Goal: Task Accomplishment & Management: Complete application form

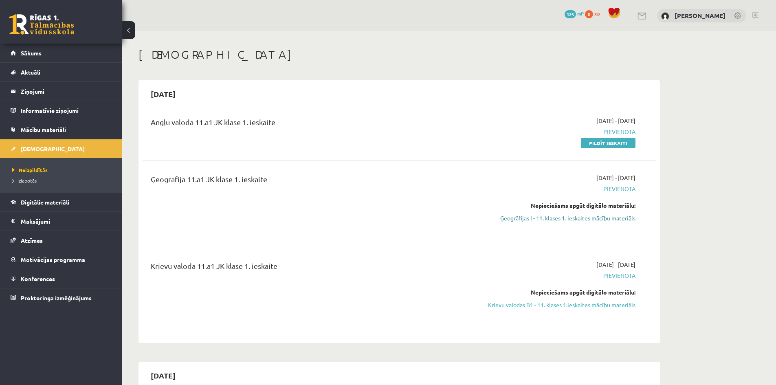
click at [559, 219] on link "Ģeogrāfijas I - 11. klases 1. ieskaites mācību materiāls" at bounding box center [559, 218] width 154 height 9
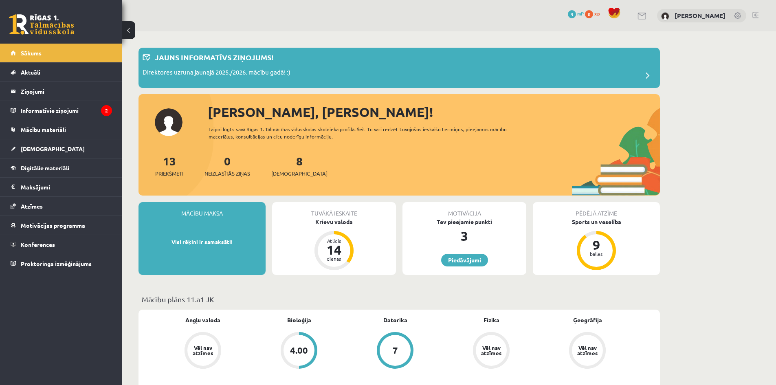
click at [78, 108] on legend "Informatīvie ziņojumi 2" at bounding box center [66, 110] width 91 height 19
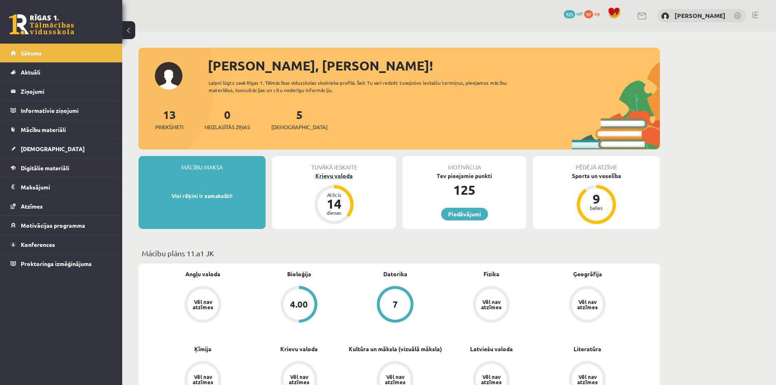
click at [335, 179] on div "Krievu valoda" at bounding box center [334, 176] width 124 height 9
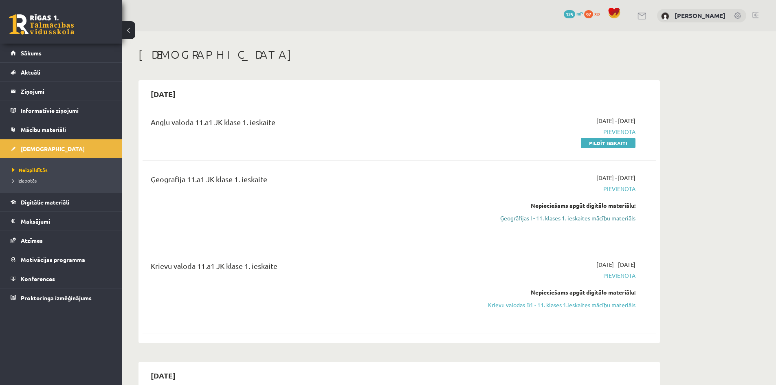
click at [536, 218] on link "Ģeogrāfijas I - 11. klases 1. ieskaites mācību materiāls" at bounding box center [559, 218] width 154 height 9
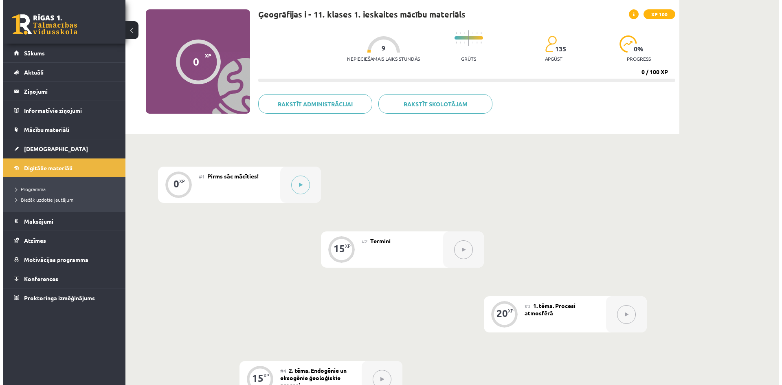
scroll to position [11, 0]
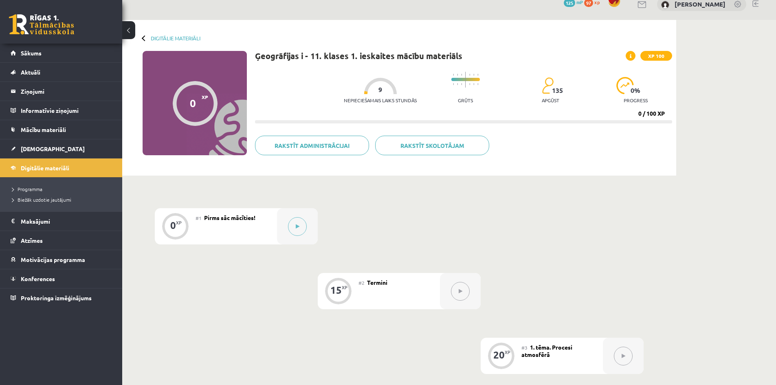
click at [632, 54] on span at bounding box center [631, 56] width 10 height 10
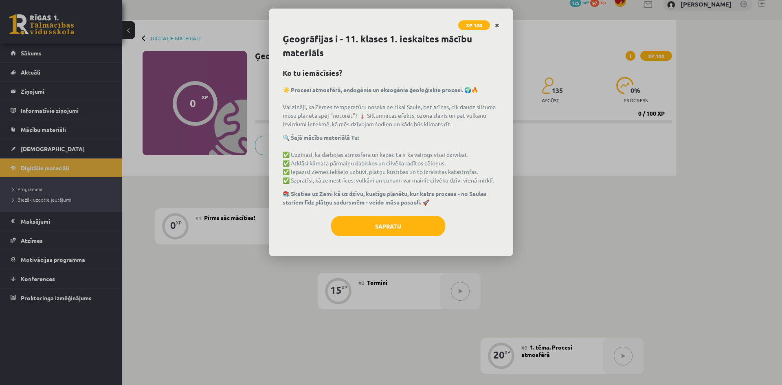
click at [501, 25] on link "Close" at bounding box center [497, 26] width 14 height 16
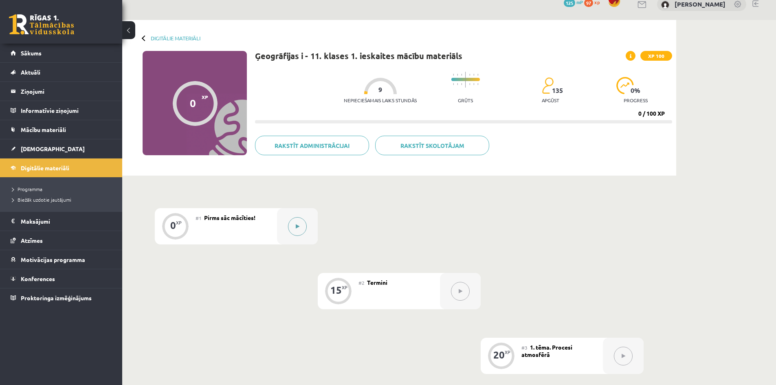
click at [302, 222] on button at bounding box center [297, 226] width 19 height 19
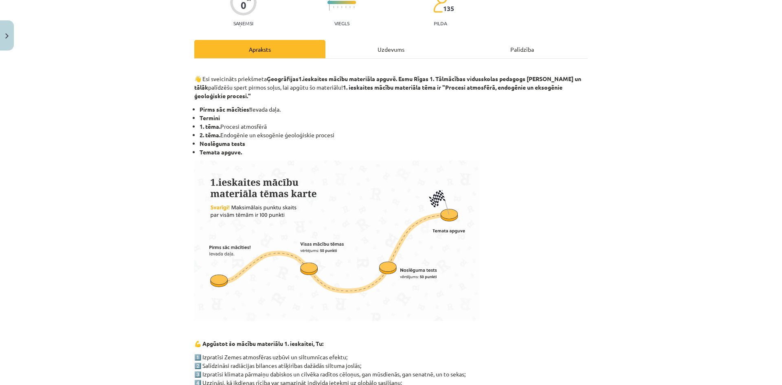
scroll to position [0, 0]
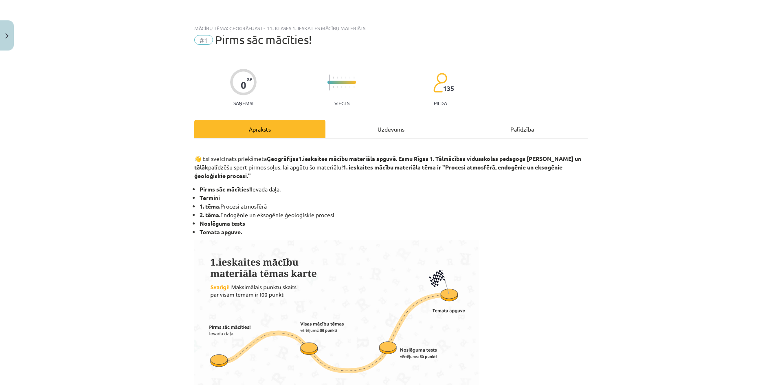
click at [376, 122] on div "Uzdevums" at bounding box center [391, 129] width 131 height 18
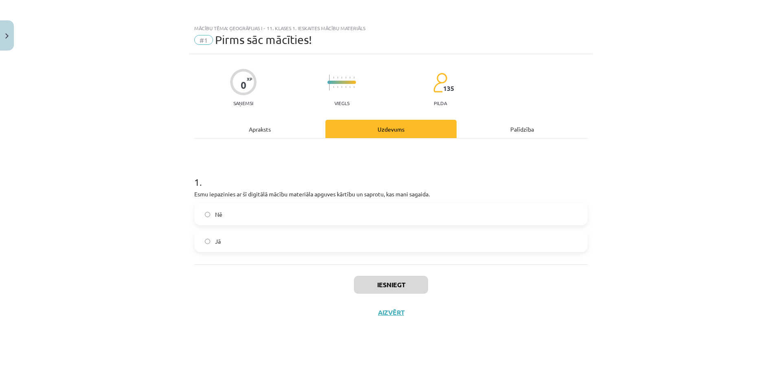
click at [233, 211] on label "Nē" at bounding box center [391, 214] width 392 height 20
click at [206, 237] on label "Jā" at bounding box center [391, 241] width 392 height 20
click at [391, 285] on button "Iesniegt" at bounding box center [391, 285] width 74 height 18
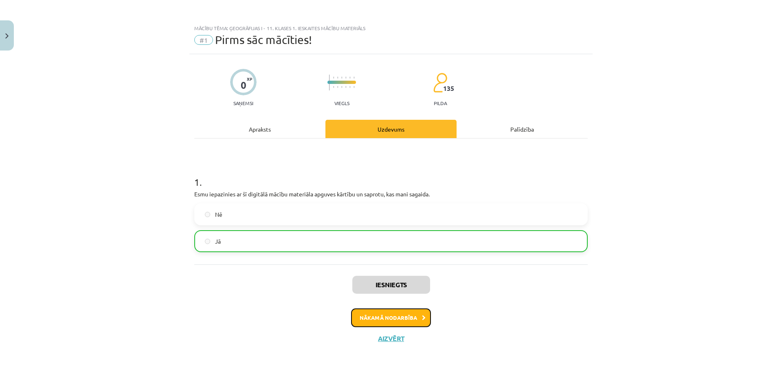
click at [405, 315] on button "Nākamā nodarbība" at bounding box center [391, 317] width 80 height 19
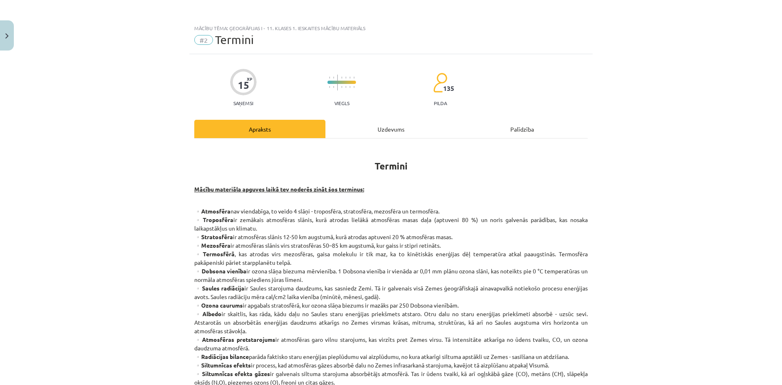
click at [369, 120] on div "Uzdevums" at bounding box center [391, 129] width 131 height 18
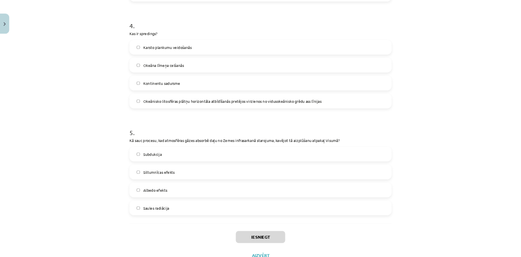
scroll to position [656, 0]
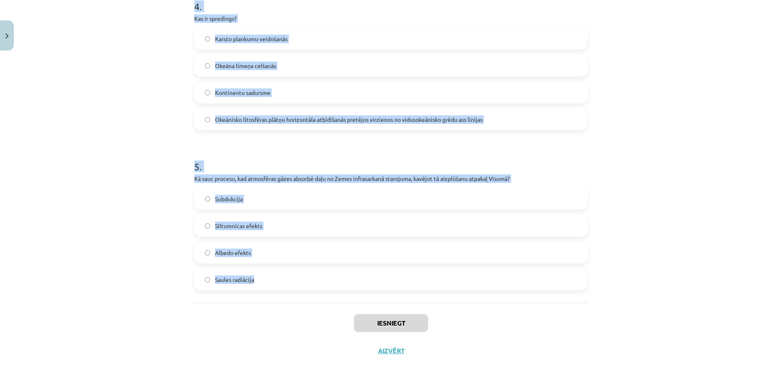
drag, startPoint x: 190, startPoint y: 92, endPoint x: 279, endPoint y: 286, distance: 213.5
copy form "Kā sauc Zemes garozas ārējo cieto apvalku, kuru veido Zemes garoza un mantijas …"
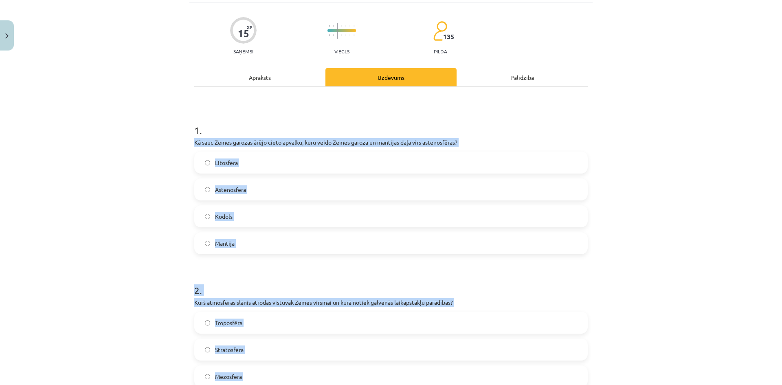
scroll to position [18, 0]
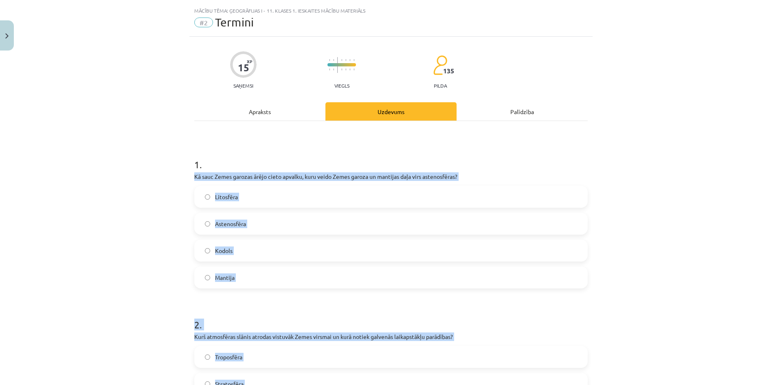
click at [268, 178] on p "Kā sauc Zemes garozas ārējo cieto apvalku, kuru veido Zemes garoza un mantijas …" at bounding box center [391, 176] width 394 height 9
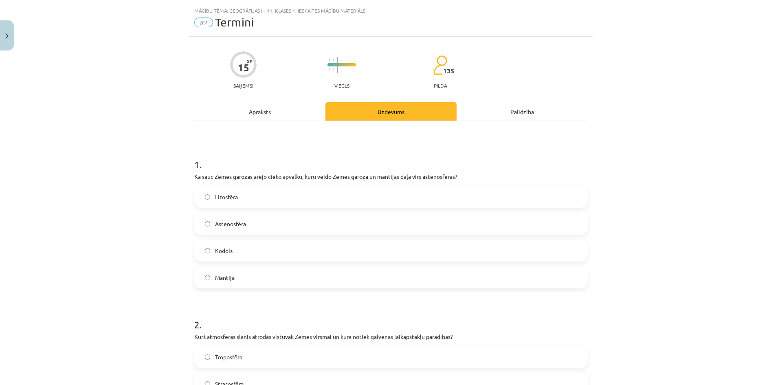
click at [230, 196] on span "Litosfēra" at bounding box center [226, 197] width 23 height 9
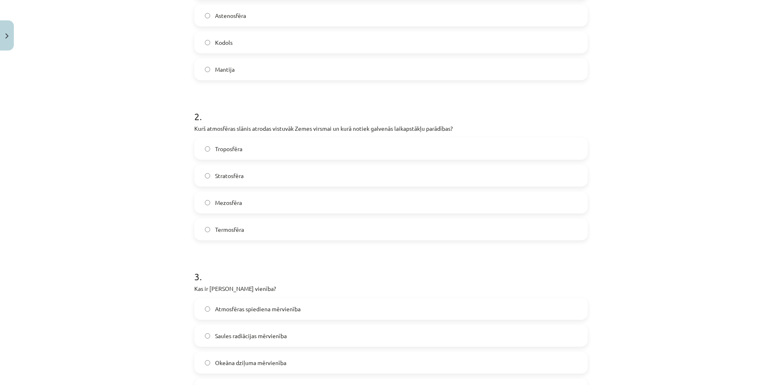
scroll to position [221, 0]
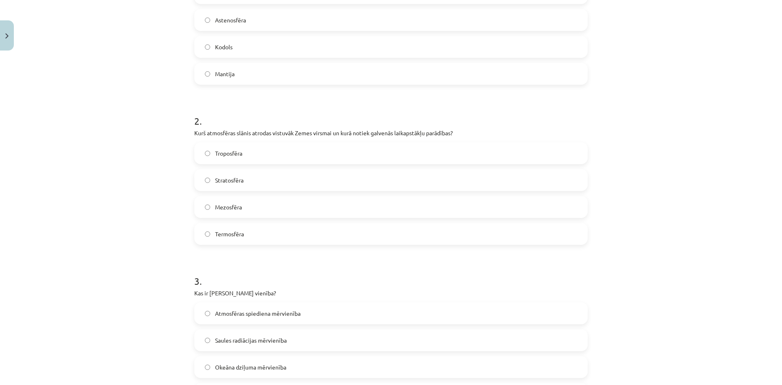
click at [243, 236] on label "Termosfēra" at bounding box center [391, 234] width 392 height 20
click at [245, 149] on label "Troposfēra" at bounding box center [391, 153] width 392 height 20
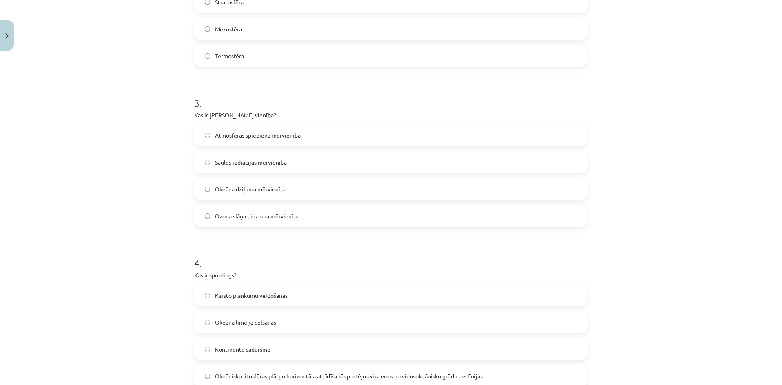
scroll to position [425, 0]
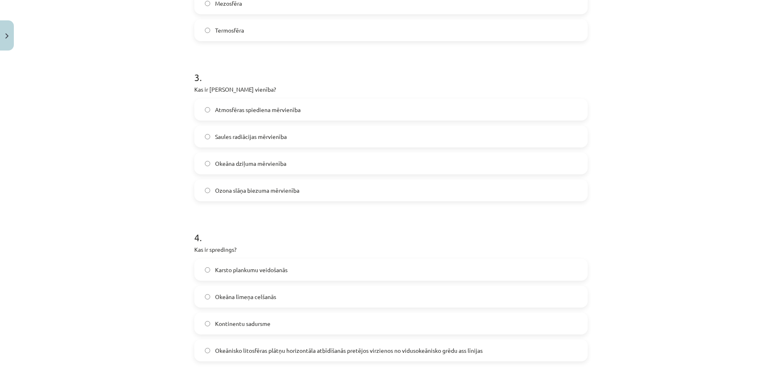
click at [235, 191] on span "Ozona slāņa biezuma mērvienība" at bounding box center [257, 190] width 84 height 9
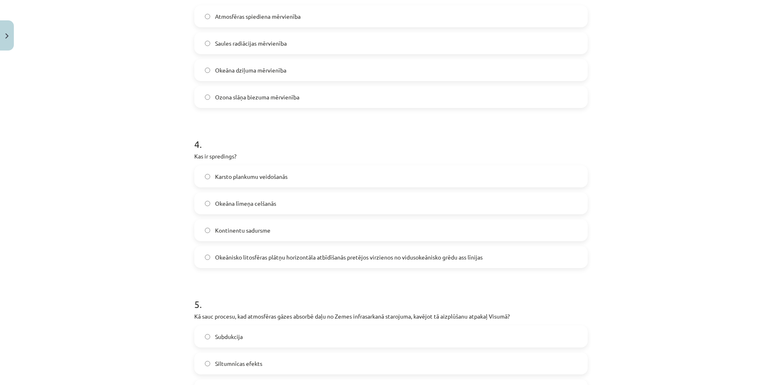
scroll to position [588, 0]
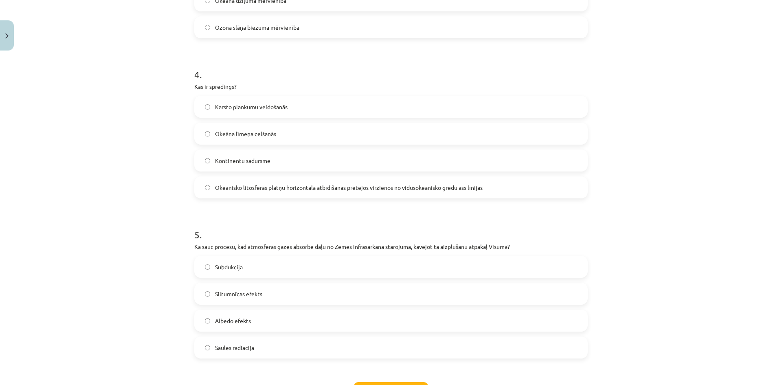
click at [234, 186] on span "Okeānisko litosfēras plātņu horizontāla atbīdīšanās pretējos virzienos no vidus…" at bounding box center [349, 187] width 268 height 9
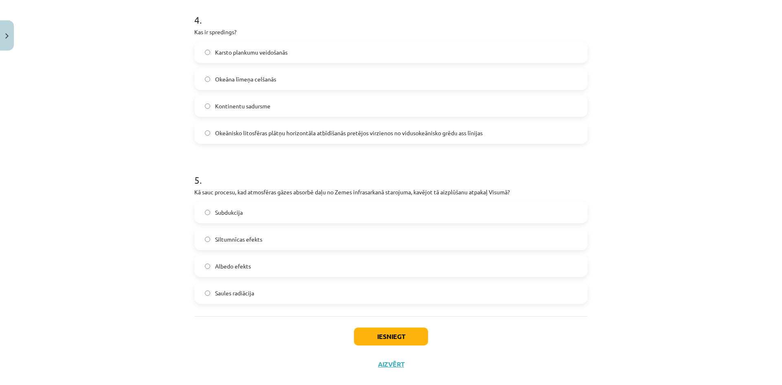
scroll to position [656, 0]
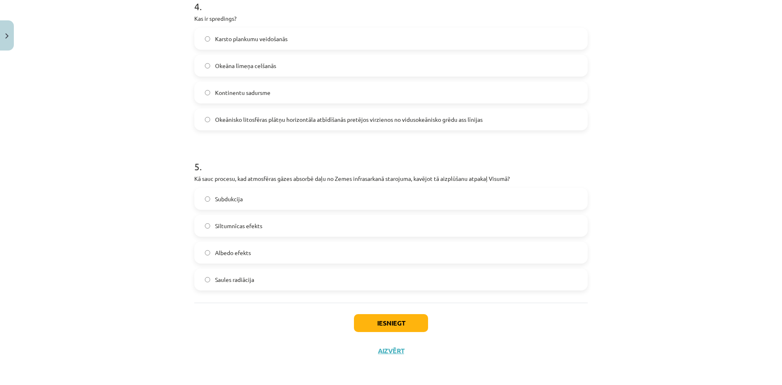
click at [225, 221] on label "Siltumnīcas efekts" at bounding box center [391, 226] width 392 height 20
click at [398, 319] on button "Iesniegt" at bounding box center [391, 323] width 74 height 18
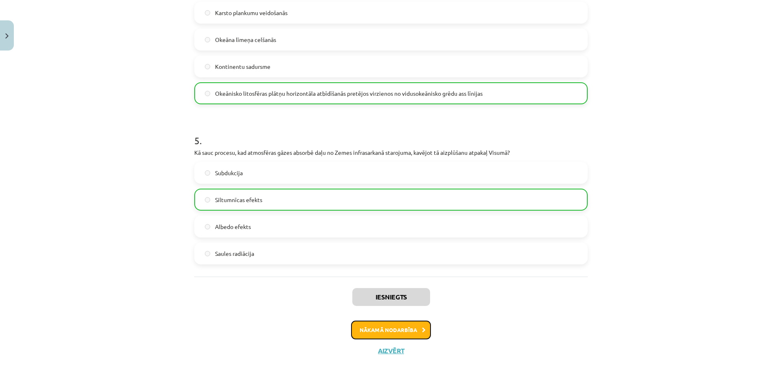
click at [398, 331] on button "Nākamā nodarbība" at bounding box center [391, 330] width 80 height 19
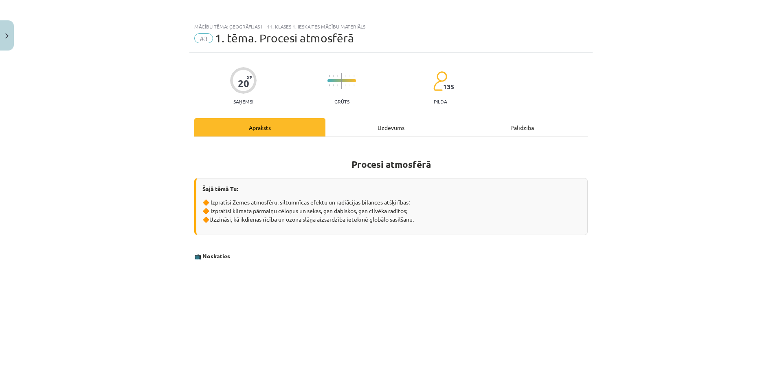
scroll to position [0, 0]
click at [376, 129] on div "Uzdevums" at bounding box center [391, 129] width 131 height 18
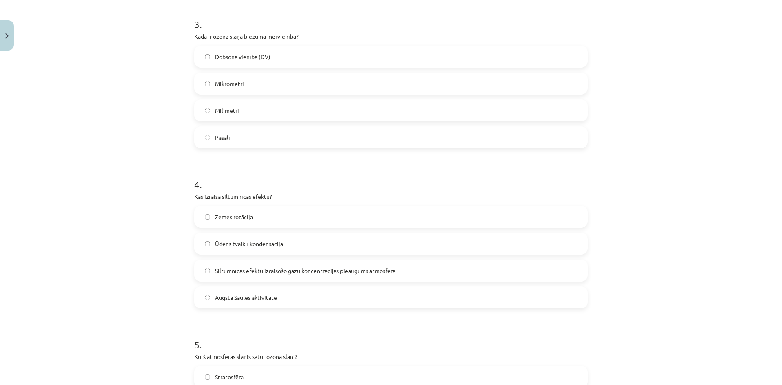
scroll to position [656, 0]
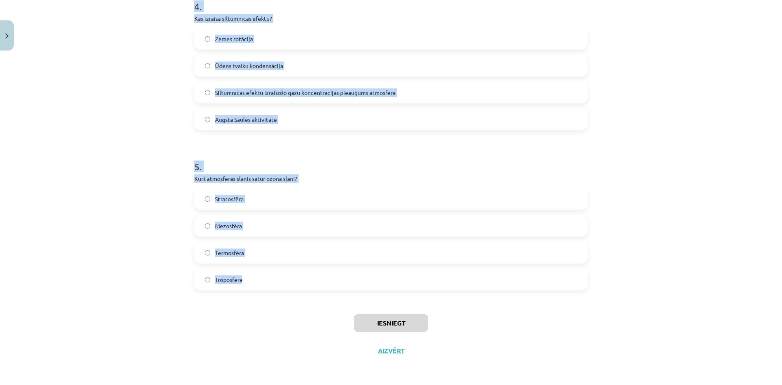
drag, startPoint x: 190, startPoint y: 53, endPoint x: 293, endPoint y: 291, distance: 259.5
copy form "Kas ir Zemes atmosfēra? Gāzu, ūdens tvaiku un putekļu maisījums, kas apņem Zemi…"
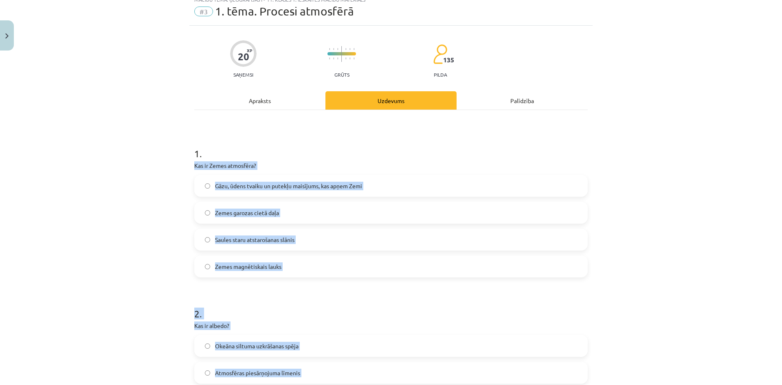
scroll to position [0, 0]
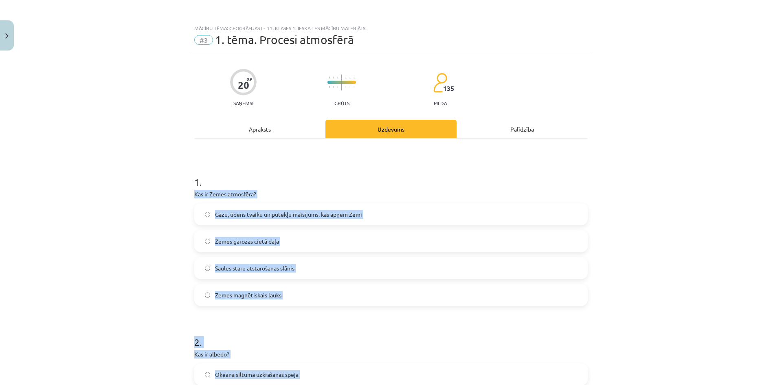
click at [222, 194] on p "Kas ir Zemes atmosfēra?" at bounding box center [391, 194] width 394 height 9
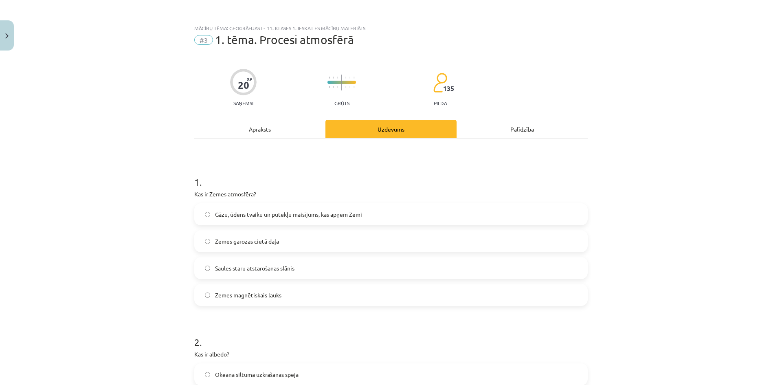
click at [211, 213] on label "Gāzu, ūdens tvaiku un putekļu maisījums, kas apņem Zemi" at bounding box center [391, 214] width 392 height 20
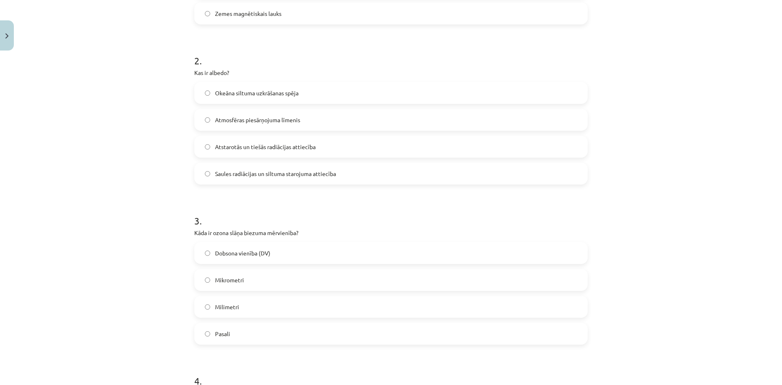
scroll to position [285, 0]
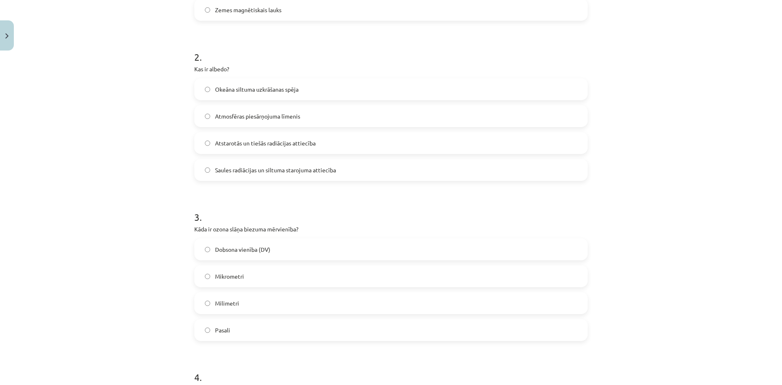
click at [245, 151] on label "Atstarotās un tiešās radiācijas attiecība" at bounding box center [391, 143] width 392 height 20
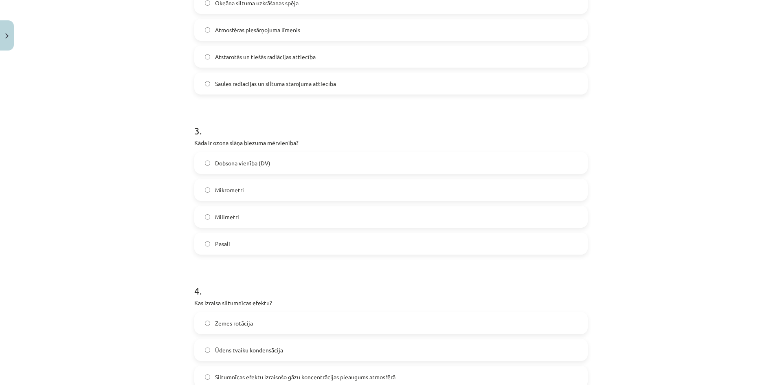
scroll to position [407, 0]
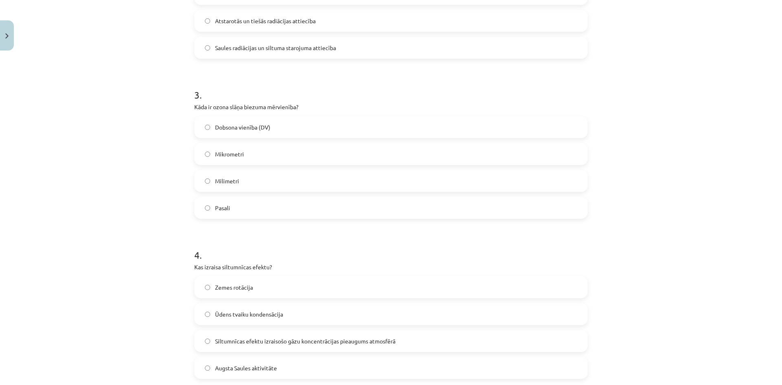
click at [224, 122] on label "Dobsona vienība (DV)" at bounding box center [391, 127] width 392 height 20
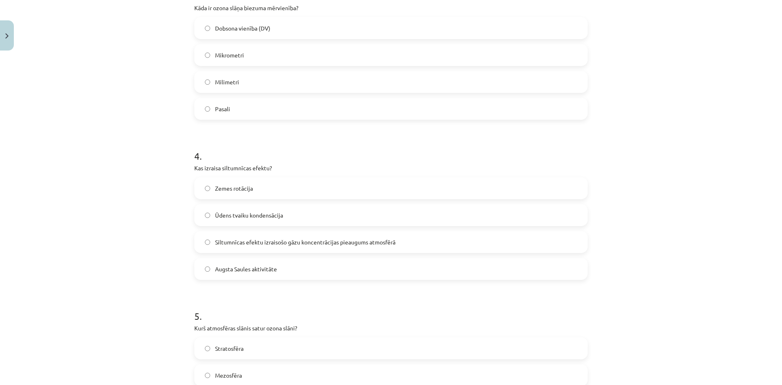
scroll to position [570, 0]
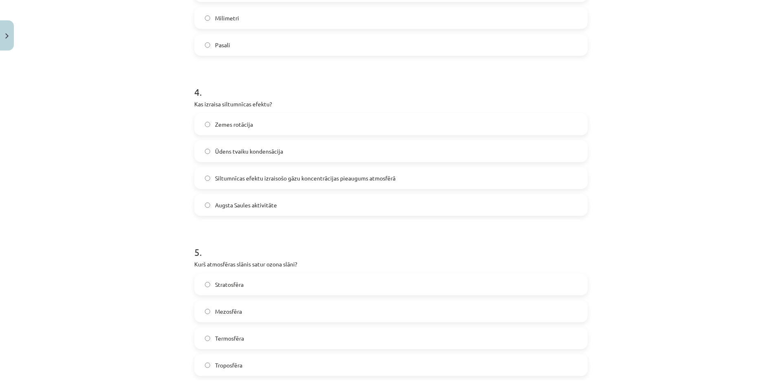
click at [234, 183] on label "Siltumnīcas efektu izraisošo gāzu koncentrācijas pieaugums atmosfērā" at bounding box center [391, 178] width 392 height 20
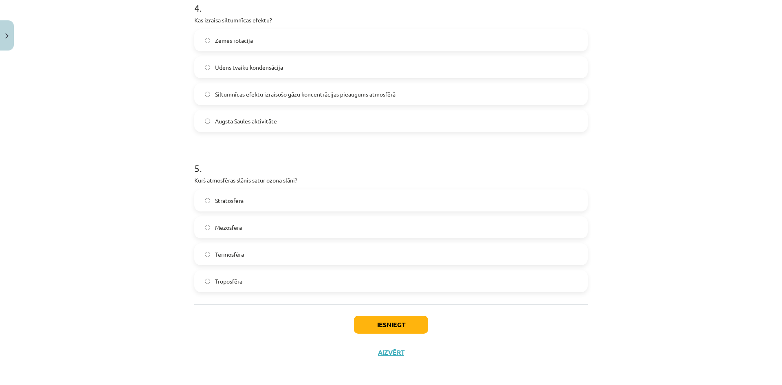
scroll to position [656, 0]
click at [246, 200] on label "Stratosfēra" at bounding box center [391, 199] width 392 height 20
click at [394, 331] on button "Iesniegt" at bounding box center [391, 323] width 74 height 18
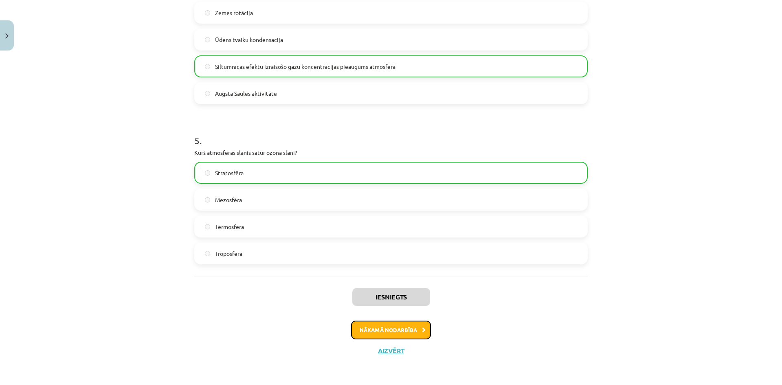
click at [382, 332] on button "Nākamā nodarbība" at bounding box center [391, 330] width 80 height 19
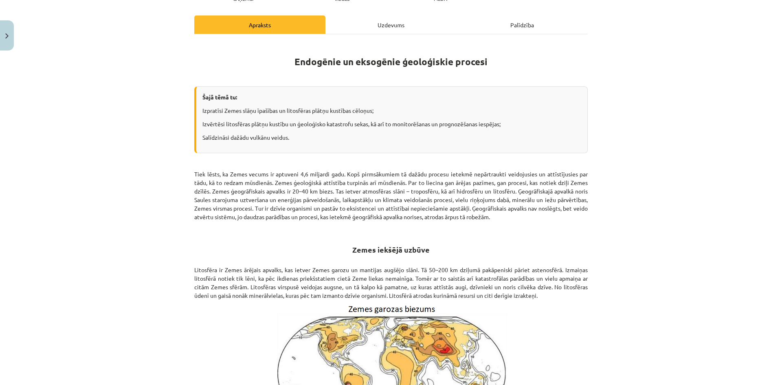
scroll to position [20, 0]
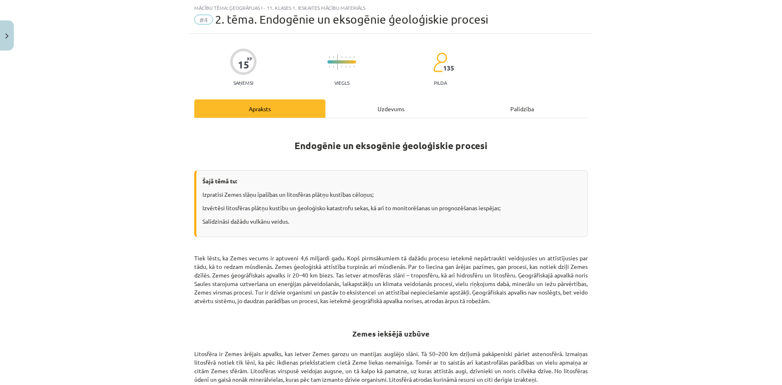
click at [372, 117] on div "Uzdevums" at bounding box center [391, 108] width 131 height 18
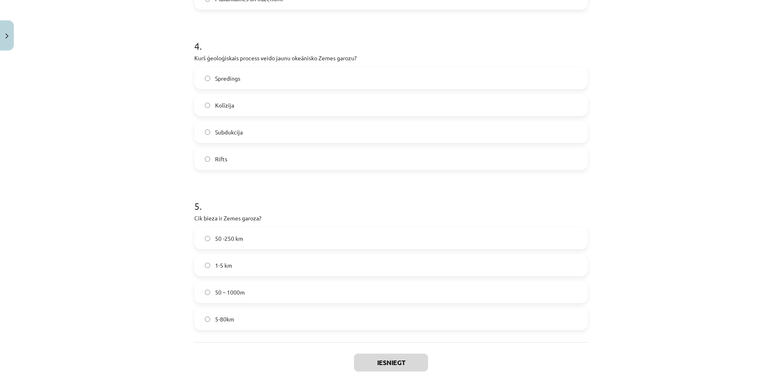
scroll to position [656, 0]
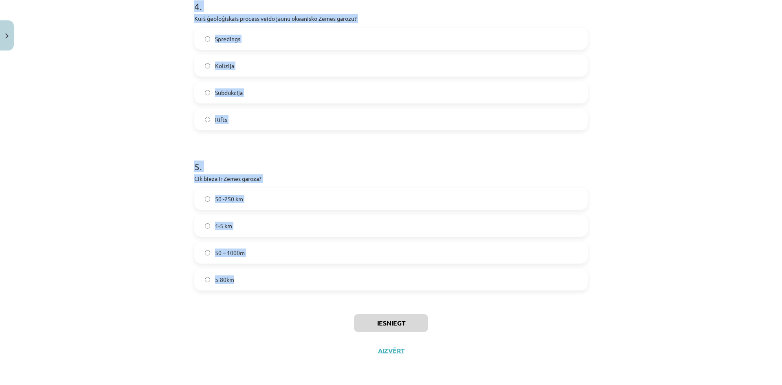
drag, startPoint x: 192, startPoint y: 173, endPoint x: 304, endPoint y: 278, distance: 153.6
copy form "Kā sauc vulkānu, kas veidojas no viskozās, silīciju bagātās magmas, un ir tendē…"
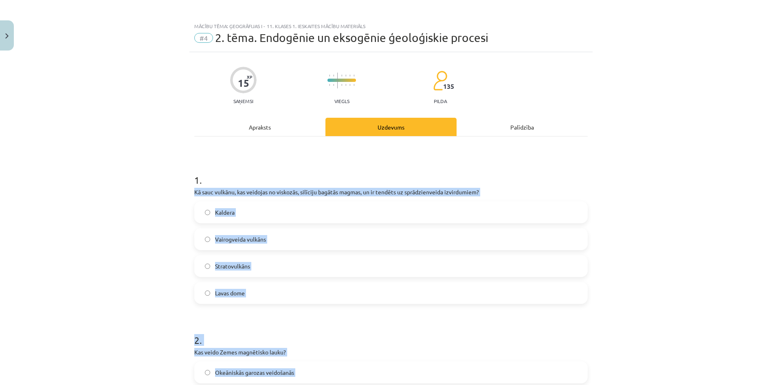
scroll to position [0, 0]
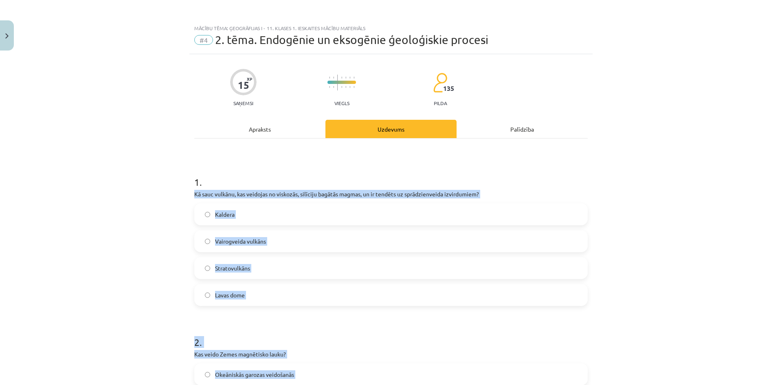
click at [264, 193] on p "Kā sauc vulkānu, kas veidojas no viskozās, silīciju bagātās magmas, un ir tendē…" at bounding box center [391, 194] width 394 height 9
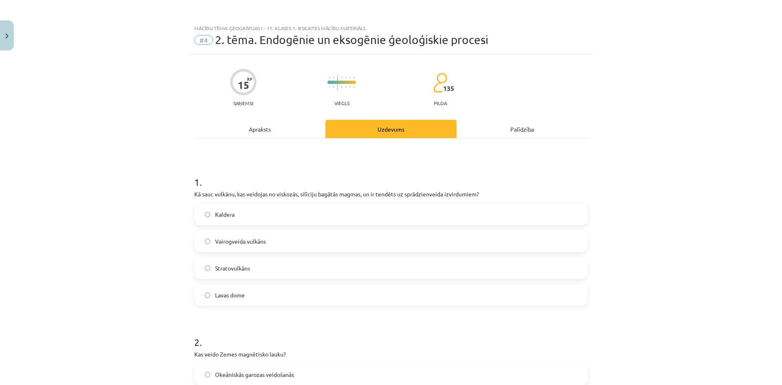
click at [253, 266] on label "Stratovulkāns" at bounding box center [391, 268] width 392 height 20
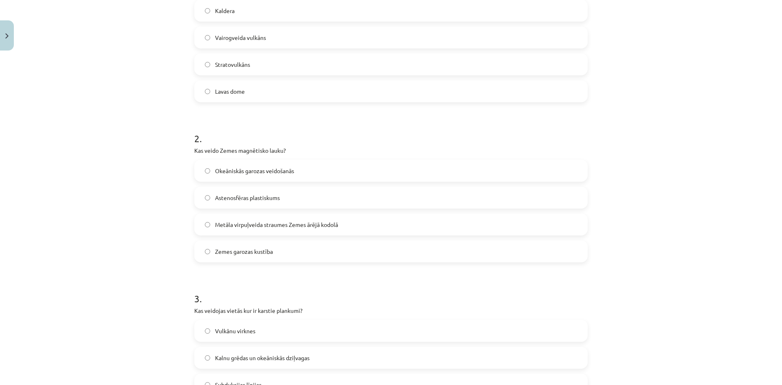
click at [294, 225] on span "Metāla virpuļveida straumes Zemes ārējā kodolā" at bounding box center [276, 224] width 123 height 9
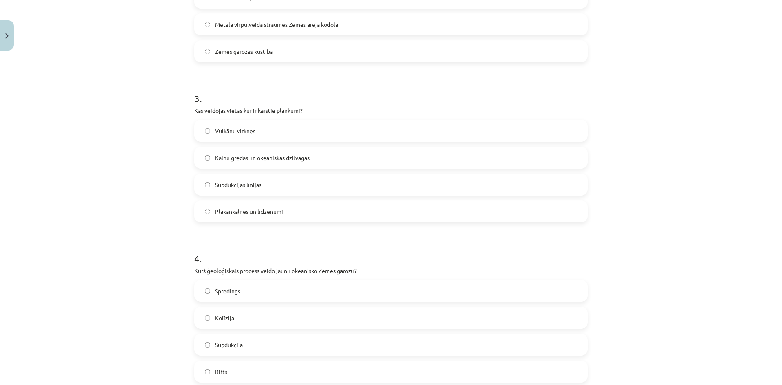
scroll to position [407, 0]
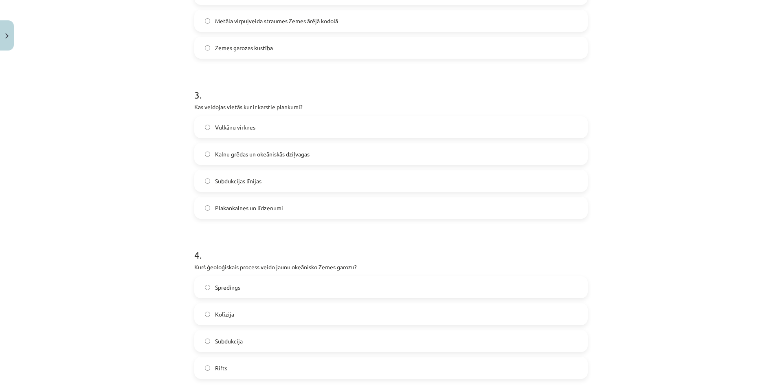
click at [264, 182] on label "Subdukcijas līnijas" at bounding box center [391, 181] width 392 height 20
click at [239, 209] on span "Plakankalnes un līdzenumi" at bounding box center [249, 208] width 68 height 9
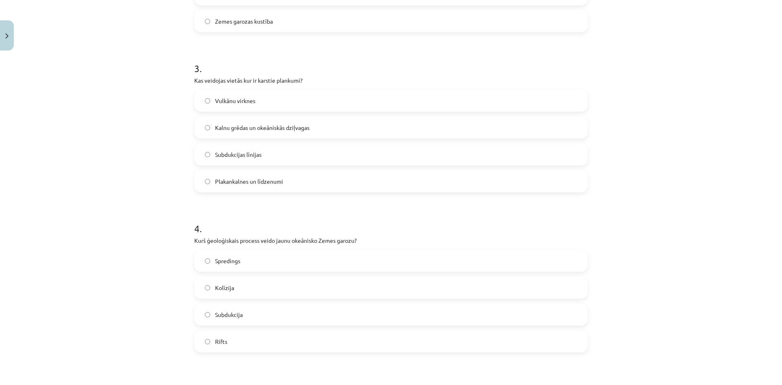
scroll to position [611, 0]
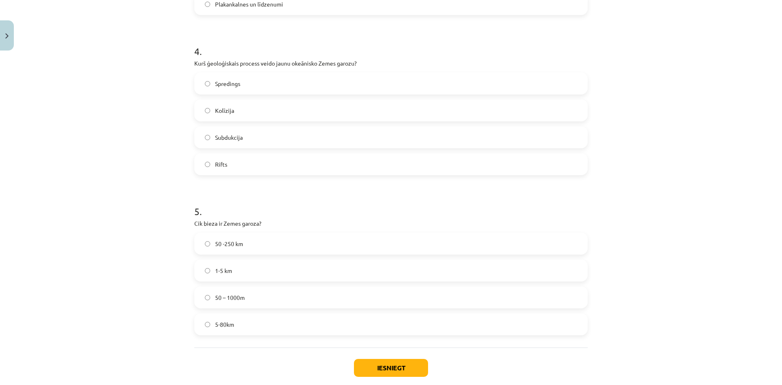
click at [290, 86] on label "Spredings" at bounding box center [391, 83] width 392 height 20
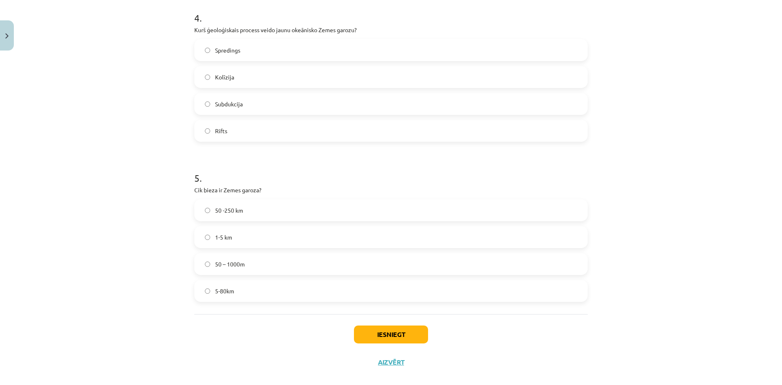
scroll to position [656, 0]
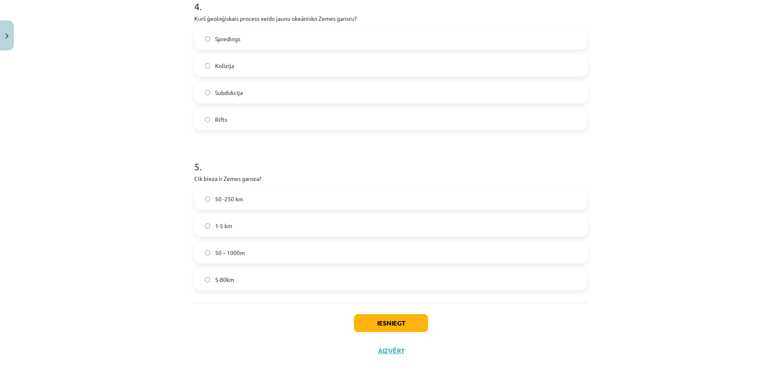
click at [240, 278] on label "5-80km" at bounding box center [391, 279] width 392 height 20
click at [389, 318] on button "Iesniegt" at bounding box center [391, 323] width 74 height 18
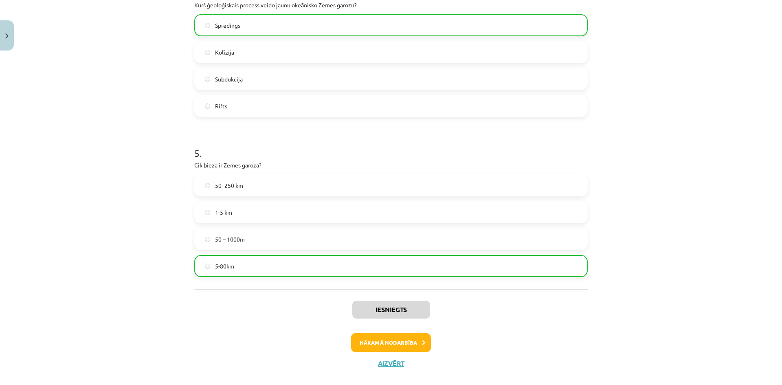
scroll to position [682, 0]
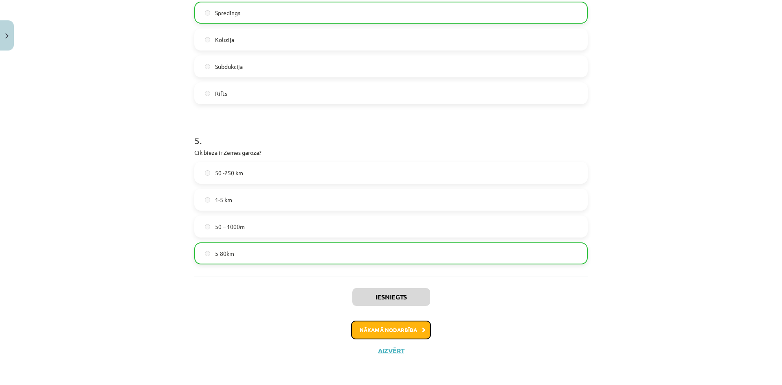
click at [413, 327] on button "Nākamā nodarbība" at bounding box center [391, 330] width 80 height 19
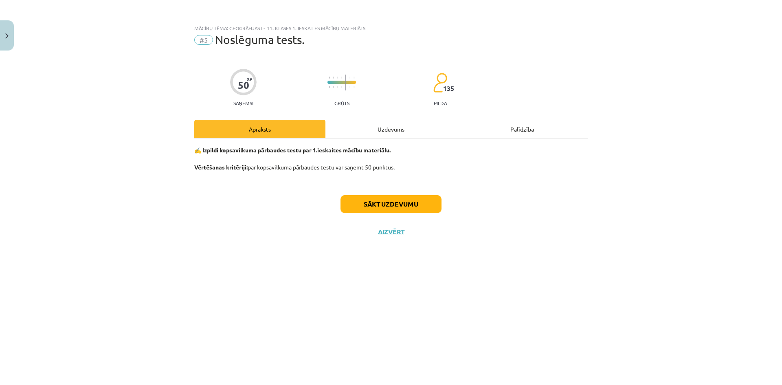
click at [397, 128] on div "Uzdevums" at bounding box center [391, 129] width 131 height 18
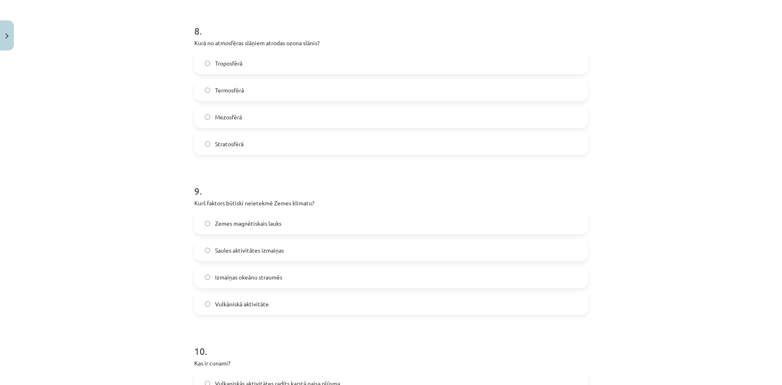
scroll to position [1443, 0]
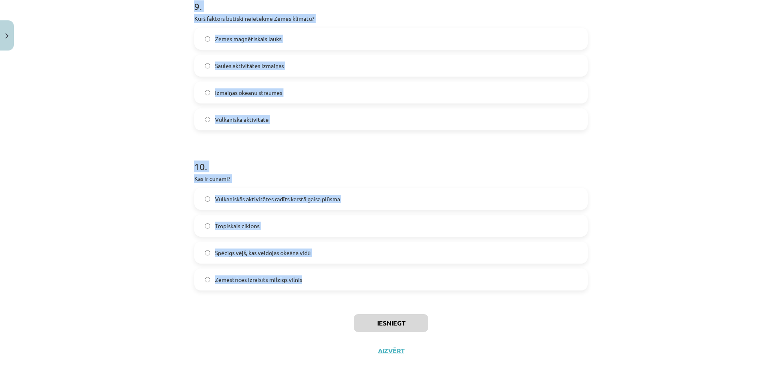
drag, startPoint x: 191, startPoint y: 70, endPoint x: 322, endPoint y: 292, distance: 256.8
copy form "Kādā temperatūras režīmā visvairāk izplatās siltumnīcas efekta gāzes? Vēsās gai…"
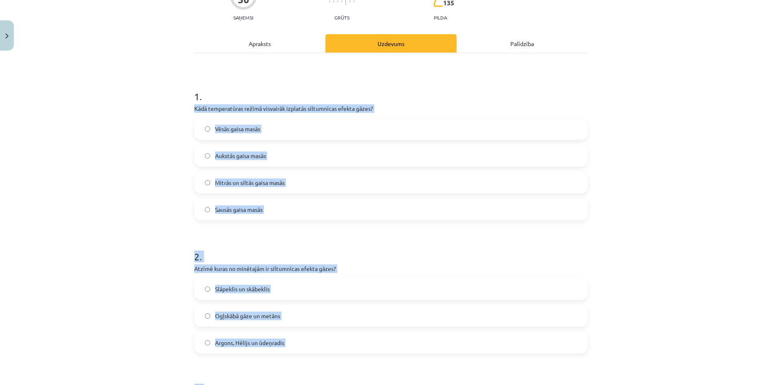
scroll to position [58, 0]
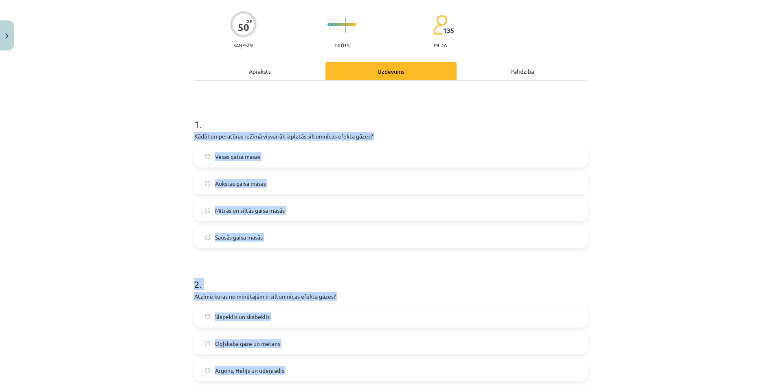
click at [275, 138] on p "Kādā temperatūras režīmā visvairāk izplatās siltumnīcas efekta gāzes?" at bounding box center [391, 136] width 394 height 9
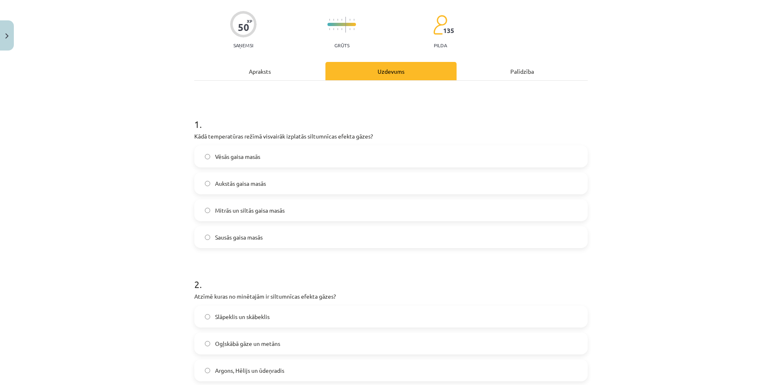
click at [270, 220] on label "Mitrās un siltās gaisa masās" at bounding box center [391, 210] width 392 height 20
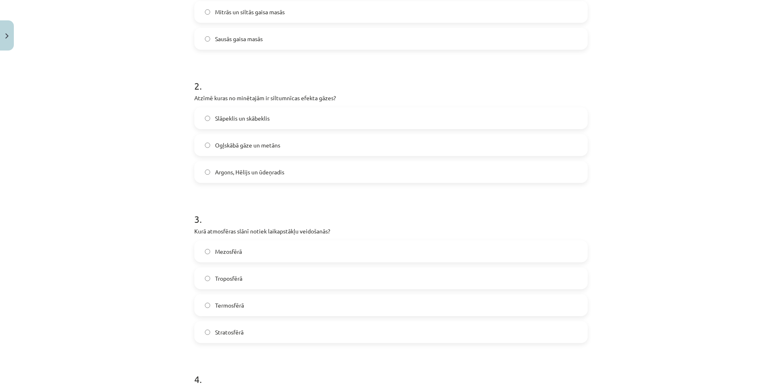
scroll to position [262, 0]
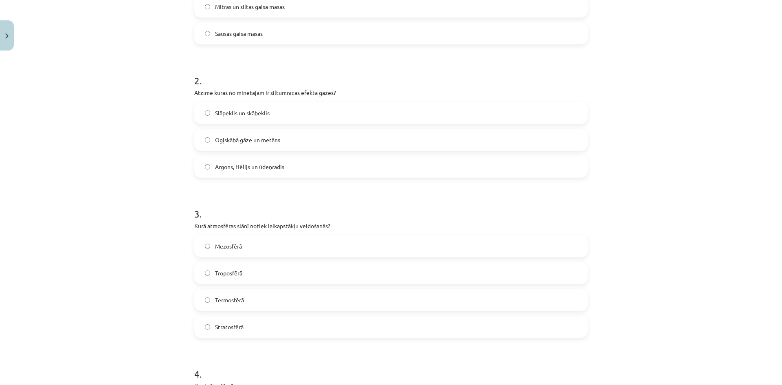
click at [248, 141] on span "Ogļskābā gāze un metāns" at bounding box center [247, 140] width 65 height 9
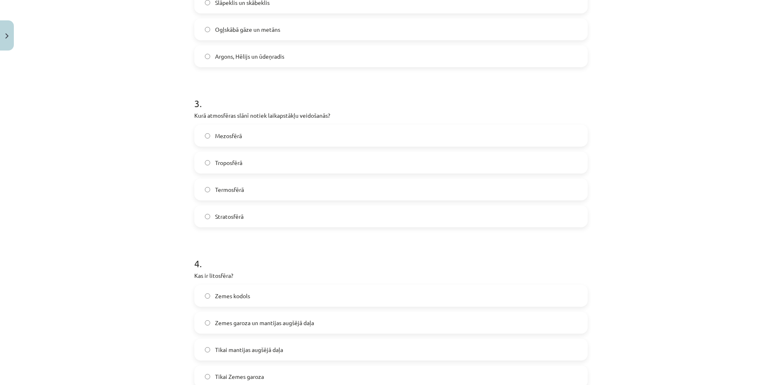
scroll to position [384, 0]
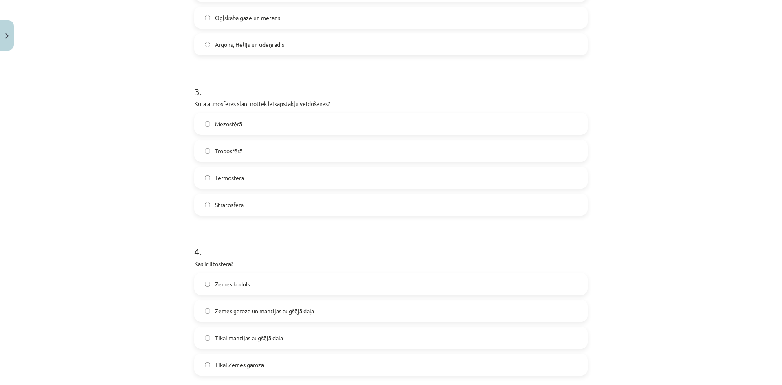
click at [244, 145] on label "Troposfērā" at bounding box center [391, 151] width 392 height 20
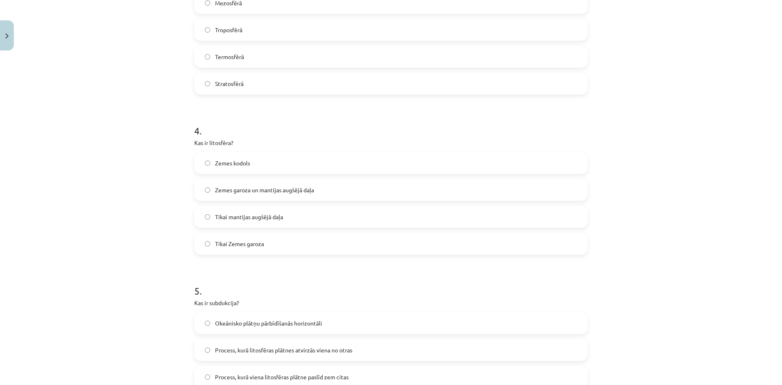
scroll to position [506, 0]
click at [255, 194] on label "Zemes garoza un mantijas augšējā daļa" at bounding box center [391, 188] width 392 height 20
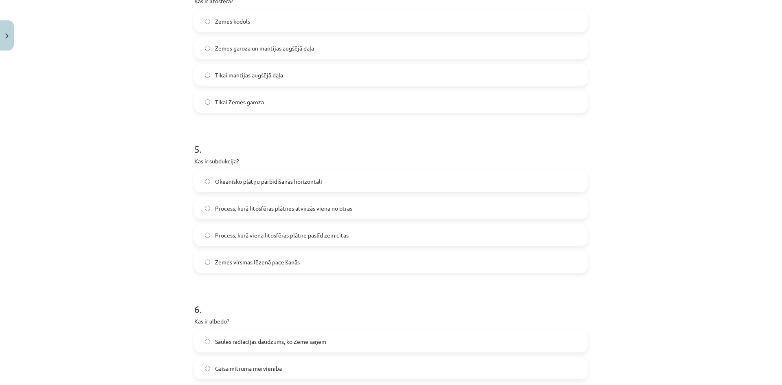
scroll to position [669, 0]
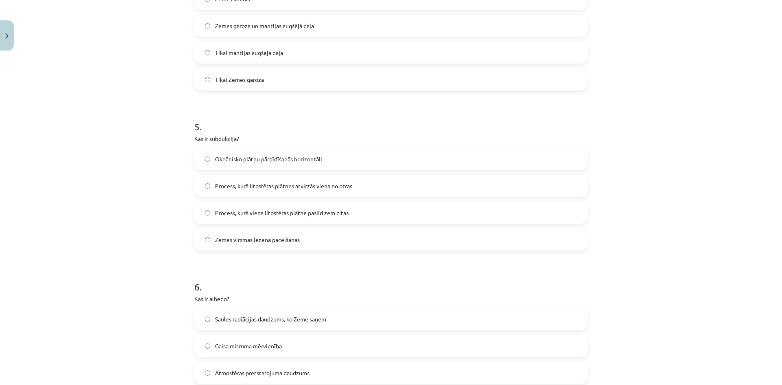
click at [271, 211] on span "Process, kurā viena litosfēras plātne paslīd zem citas" at bounding box center [282, 213] width 134 height 9
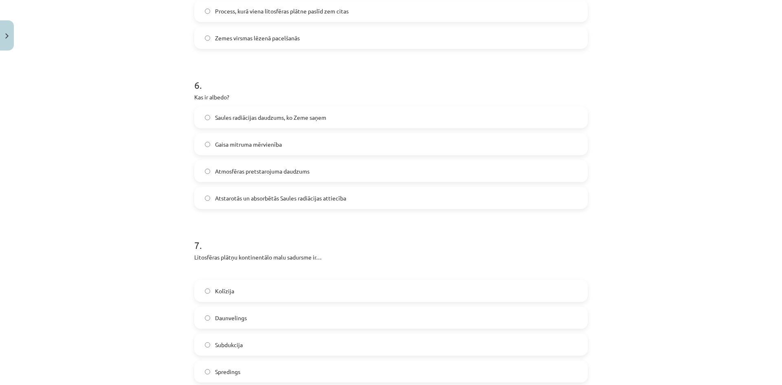
scroll to position [913, 0]
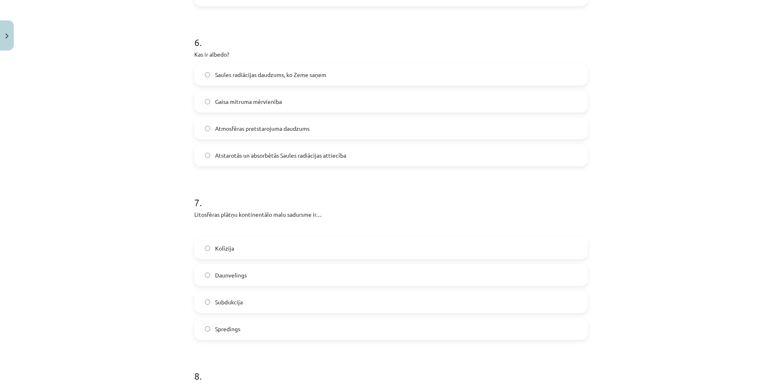
click at [328, 78] on label "Saules radiācijas daudzums, ko Zeme saņem" at bounding box center [391, 74] width 392 height 20
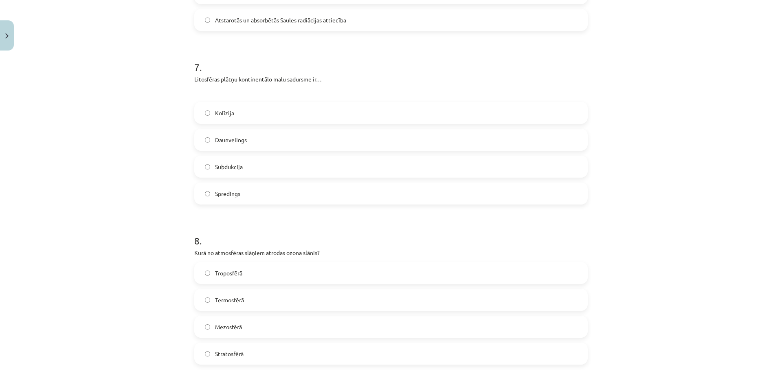
scroll to position [1076, 0]
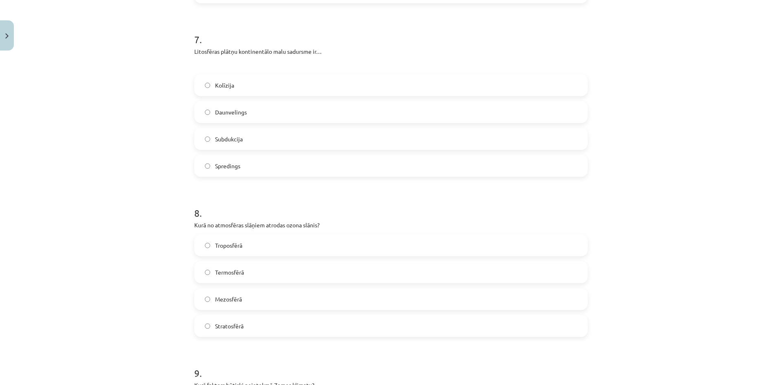
click at [262, 85] on label "Kolīzija" at bounding box center [391, 85] width 392 height 20
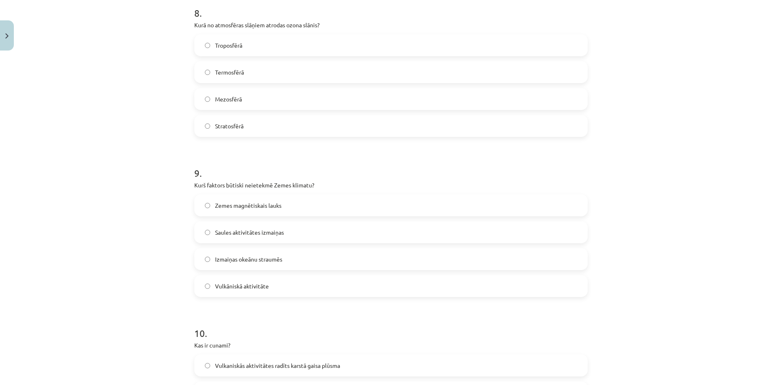
scroll to position [1280, 0]
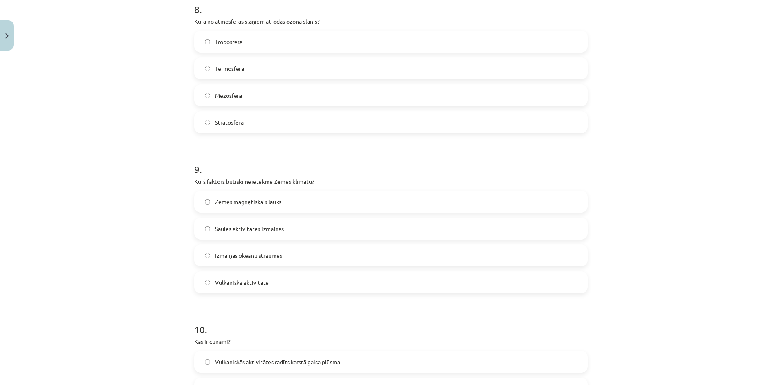
click at [237, 124] on span "Stratosfērā" at bounding box center [229, 122] width 29 height 9
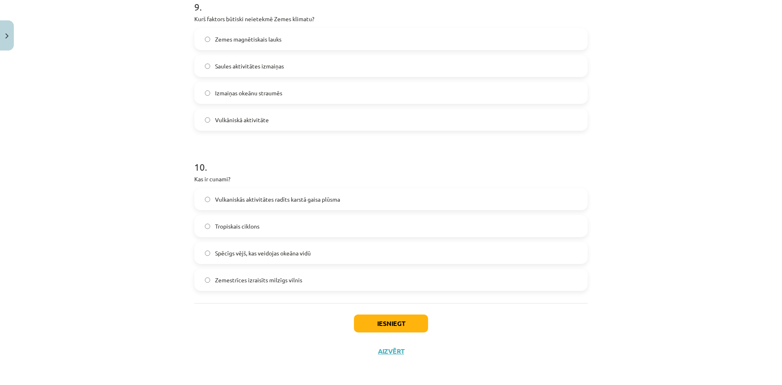
scroll to position [1443, 0]
click at [284, 39] on label "Zemes magnētiskais lauks" at bounding box center [391, 39] width 392 height 20
click at [242, 283] on span "Zemestrīces izraisīts milzīgs vilnis" at bounding box center [258, 279] width 87 height 9
click at [416, 320] on button "Iesniegt" at bounding box center [391, 323] width 74 height 18
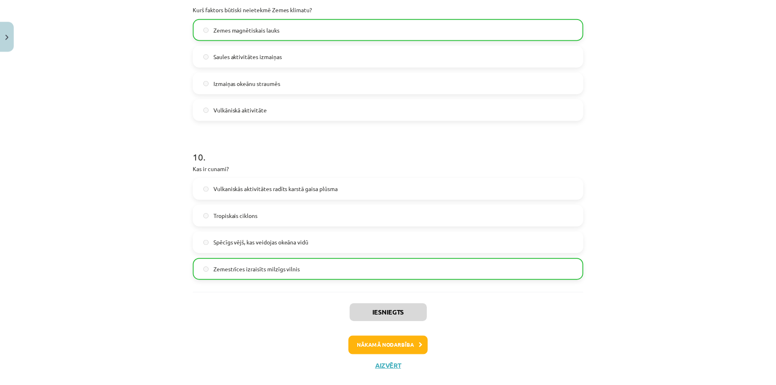
scroll to position [1469, 0]
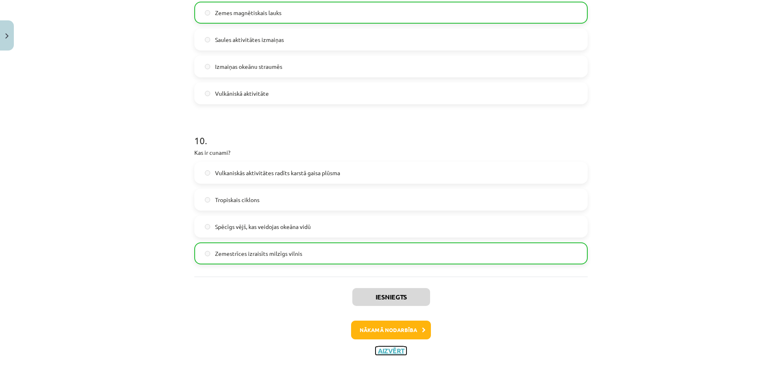
click at [389, 354] on button "Aizvērt" at bounding box center [391, 351] width 31 height 8
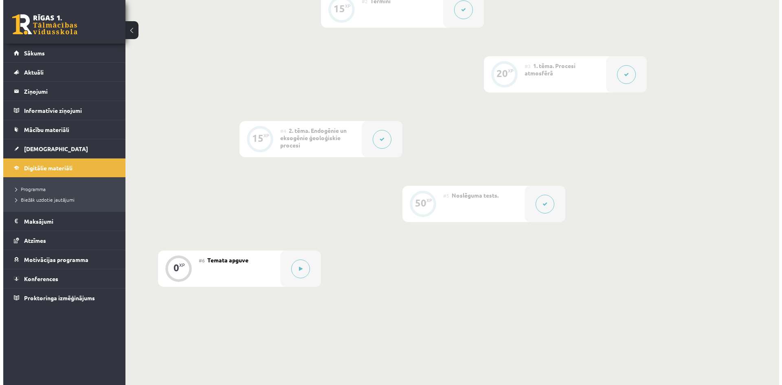
scroll to position [297, 0]
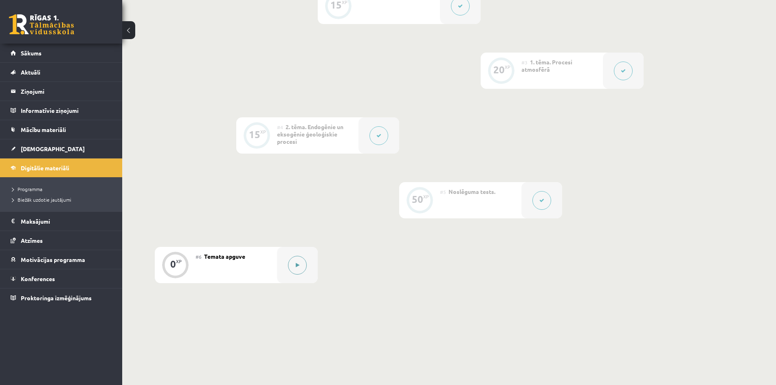
click at [297, 273] on button at bounding box center [297, 265] width 19 height 19
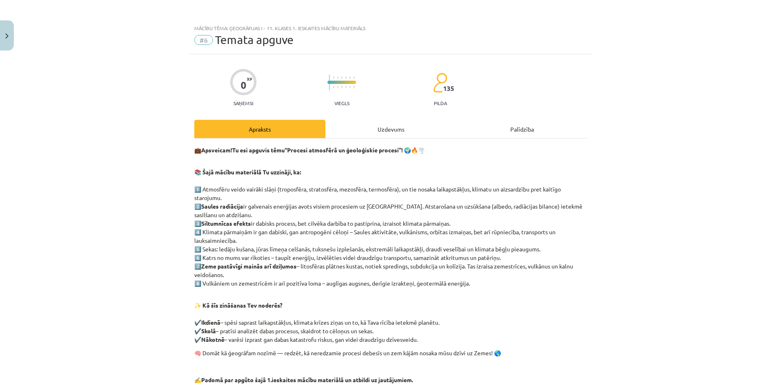
click at [372, 122] on div "Uzdevums" at bounding box center [391, 129] width 131 height 18
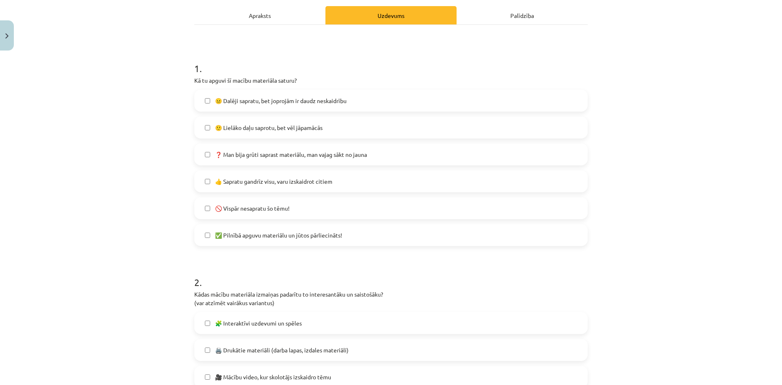
scroll to position [61, 0]
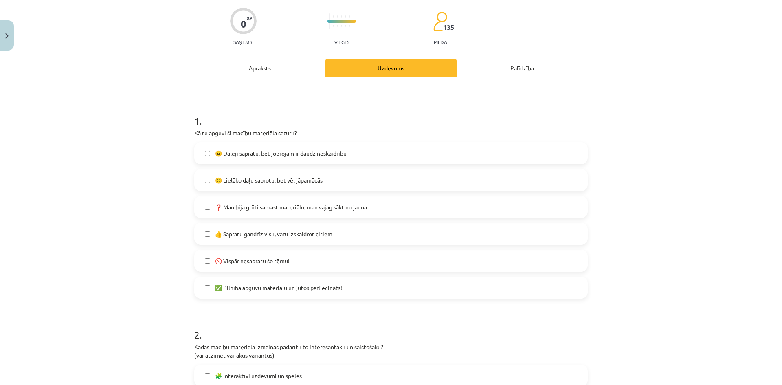
click at [233, 178] on span "🙂 Lielāko daļu saprotu, bet vēl jāpamācās" at bounding box center [269, 180] width 108 height 9
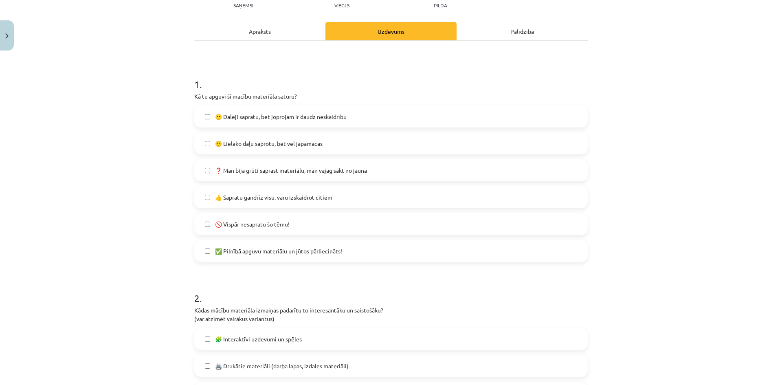
scroll to position [102, 0]
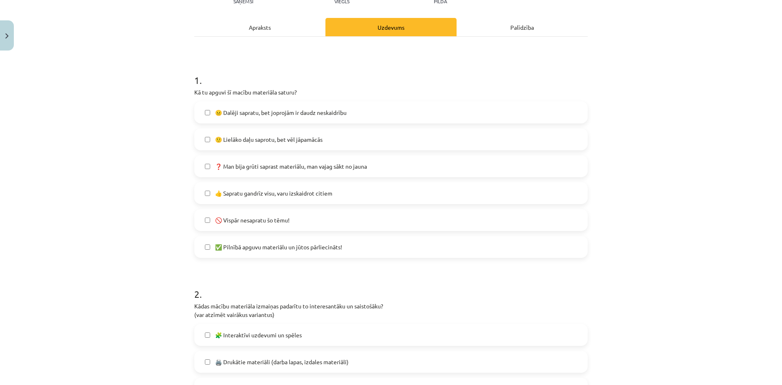
click at [233, 192] on span "👍 Sapratu gandrīz visu, varu izskaidrot citiem" at bounding box center [273, 193] width 117 height 9
click at [250, 143] on span "🙂 Lielāko daļu saprotu, bet vēl jāpamācās" at bounding box center [269, 139] width 108 height 9
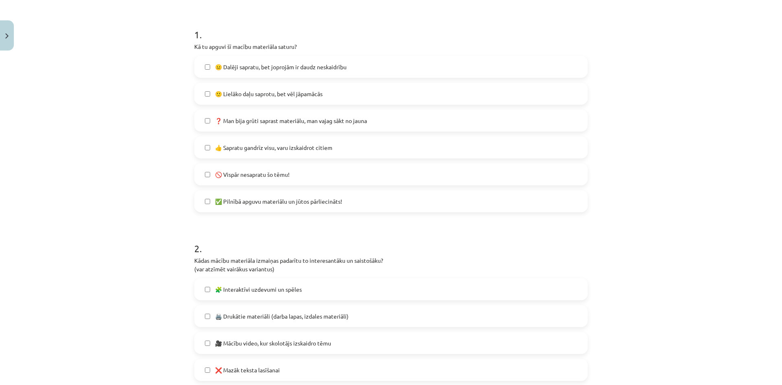
scroll to position [143, 0]
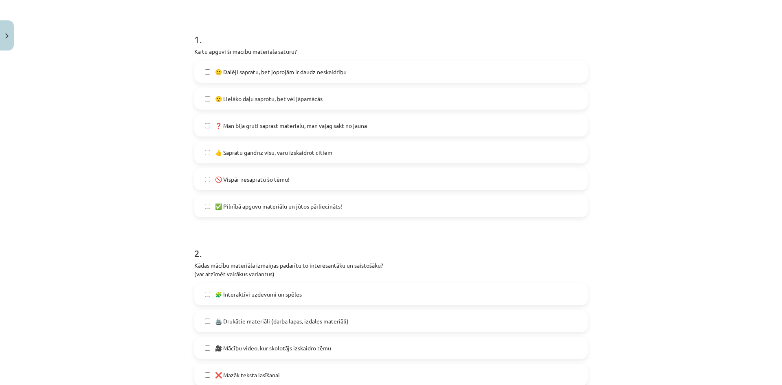
click at [253, 98] on span "🙂 Lielāko daļu saprotu, bet vēl jāpamācās" at bounding box center [269, 99] width 108 height 9
click at [228, 153] on span "👍 Sapratu gandrīz visu, varu izskaidrot citiem" at bounding box center [273, 152] width 117 height 9
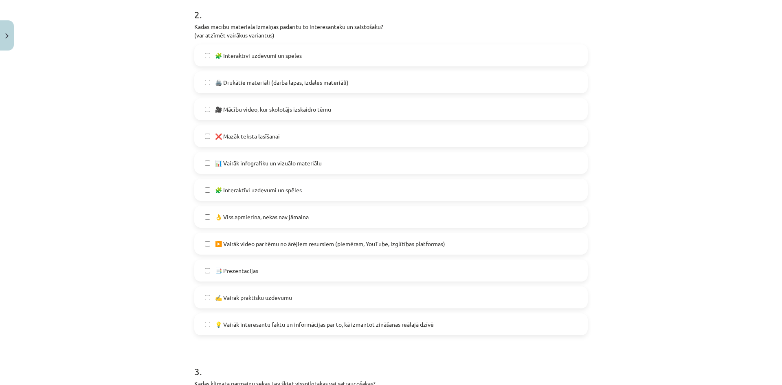
scroll to position [387, 0]
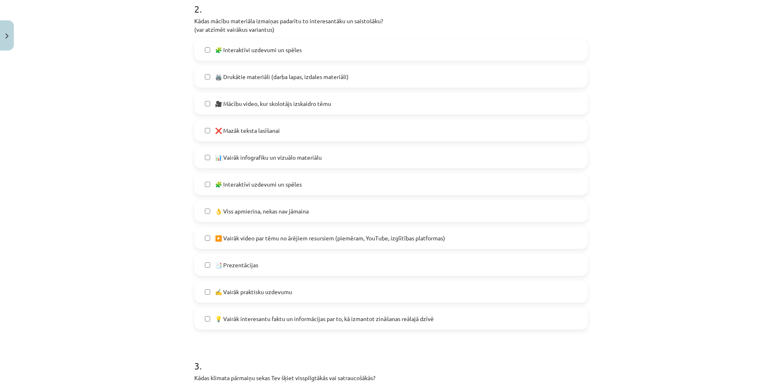
click at [231, 211] on span "👌 Viss apmierina, nekas nav jāmaina" at bounding box center [262, 211] width 94 height 9
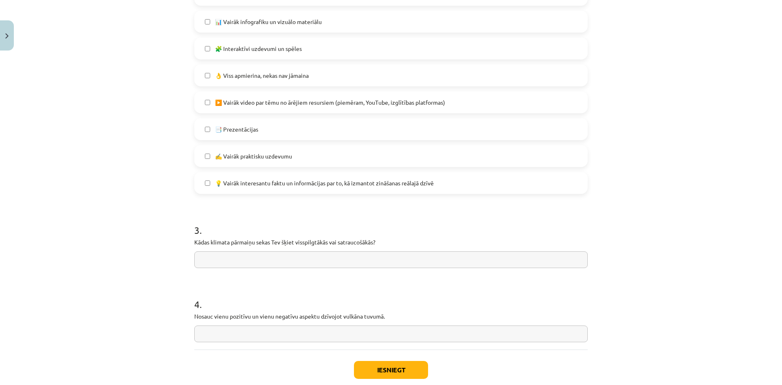
scroll to position [570, 0]
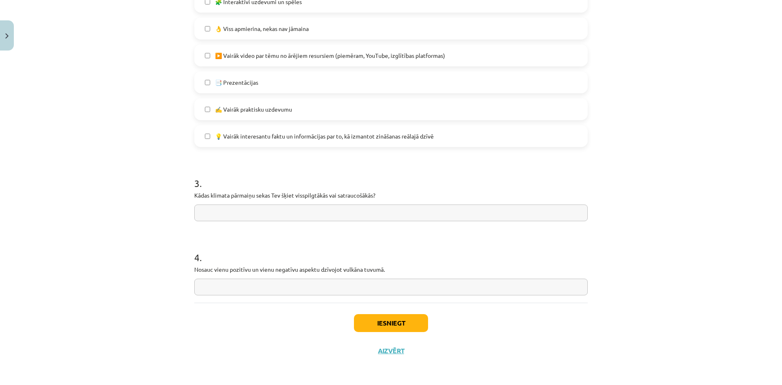
click at [213, 212] on input "text" at bounding box center [391, 213] width 394 height 17
click at [242, 214] on input "**********" at bounding box center [391, 213] width 394 height 17
type input "**********"
click at [199, 290] on input "text" at bounding box center [391, 287] width 394 height 17
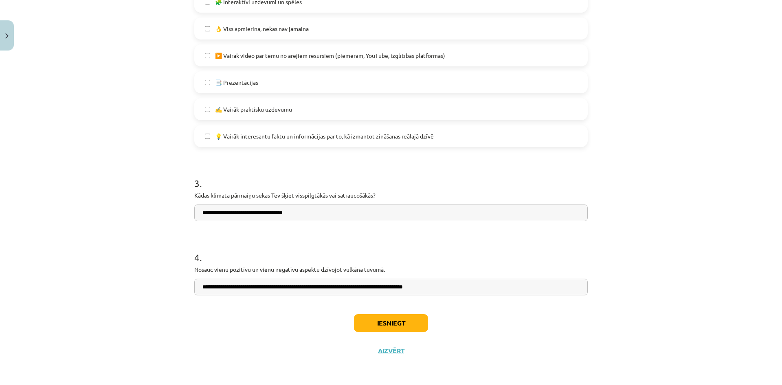
type input "**********"
click at [401, 326] on button "Iesniegt" at bounding box center [391, 323] width 74 height 18
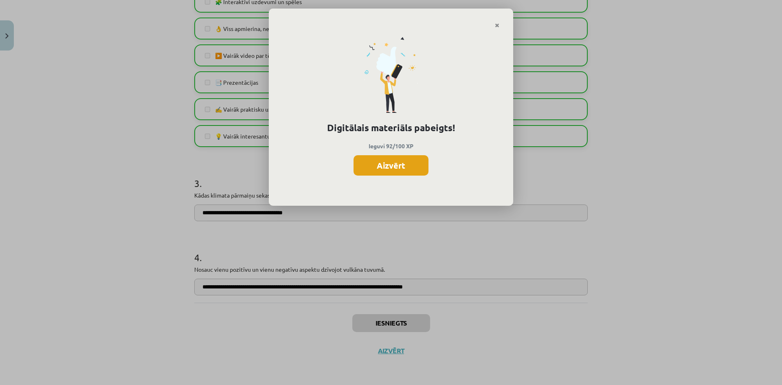
click at [380, 172] on button "Aizvērt" at bounding box center [391, 165] width 75 height 20
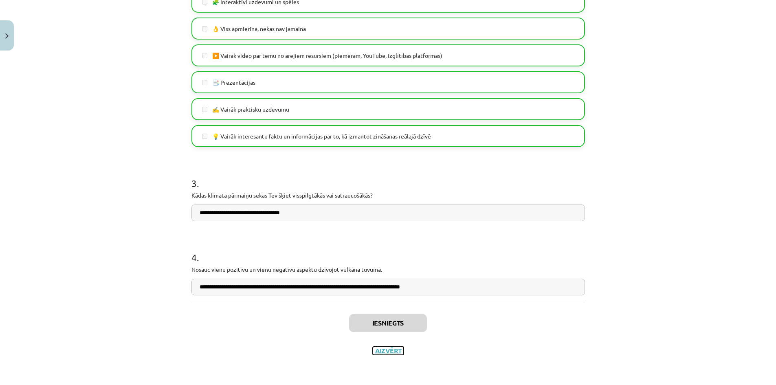
click at [391, 350] on button "Aizvērt" at bounding box center [388, 351] width 31 height 8
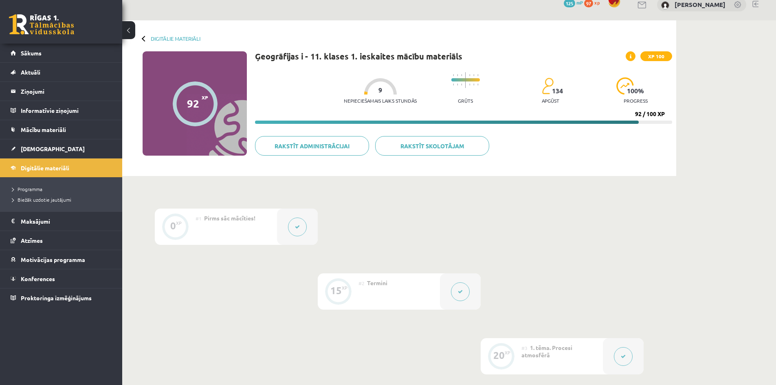
scroll to position [0, 0]
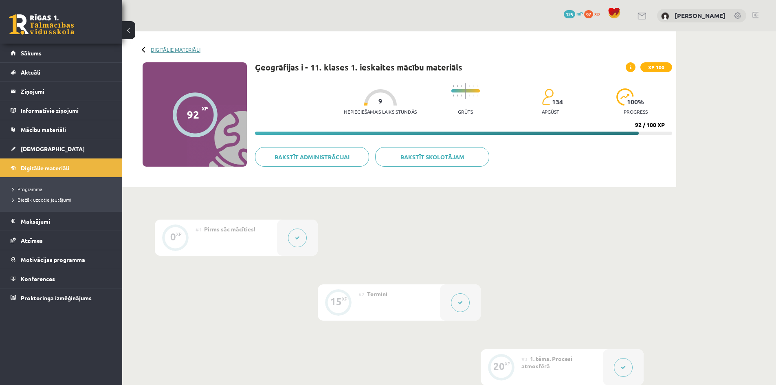
click at [162, 47] on link "Digitālie materiāli" at bounding box center [176, 49] width 50 height 6
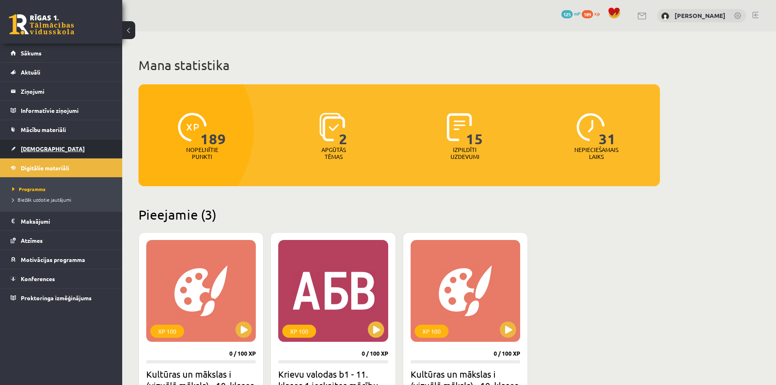
click at [50, 148] on link "[DEMOGRAPHIC_DATA]" at bounding box center [61, 148] width 101 height 19
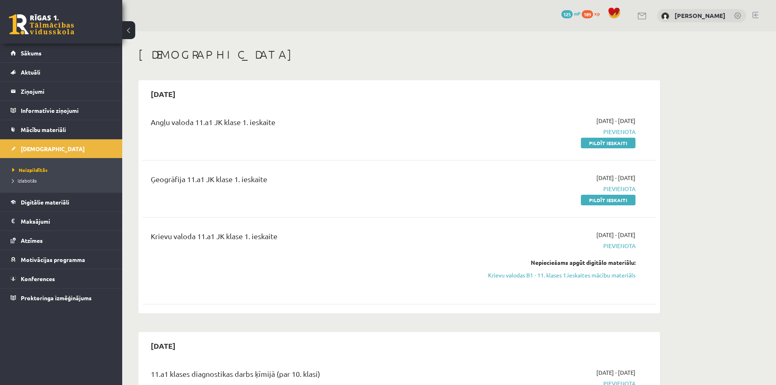
drag, startPoint x: 611, startPoint y: 143, endPoint x: 425, endPoint y: 44, distance: 210.7
click at [611, 143] on link "Pildīt ieskaiti" at bounding box center [608, 143] width 55 height 11
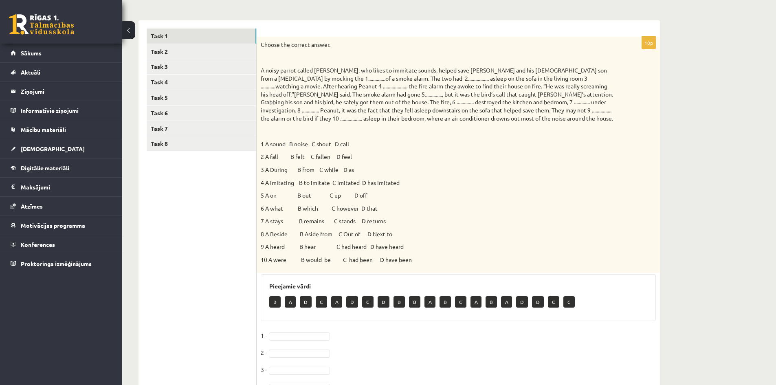
scroll to position [122, 0]
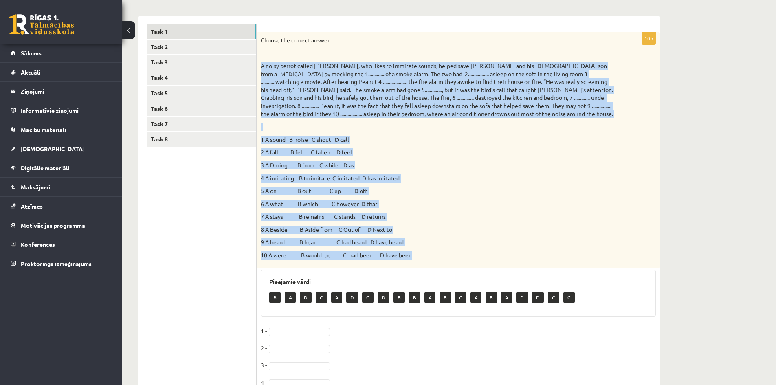
drag, startPoint x: 260, startPoint y: 64, endPoint x: 420, endPoint y: 260, distance: 252.8
click at [420, 260] on div "Choose the correct answer. 1 A sound B noise C shout D call 2 A fall B felt C f…" at bounding box center [458, 150] width 403 height 236
copy div "A noisy parrot called Peanut, who likes to immitate sounds, helped save Kenny D…"
click at [309, 107] on p "A noisy parrot called [PERSON_NAME], who likes to immitate sounds, helped save …" at bounding box center [438, 90] width 354 height 56
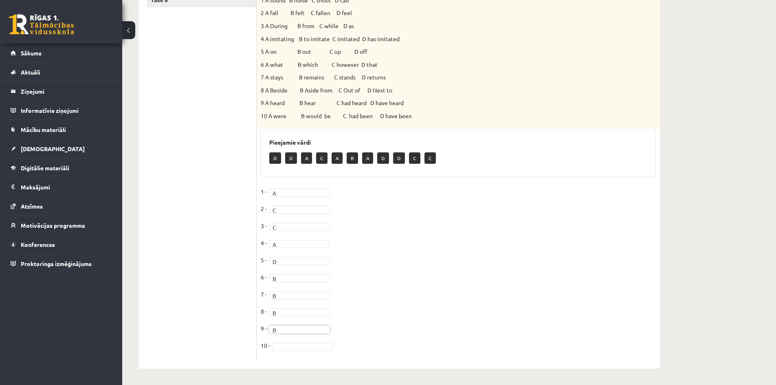
scroll to position [262, 0]
drag, startPoint x: 287, startPoint y: 345, endPoint x: 283, endPoint y: 336, distance: 9.8
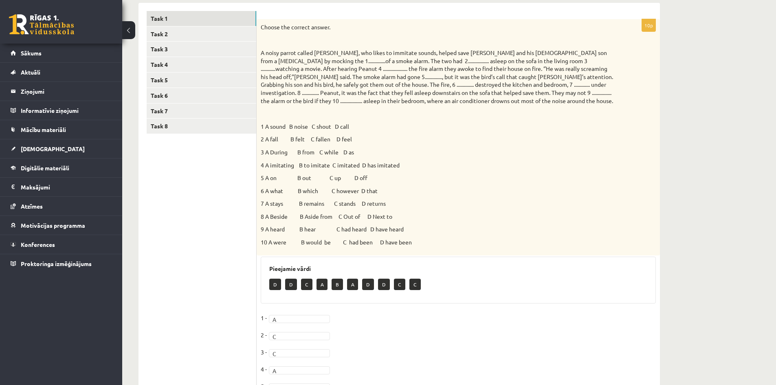
scroll to position [140, 0]
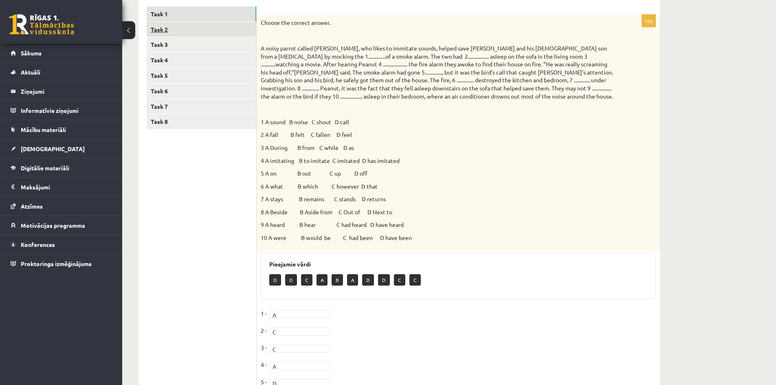
click at [190, 24] on link "Task 2" at bounding box center [202, 29] width 110 height 15
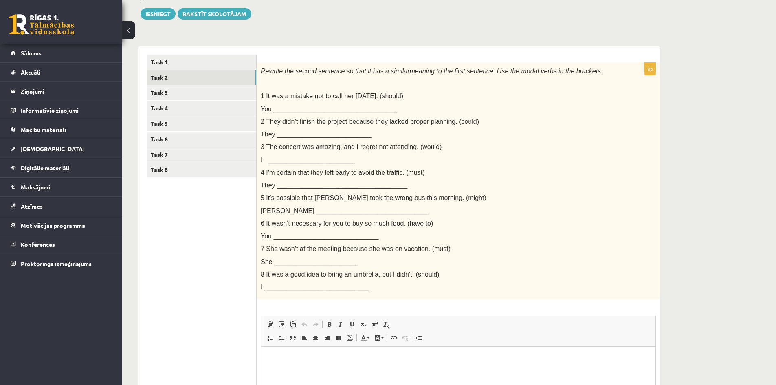
scroll to position [95, 0]
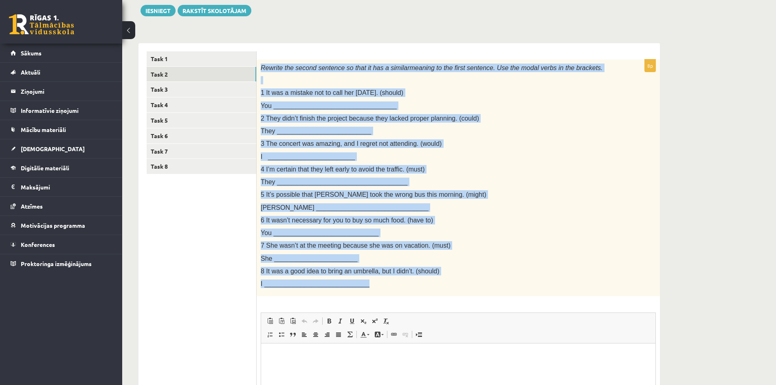
drag, startPoint x: 260, startPoint y: 68, endPoint x: 442, endPoint y: 282, distance: 280.9
click at [442, 282] on div "Rewrite the second sentence so that it has a similar meaning to the first sente…" at bounding box center [458, 177] width 403 height 237
copy div "Rewrite the second sentence so that it has a similar meaning to the first sente…"
click at [440, 240] on div "Rewrite the second sentence so that it has a similar meaning to the first sente…" at bounding box center [458, 177] width 403 height 237
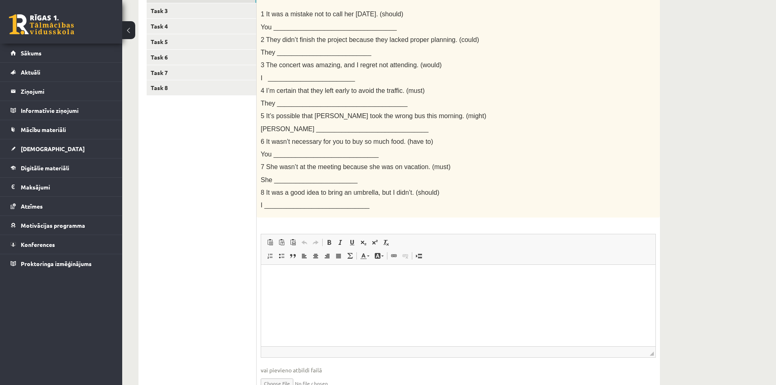
scroll to position [176, 0]
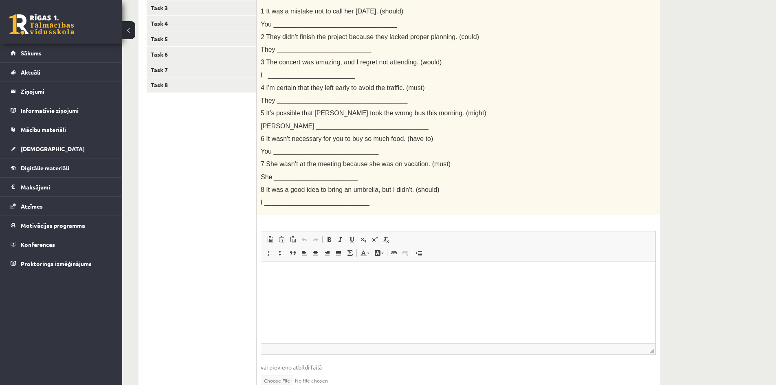
click at [310, 274] on p "Rich Text Editor, wiswyg-editor-user-answer-47364010332660" at bounding box center [458, 274] width 378 height 9
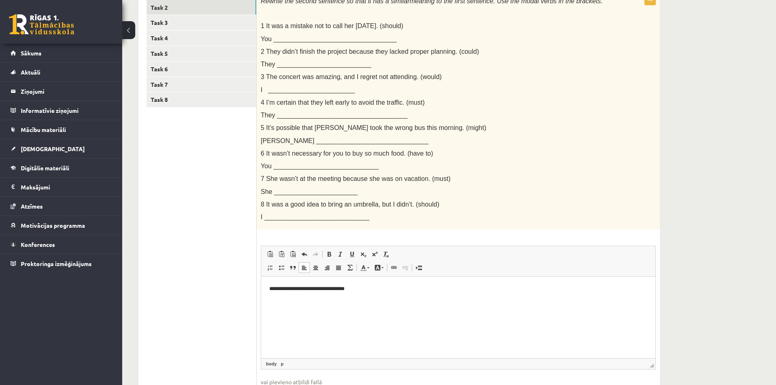
scroll to position [136, 0]
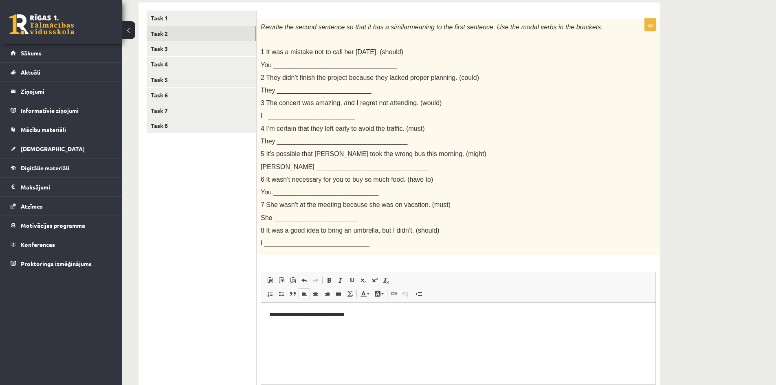
click at [269, 317] on p "**********" at bounding box center [458, 315] width 378 height 9
click at [375, 318] on p "**********" at bounding box center [458, 315] width 378 height 9
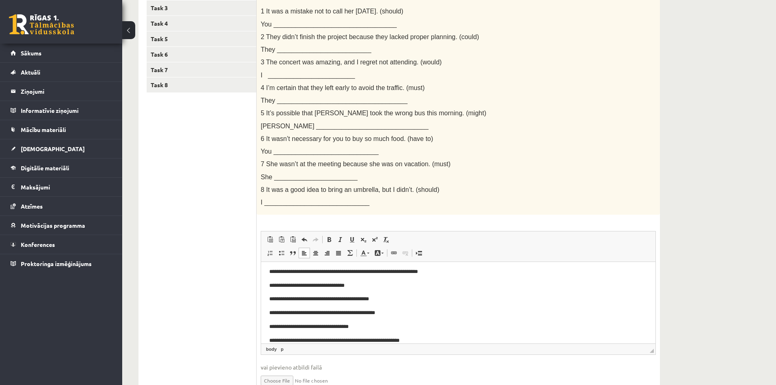
scroll to position [0, 0]
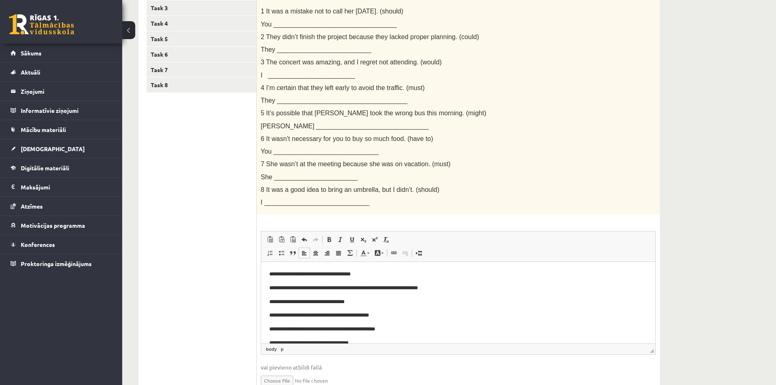
click at [381, 289] on p "**********" at bounding box center [455, 288] width 372 height 9
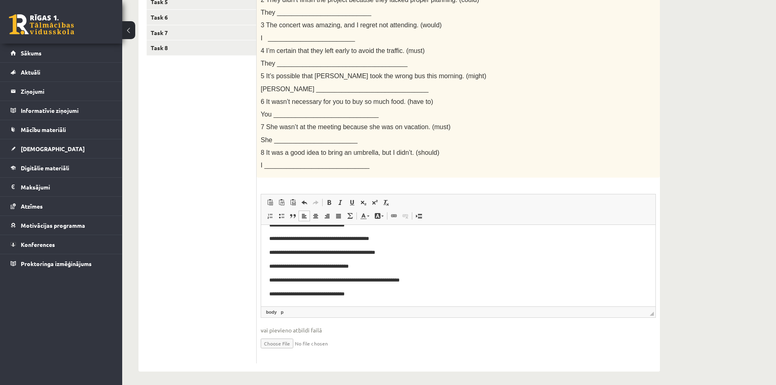
scroll to position [217, 0]
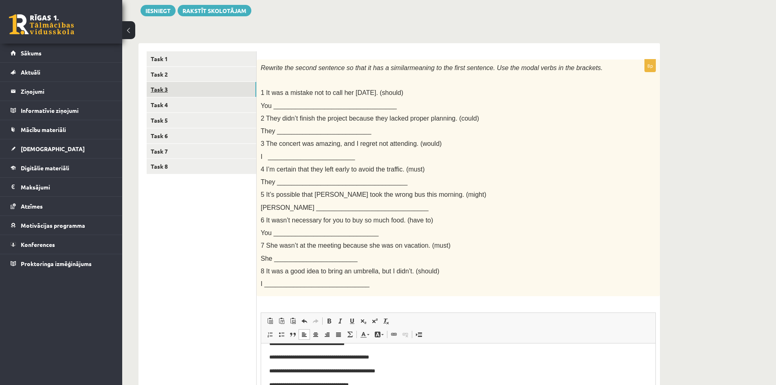
click at [189, 91] on link "Task 3" at bounding box center [202, 89] width 110 height 15
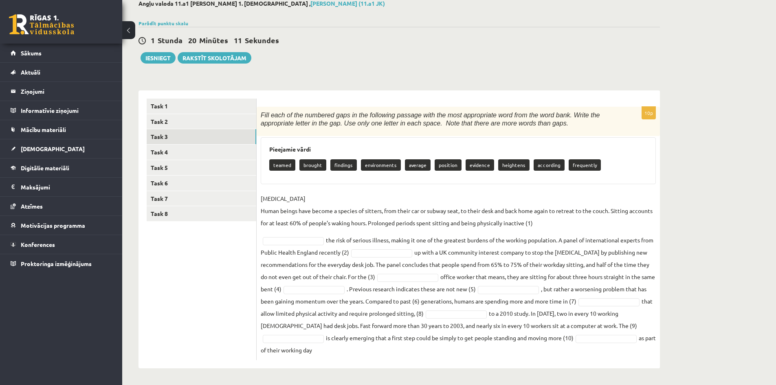
drag, startPoint x: 260, startPoint y: 110, endPoint x: 493, endPoint y: 362, distance: 343.6
click at [493, 362] on div "10p Fill each of the numbered gaps in the following passage with the most appro…" at bounding box center [458, 229] width 403 height 278
copy div "Fill each of the numbered gaps in the following passage with the most appropria…"
click at [333, 143] on div "Pieejamie vārdi teamed brought findings environments average position evidence …" at bounding box center [458, 160] width 395 height 47
type input "**"
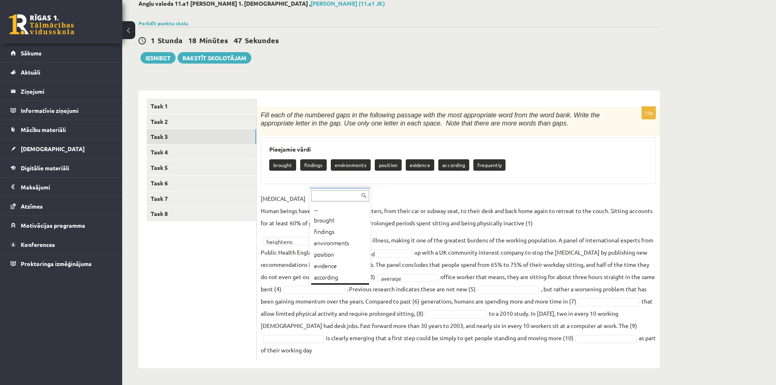
scroll to position [10, 0]
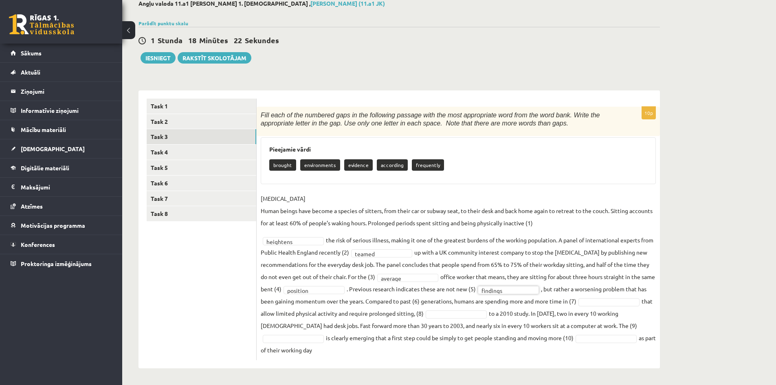
click at [439, 303] on fieldset "SEDENTARY LIFESTYLE Human beings have become a species of sitters, from their c…" at bounding box center [458, 274] width 395 height 164
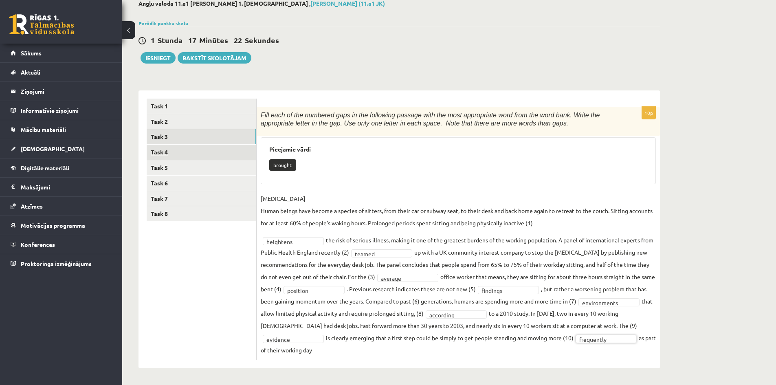
click at [172, 151] on link "Task 4" at bounding box center [202, 152] width 110 height 15
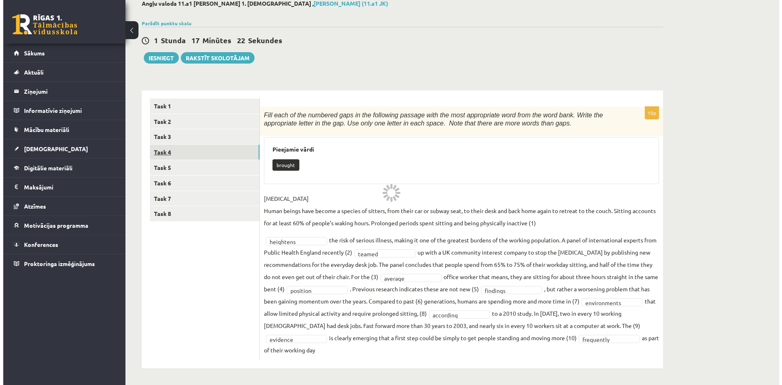
scroll to position [0, 0]
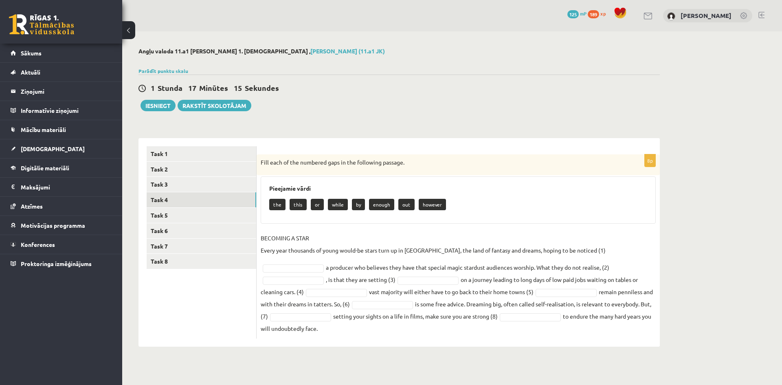
drag, startPoint x: 259, startPoint y: 161, endPoint x: 646, endPoint y: 319, distance: 418.4
click at [645, 321] on div "8p Fill each of the numbered gaps in the following passage. Pieejamie vārdi the…" at bounding box center [458, 246] width 403 height 184
copy div "Fill each of the numbered gaps in the following passage. Pieejamie vārdi the th…"
click at [486, 273] on fieldset "BECOMING A STAR Every year thousands of young would-be stars turn up in Hollywo…" at bounding box center [458, 283] width 395 height 103
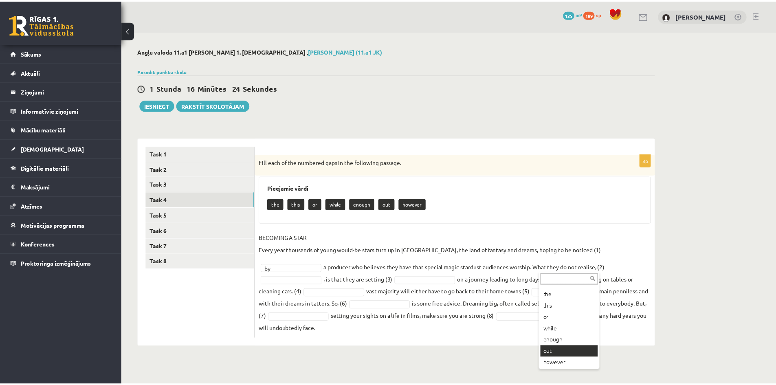
scroll to position [10, 0]
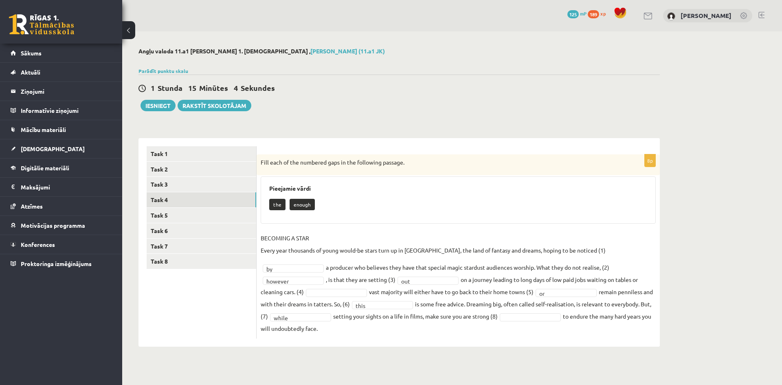
click at [442, 322] on fieldset "BECOMING A STAR Every year thousands of young would-be stars turn up in Hollywo…" at bounding box center [458, 283] width 395 height 103
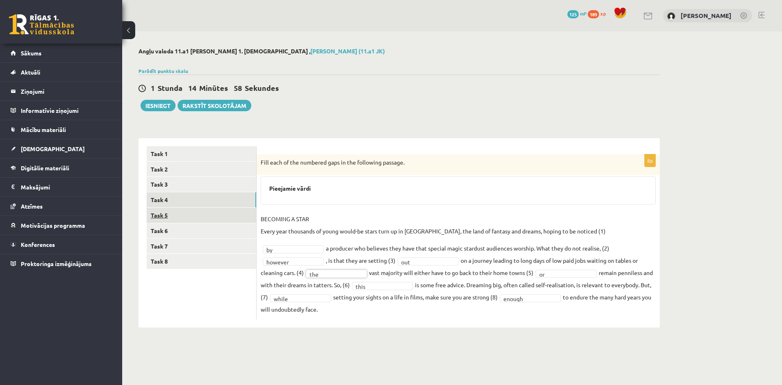
click at [193, 215] on link "Task 5" at bounding box center [202, 215] width 110 height 15
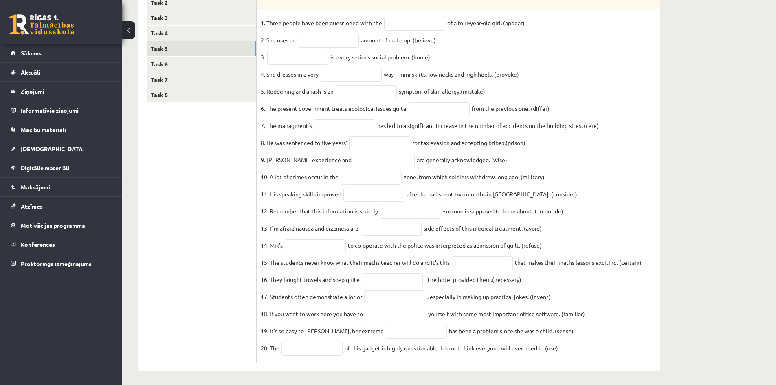
scroll to position [186, 0]
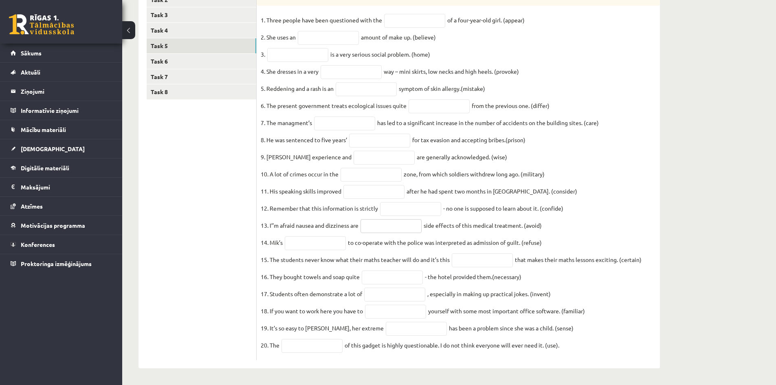
click at [387, 219] on input "text" at bounding box center [391, 226] width 61 height 14
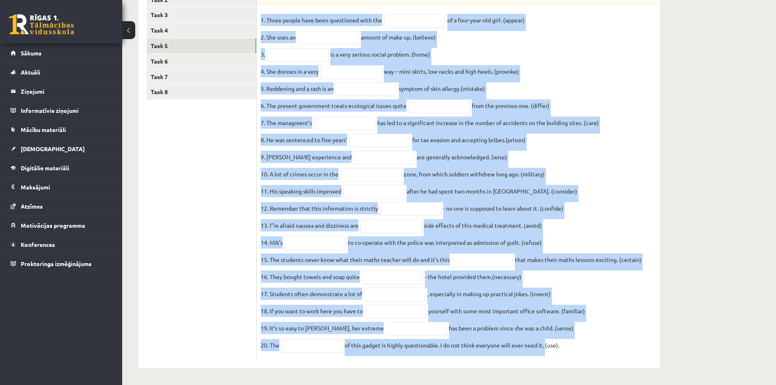
drag, startPoint x: 260, startPoint y: 17, endPoint x: 582, endPoint y: 349, distance: 462.7
click at [582, 349] on div "20p Use the word in brackets to form a word that fits the gap. 1. Three people …" at bounding box center [458, 173] width 403 height 376
copy div "Use the word in brackets to form a word that fits the gap. 1. Three people have…"
click at [499, 310] on fieldset "1. Three people have been questioned with the of a four-year-old girl. (appear)…" at bounding box center [458, 185] width 395 height 342
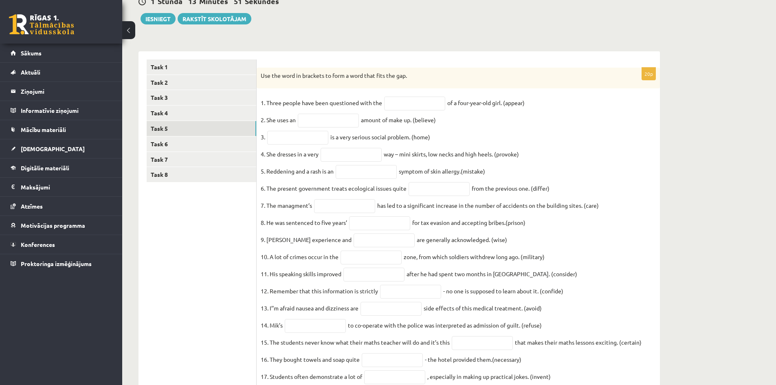
scroll to position [81, 0]
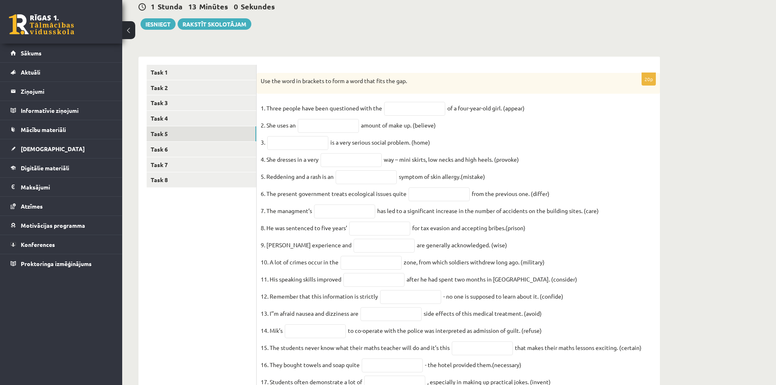
drag, startPoint x: 405, startPoint y: 101, endPoint x: 407, endPoint y: 105, distance: 4.8
click at [407, 104] on div "20p Use the word in brackets to form a word that fits the gap. 1. Three people …" at bounding box center [458, 261] width 403 height 376
click at [407, 106] on input "text" at bounding box center [414, 109] width 61 height 14
type input "**********"
click at [337, 125] on input "text" at bounding box center [328, 126] width 61 height 14
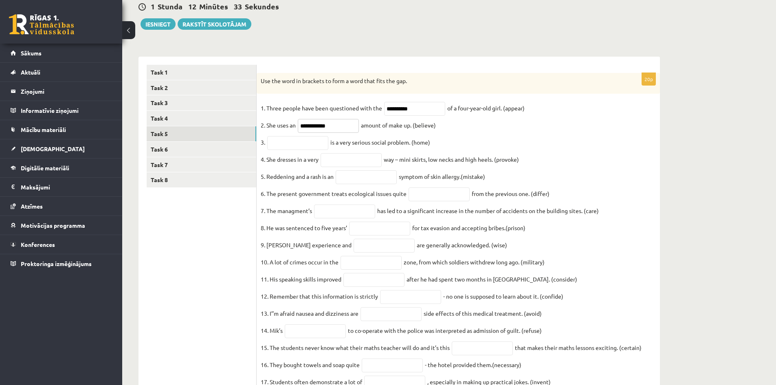
type input "**********"
click at [311, 139] on input "text" at bounding box center [297, 143] width 61 height 14
type input "**********"
click at [327, 163] on input "text" at bounding box center [351, 160] width 61 height 14
type input "**********"
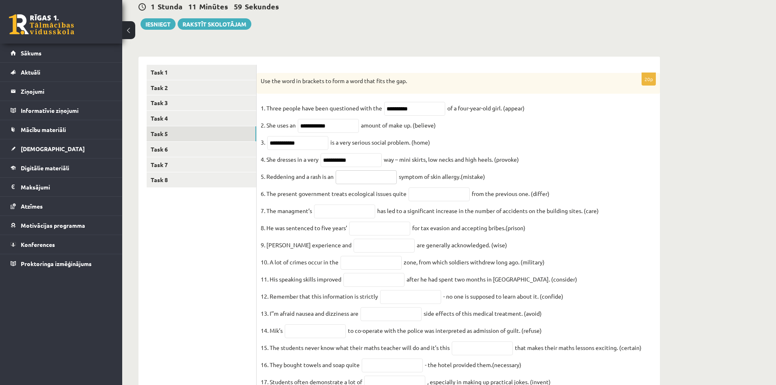
click at [351, 184] on input "text" at bounding box center [366, 177] width 61 height 14
type input "*********"
click at [429, 201] on input "text" at bounding box center [439, 194] width 61 height 14
type input "**********"
click at [362, 215] on input "text" at bounding box center [344, 212] width 61 height 14
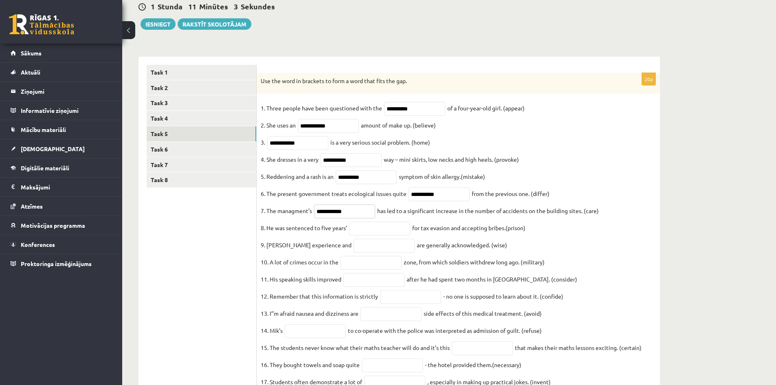
type input "**********"
click at [360, 235] on input "text" at bounding box center [379, 229] width 61 height 14
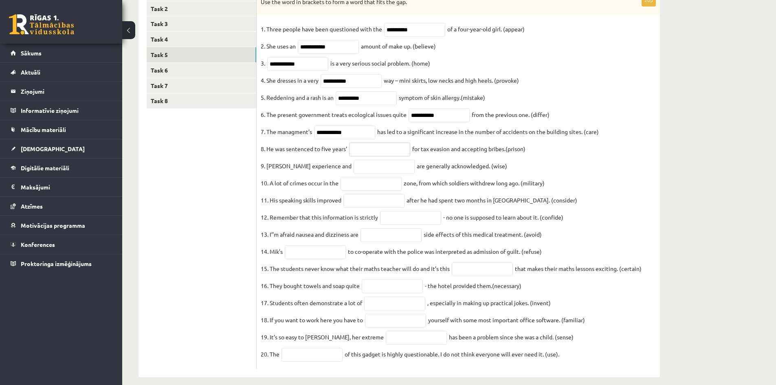
scroll to position [163, 0]
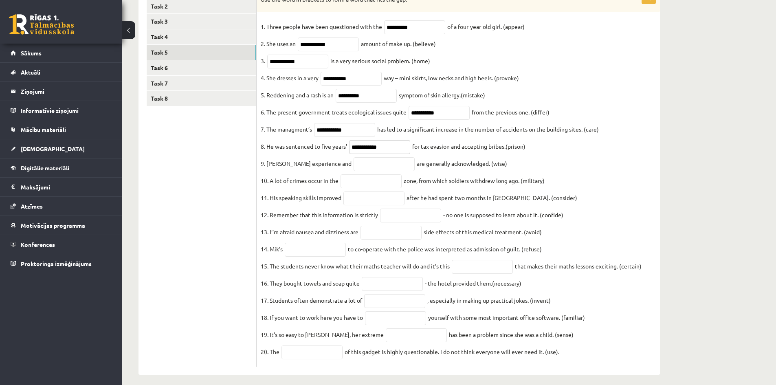
type input "**********"
click at [374, 171] on input "text" at bounding box center [384, 164] width 61 height 14
type input "*****"
click at [350, 188] on input "text" at bounding box center [371, 181] width 61 height 14
type input "**********"
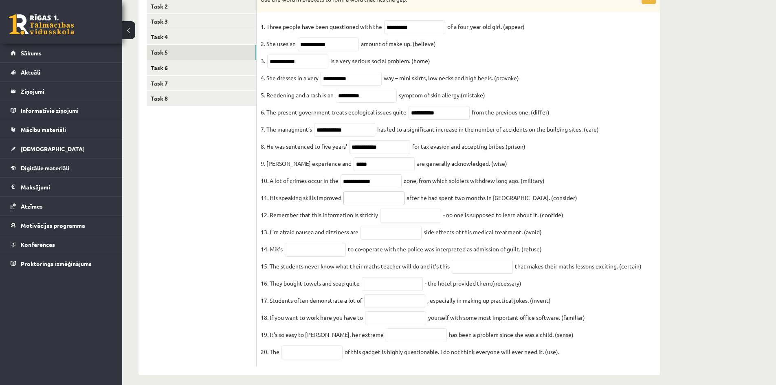
click at [399, 205] on input "text" at bounding box center [373, 198] width 61 height 14
type input "**********"
click at [410, 221] on input "text" at bounding box center [410, 216] width 61 height 14
type input "**********"
click at [410, 240] on input "text" at bounding box center [391, 233] width 61 height 14
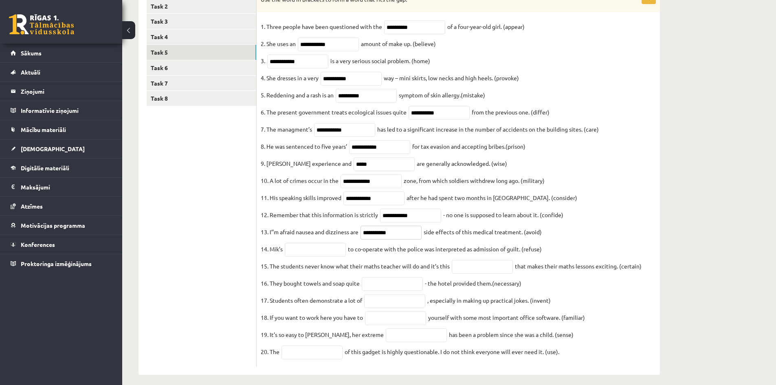
type input "**********"
click at [314, 257] on input "text" at bounding box center [315, 250] width 61 height 14
type input "*******"
click at [473, 274] on input "text" at bounding box center [482, 267] width 61 height 14
click at [396, 291] on input "text" at bounding box center [392, 284] width 61 height 14
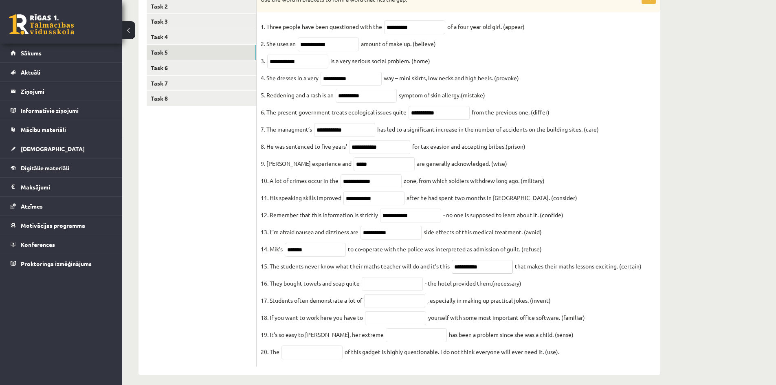
click at [481, 274] on input "**********" at bounding box center [482, 267] width 61 height 14
type input "**********"
click at [385, 291] on input "text" at bounding box center [392, 284] width 61 height 14
type input "**********"
click at [373, 308] on input "text" at bounding box center [394, 301] width 61 height 14
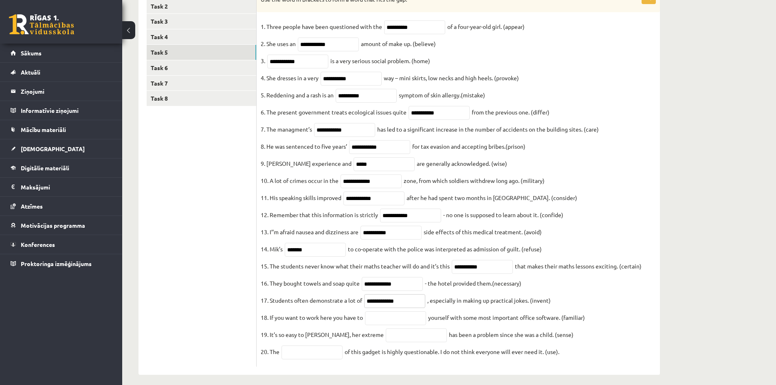
type input "**********"
click at [378, 325] on input "text" at bounding box center [395, 318] width 61 height 14
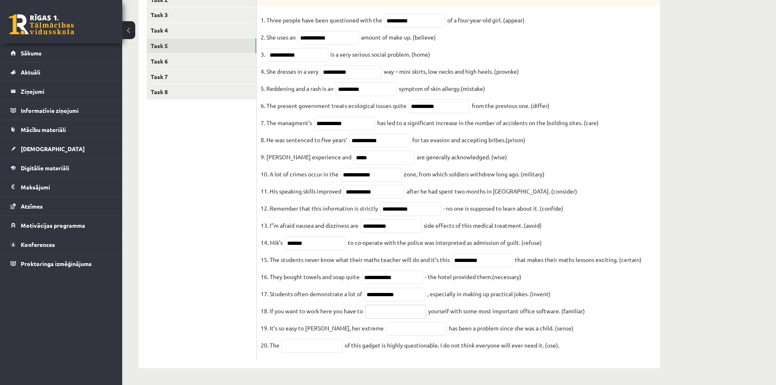
scroll to position [186, 0]
type input "**********"
click at [392, 326] on input "text" at bounding box center [416, 329] width 61 height 14
type input "**********"
click at [314, 346] on input "text" at bounding box center [312, 346] width 61 height 14
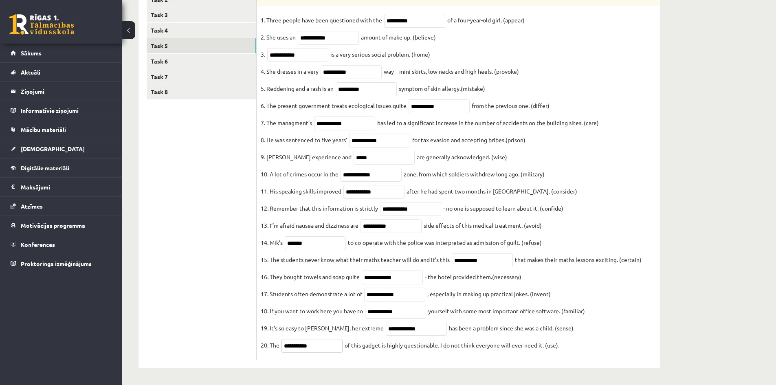
click at [327, 347] on input "**********" at bounding box center [312, 346] width 61 height 14
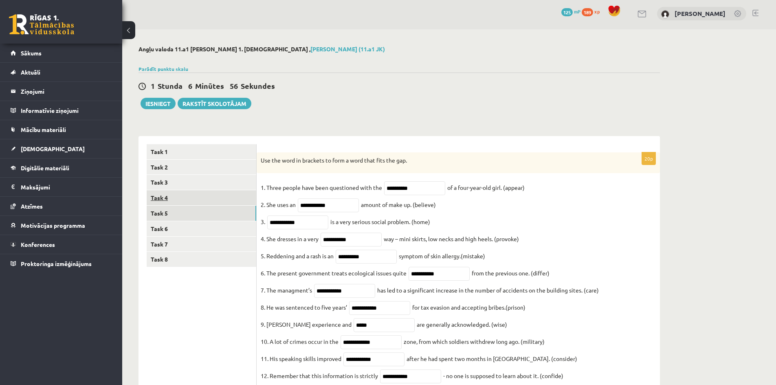
scroll to position [0, 0]
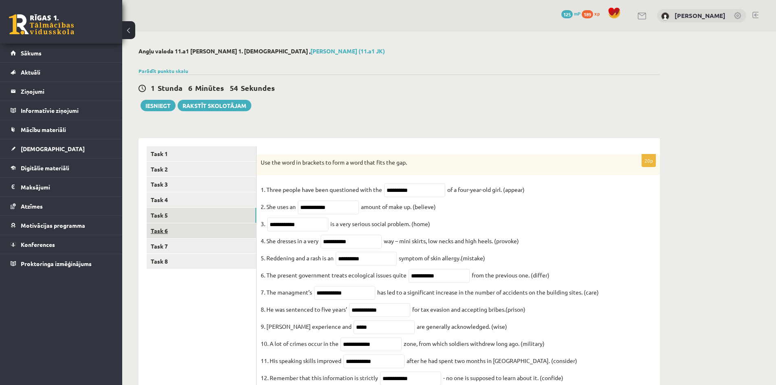
type input "**********"
click at [209, 225] on link "Task 6" at bounding box center [202, 230] width 110 height 15
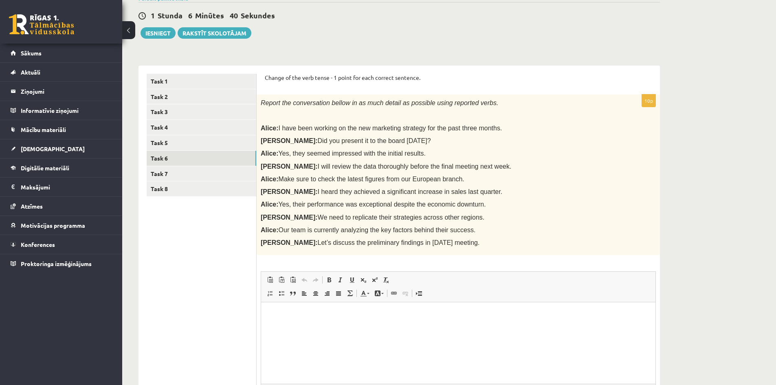
drag, startPoint x: 267, startPoint y: 107, endPoint x: 449, endPoint y: 247, distance: 229.8
click at [449, 247] on div "Report the conversation bellow in as much detail as possible using reported ver…" at bounding box center [458, 175] width 403 height 161
copy div "Report the conversation bellow in as much detail as possible using reported ver…"
click at [328, 200] on div "Report the conversation bellow in as much detail as possible using reported ver…" at bounding box center [458, 175] width 403 height 161
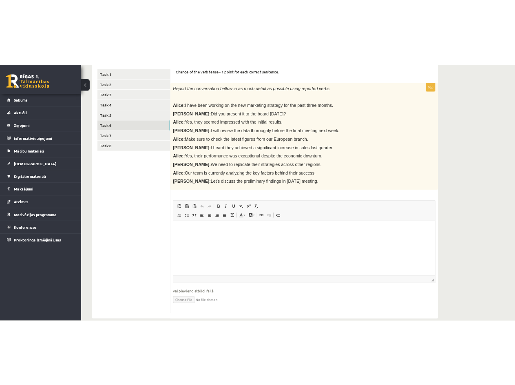
scroll to position [154, 0]
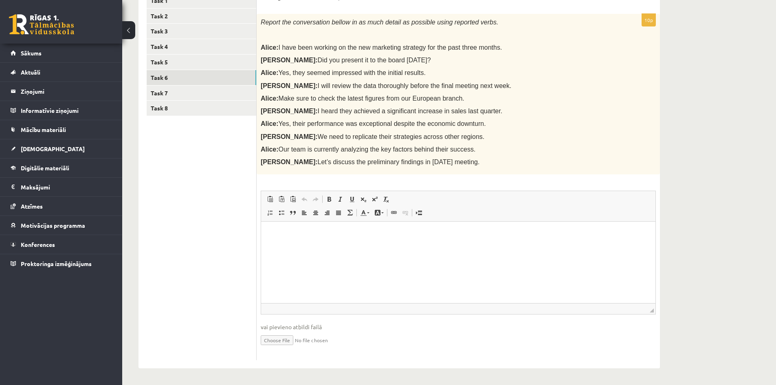
click at [320, 246] on html at bounding box center [458, 234] width 394 height 25
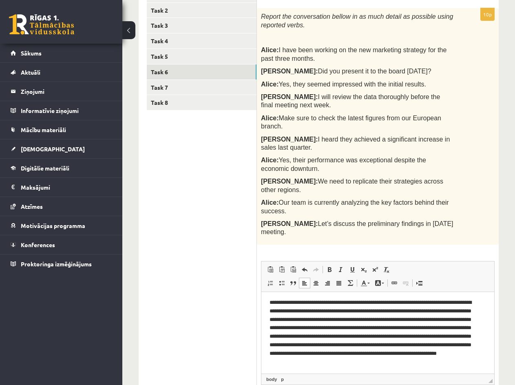
scroll to position [2, 0]
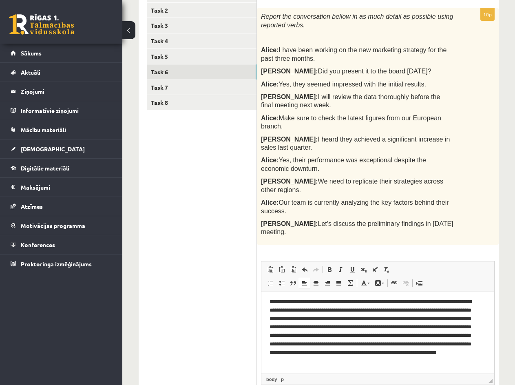
click at [419, 357] on p "**********" at bounding box center [374, 331] width 210 height 68
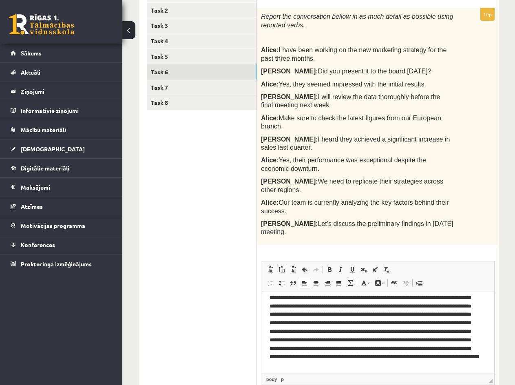
scroll to position [0, 0]
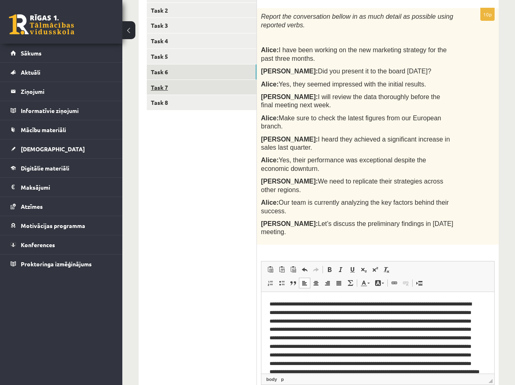
click at [185, 84] on link "Task 7" at bounding box center [202, 87] width 110 height 15
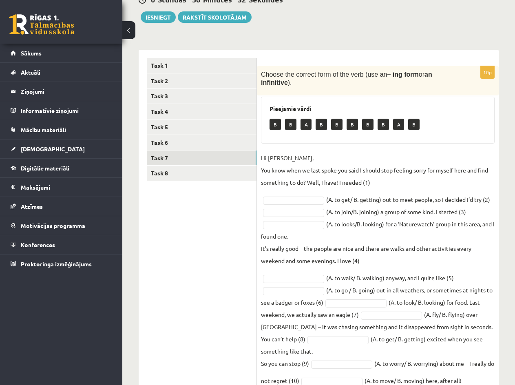
scroll to position [111, 0]
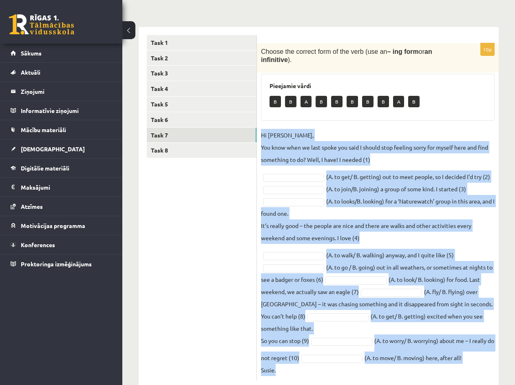
drag, startPoint x: 260, startPoint y: 125, endPoint x: 458, endPoint y: 352, distance: 301.7
click at [458, 352] on div "10p Choose the correct form of the verb (use an – ing form or an infinitive ). …" at bounding box center [378, 211] width 242 height 337
copy fieldset "Hi Caroline, You know when we last spoke you said I should stop feeling sorry f…"
click at [477, 306] on fieldset "Hi Caroline, You know when we last spoke you said I should stop feeling sorry f…" at bounding box center [377, 252] width 233 height 247
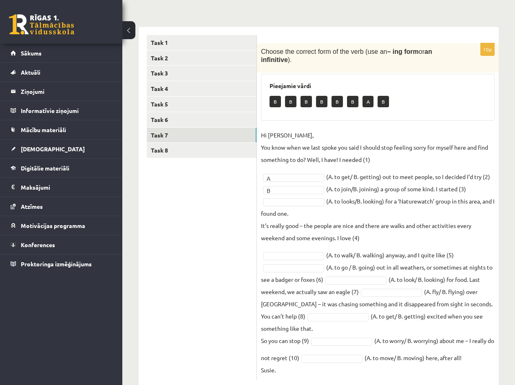
click at [283, 198] on fieldset "Hi Caroline, You know when we last spoke you said I should stop feeling sorry f…" at bounding box center [377, 252] width 233 height 247
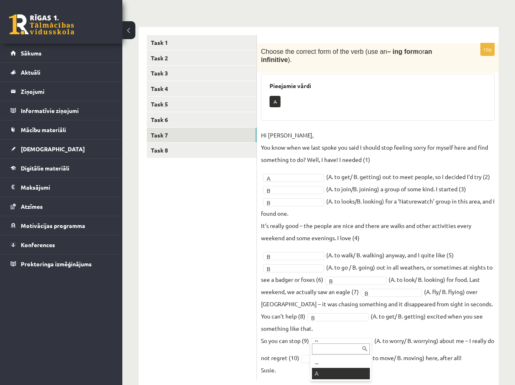
scroll to position [92, 0]
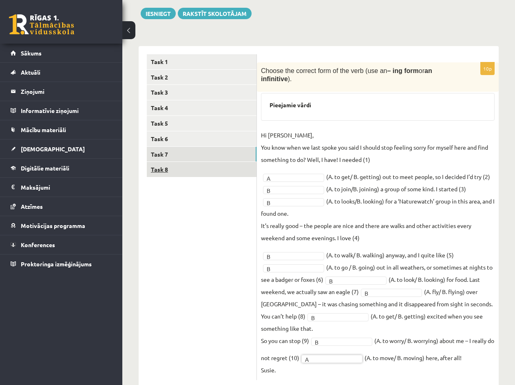
click at [177, 172] on link "Task 8" at bounding box center [202, 169] width 110 height 15
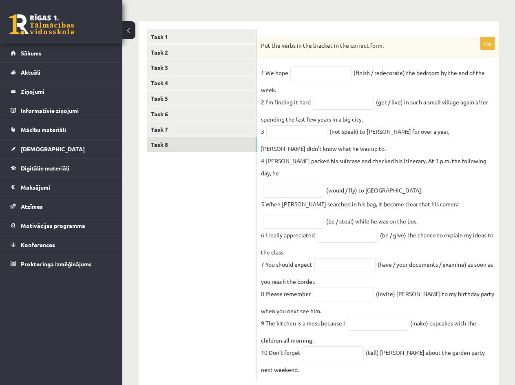
scroll to position [119, 0]
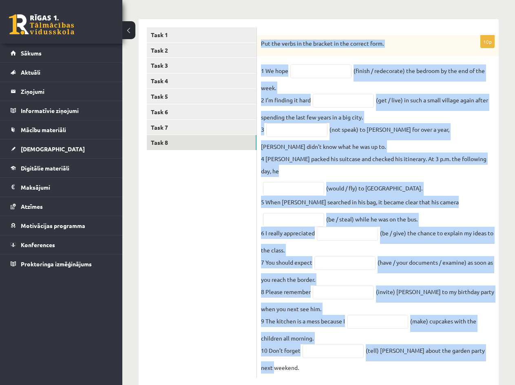
drag, startPoint x: 260, startPoint y: 42, endPoint x: 495, endPoint y: 349, distance: 386.9
click at [495, 349] on div "10p Put the verbs in the bracket in the correct form. 1 We hope (finish / redec…" at bounding box center [378, 206] width 242 height 342
copy div "Put the verbs in the bracket in the correct form. 1 We hope (finish / redecorat…"
click at [438, 287] on fieldset "1 We hope (finish / redecorate) the bedroom by the end of the week. 2 I’m findi…" at bounding box center [377, 218] width 233 height 309
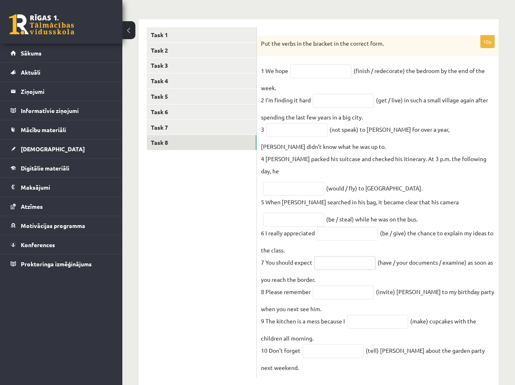
click at [361, 256] on input "text" at bounding box center [344, 263] width 61 height 14
click at [394, 242] on fieldset "1 We hope (finish / redecorate) the bedroom by the end of the week. 2 I’m findi…" at bounding box center [377, 218] width 233 height 309
click at [355, 256] on input "text" at bounding box center [344, 263] width 61 height 14
click at [385, 240] on fieldset "1 We hope (finish / redecorate) the bedroom by the end of the week. 2 I’m findi…" at bounding box center [377, 218] width 233 height 309
click at [301, 71] on input "text" at bounding box center [320, 71] width 61 height 14
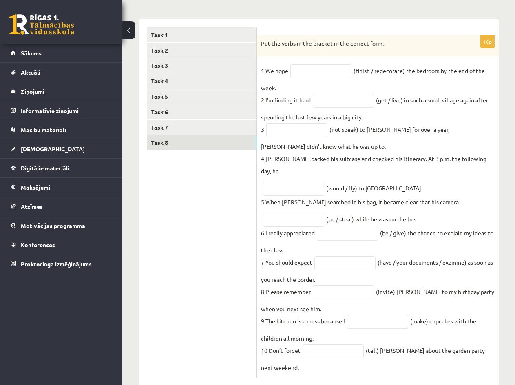
click at [296, 84] on fieldset "1 We hope (finish / redecorate) the bedroom by the end of the week. 2 I’m findi…" at bounding box center [377, 218] width 233 height 309
click at [320, 69] on input "text" at bounding box center [320, 71] width 61 height 14
type input "**********"
click at [340, 102] on input "text" at bounding box center [342, 101] width 61 height 14
type input "**********"
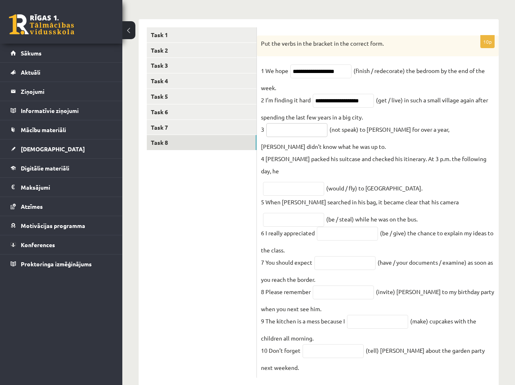
click at [308, 132] on input "text" at bounding box center [296, 130] width 61 height 14
type input "**********"
click at [290, 182] on input "text" at bounding box center [293, 189] width 61 height 14
type input "*********"
click at [273, 213] on input "text" at bounding box center [293, 220] width 61 height 14
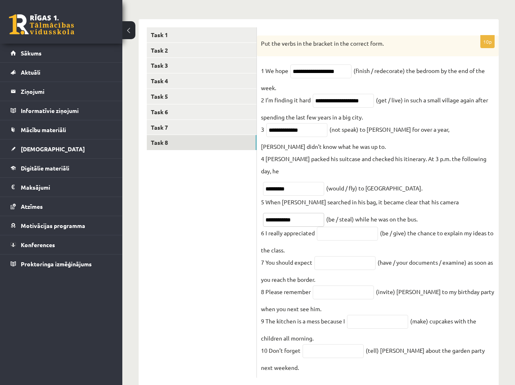
type input "**********"
click at [322, 238] on fieldset "**********" at bounding box center [377, 218] width 233 height 309
click at [332, 227] on input "text" at bounding box center [347, 234] width 61 height 14
type input "**********"
click at [349, 256] on input "text" at bounding box center [344, 263] width 61 height 14
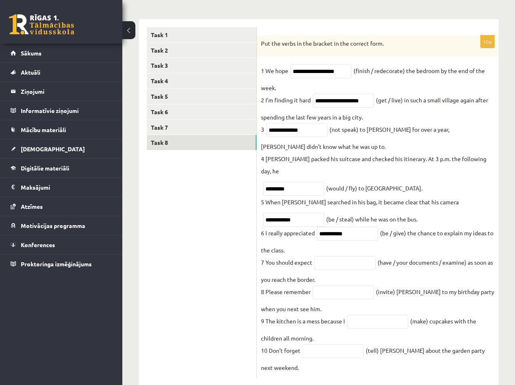
click at [296, 238] on fieldset "**********" at bounding box center [377, 218] width 233 height 309
click at [321, 256] on input "text" at bounding box center [344, 263] width 61 height 14
type input "**********"
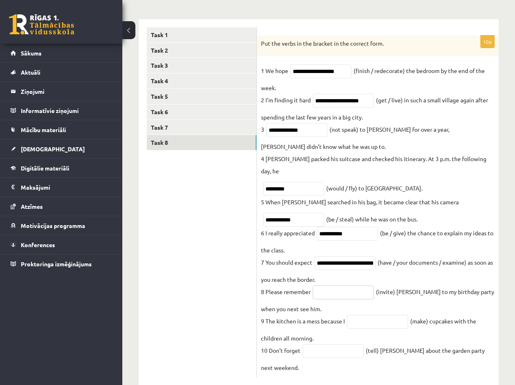
click at [341, 285] on input "text" at bounding box center [342, 292] width 61 height 14
type input "*********"
click at [379, 315] on input "text" at bounding box center [377, 322] width 61 height 14
click at [374, 315] on input "text" at bounding box center [377, 322] width 61 height 14
type input "**********"
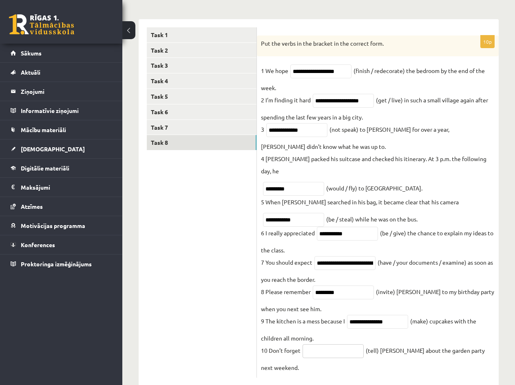
click at [341, 344] on input "text" at bounding box center [332, 351] width 61 height 14
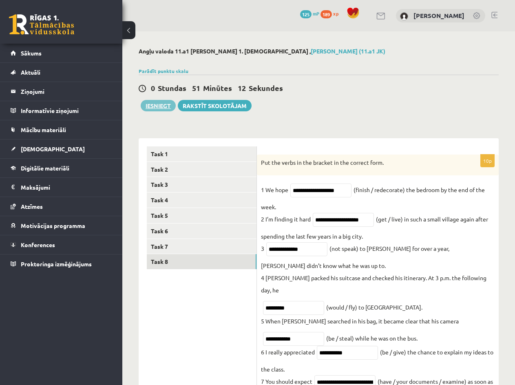
type input "*******"
click at [164, 104] on button "Iesniegt" at bounding box center [158, 105] width 35 height 11
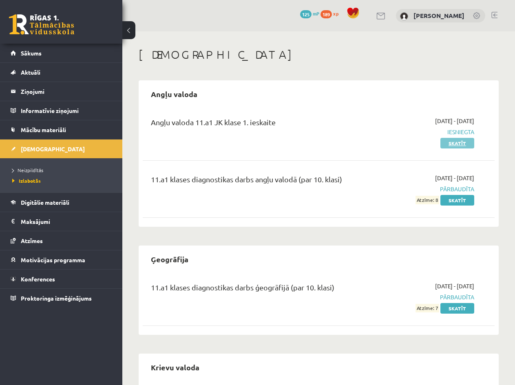
click at [455, 144] on link "Skatīt" at bounding box center [457, 143] width 34 height 11
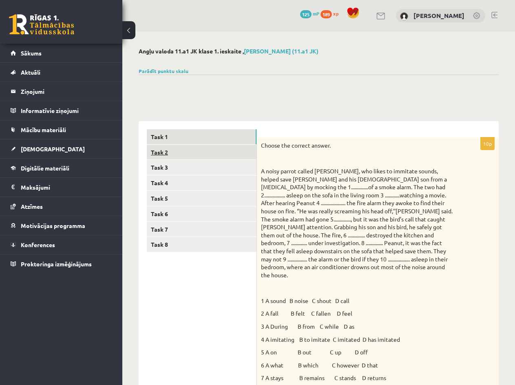
click at [165, 154] on link "Task 2" at bounding box center [202, 152] width 110 height 15
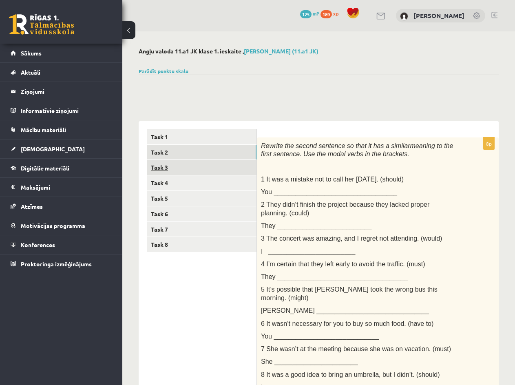
click at [169, 167] on link "Task 3" at bounding box center [202, 167] width 110 height 15
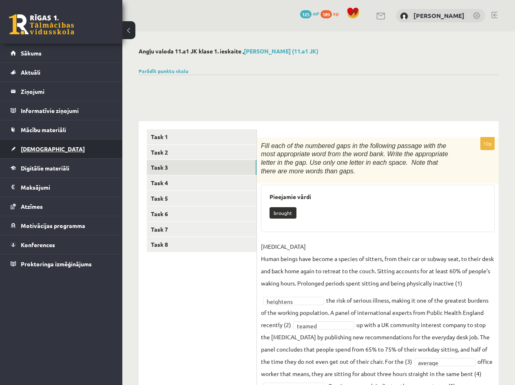
click at [35, 148] on span "[DEMOGRAPHIC_DATA]" at bounding box center [53, 148] width 64 height 7
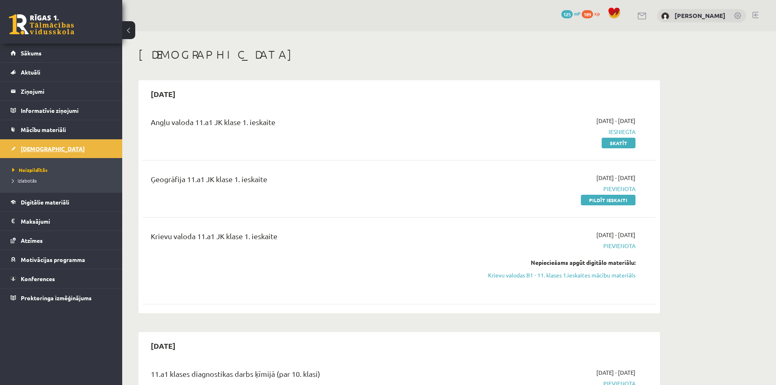
click at [36, 146] on span "[DEMOGRAPHIC_DATA]" at bounding box center [53, 148] width 64 height 7
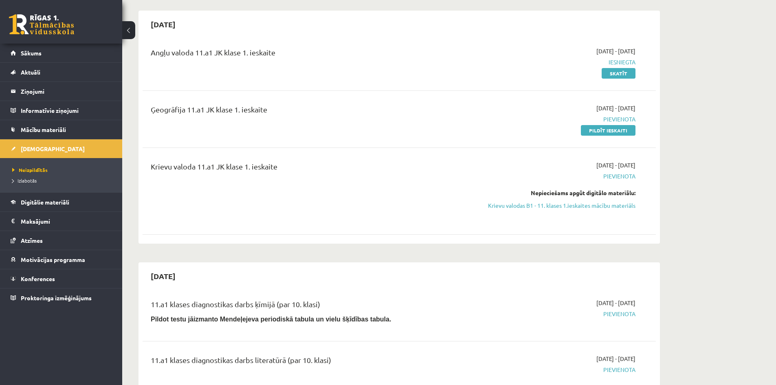
scroll to position [41, 0]
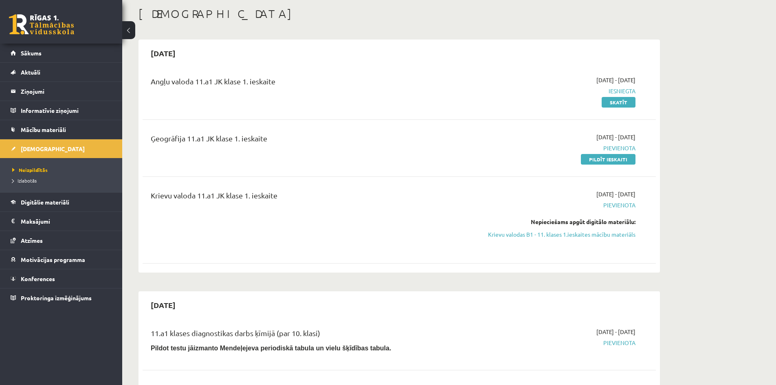
drag, startPoint x: 600, startPoint y: 155, endPoint x: 431, endPoint y: 42, distance: 202.9
click at [514, 155] on link "Pildīt ieskaiti" at bounding box center [608, 159] width 55 height 11
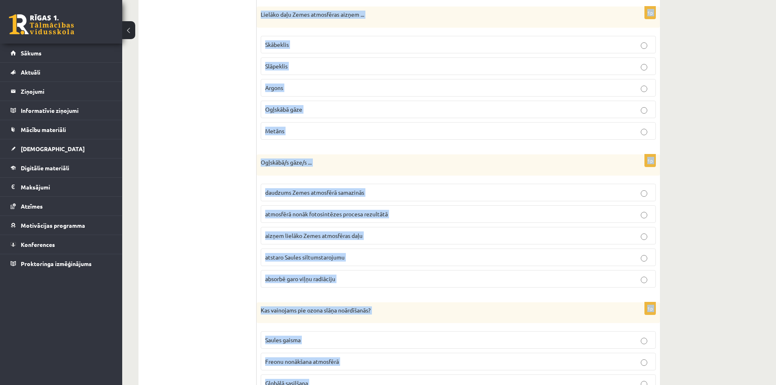
scroll to position [525, 0]
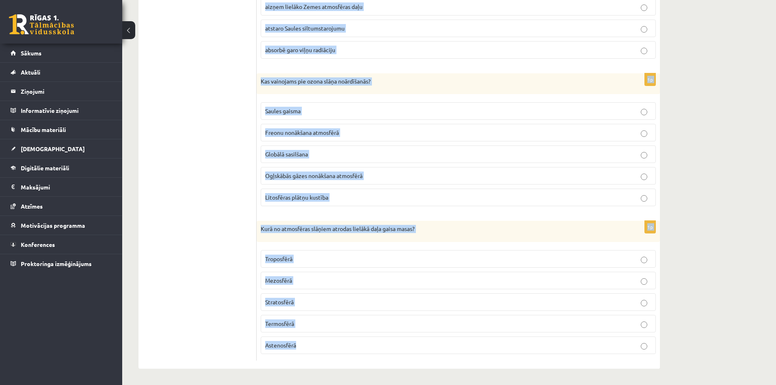
drag, startPoint x: 260, startPoint y: 80, endPoint x: 387, endPoint y: 345, distance: 294.3
copy form "Lorem ipsum dolor sitamet cons adipiscing elit ... Seddoe Temporincid Utlaboree…"
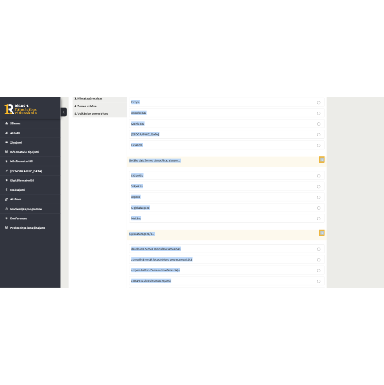
scroll to position [0, 0]
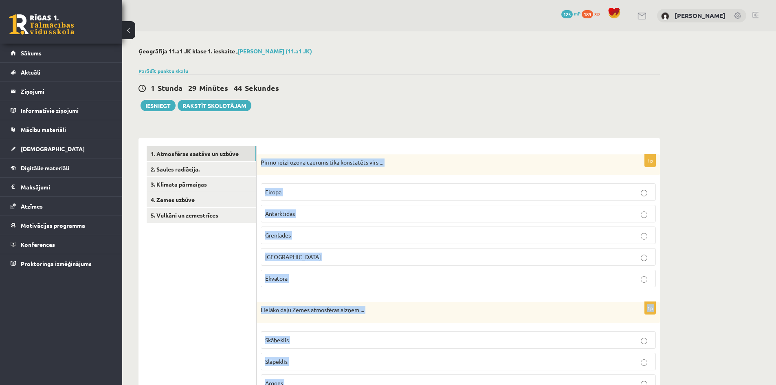
click at [313, 165] on p "Pirmo reizi ozona caurums tika konstatēts virs ..." at bounding box center [438, 162] width 354 height 8
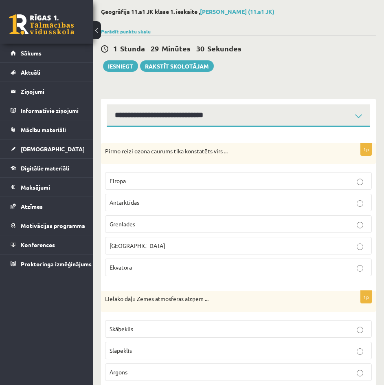
scroll to position [41, 0]
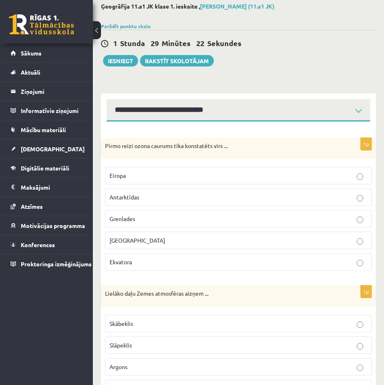
click at [163, 200] on p "Antarktīdas" at bounding box center [239, 197] width 258 height 9
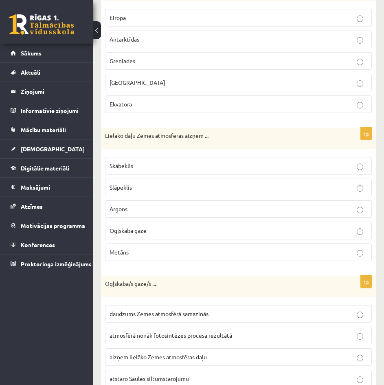
scroll to position [204, 0]
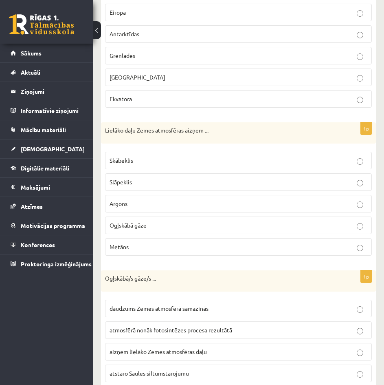
click at [141, 183] on p "Slāpeklis" at bounding box center [239, 182] width 258 height 9
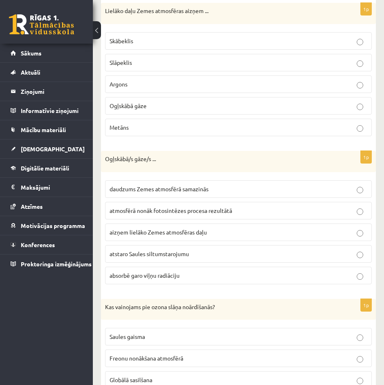
scroll to position [326, 0]
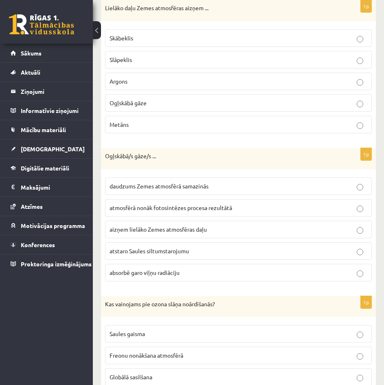
click at [140, 277] on label "absorbē garo viļņu radiāciju" at bounding box center [238, 273] width 267 height 18
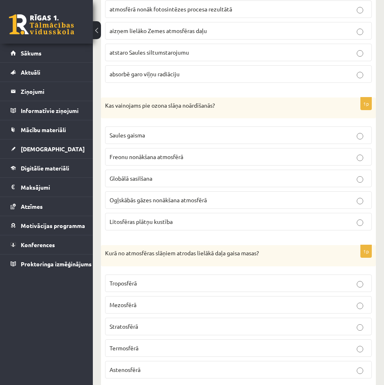
scroll to position [530, 0]
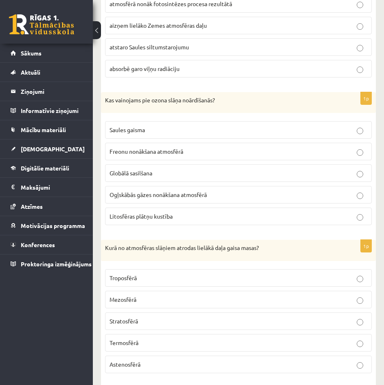
click at [164, 150] on span "Freonu nonākšana atmosfērā" at bounding box center [147, 150] width 74 height 7
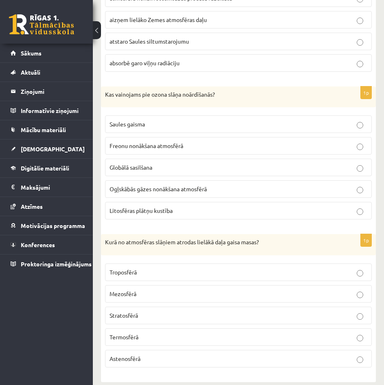
scroll to position [545, 0]
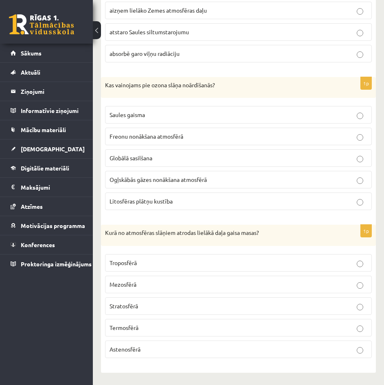
click at [179, 258] on p "Troposfērā" at bounding box center [239, 262] width 258 height 9
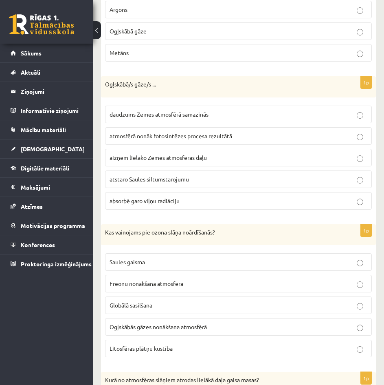
scroll to position [341, 0]
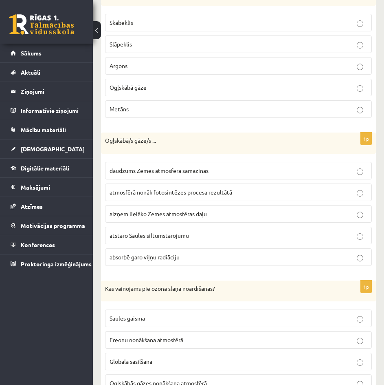
click at [100, 31] on button at bounding box center [97, 30] width 8 height 18
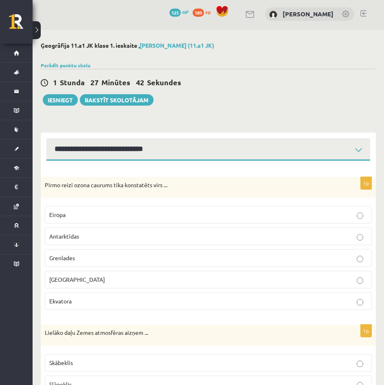
scroll to position [0, 0]
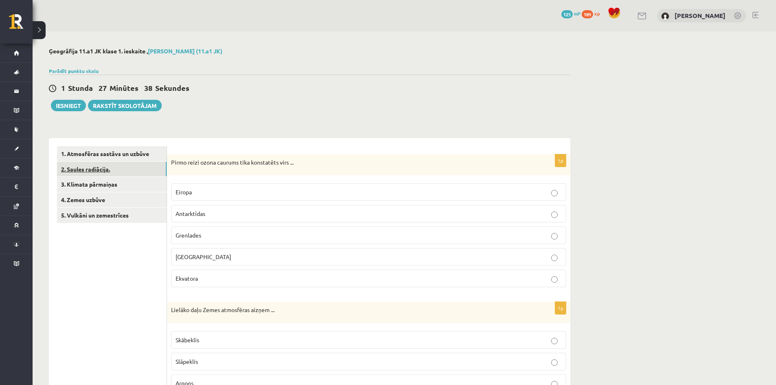
click at [107, 174] on link "2. Saules radiācija." at bounding box center [112, 169] width 110 height 15
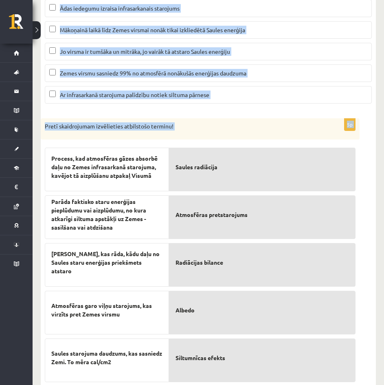
scroll to position [286, 0]
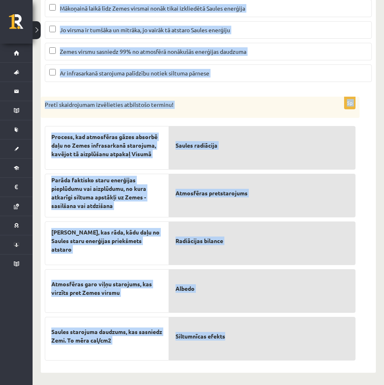
drag, startPoint x: 44, startPoint y: 64, endPoint x: 258, endPoint y: 335, distance: 345.8
click at [258, 335] on form "3p Atzīmējiet pareizos apgalvojumus par par Saules radiāciju! (Par katru pareiz…" at bounding box center [208, 125] width 319 height 480
copy form "Atzīmējiet pareizos apgalvojumus par par Saules radiāciju! (Par katru pareizi a…"
click at [160, 103] on p "Pretī skaidrojumam izvēlieties atbilstošo terminu!" at bounding box center [180, 105] width 270 height 8
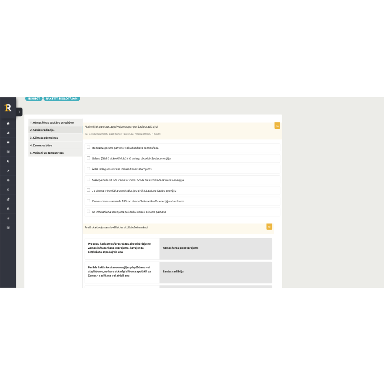
scroll to position [103, 0]
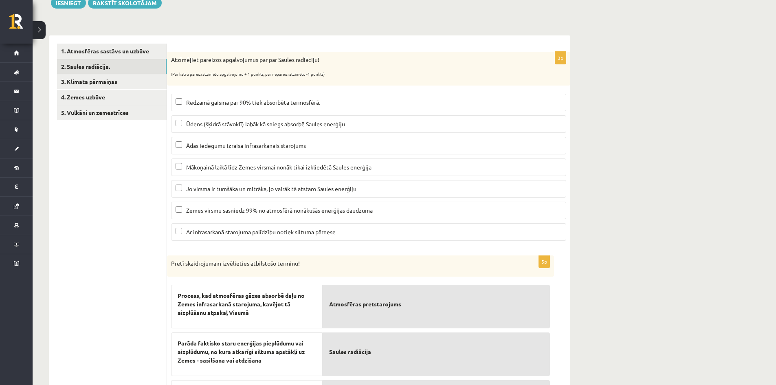
click at [190, 124] on span "Ūdens (šķidrā stāvoklī) labāk kā sniegs absorbē Saules enerģiju" at bounding box center [265, 123] width 159 height 7
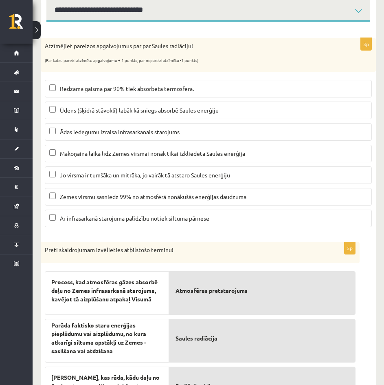
scroll to position [143, 0]
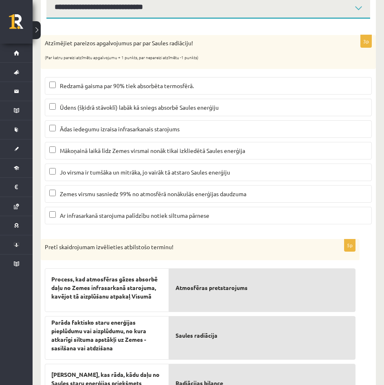
click at [103, 156] on label "Mākoņainā laikā līdz Zemes virsmai nonāk tikai izkliedētā Saules enerģija" at bounding box center [208, 151] width 327 height 18
click at [123, 223] on label "Ar infrasarkanā starojuma palīdzību notiek siltuma pārnese" at bounding box center [208, 216] width 327 height 18
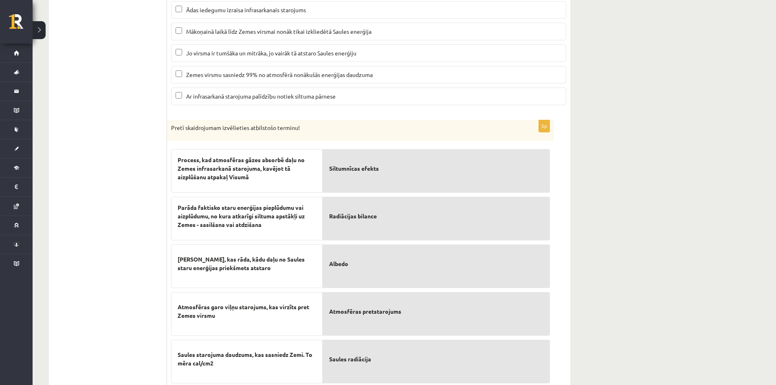
scroll to position [103, 0]
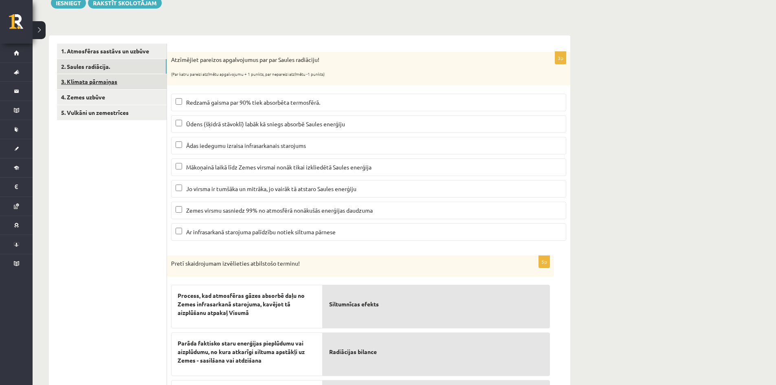
click at [110, 79] on link "3. Klimata pārmaiņas" at bounding box center [112, 81] width 110 height 15
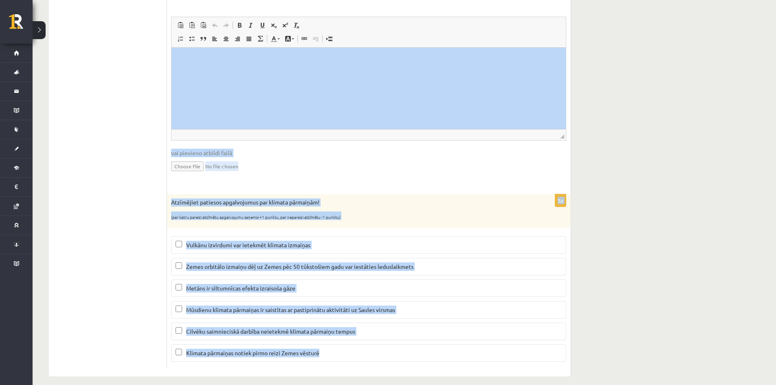
scroll to position [251, 0]
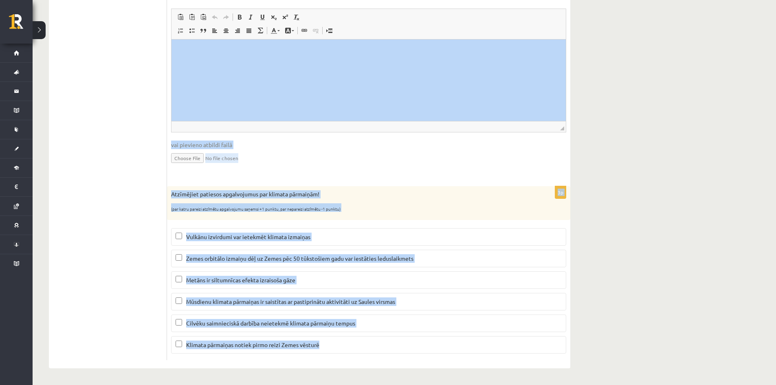
drag, startPoint x: 170, startPoint y: 31, endPoint x: 355, endPoint y: 339, distance: 358.6
click at [355, 339] on form "6p Mārtiņš un Jānis bija iesaistījušies diskusijā par globālo sasilšanu. Mārtiņ…" at bounding box center [368, 128] width 387 height 464
copy form "Mārtiņš un Jānis bija iesaistījušies diskusijā par globālo sasilšanu. Mārtiņš a…"
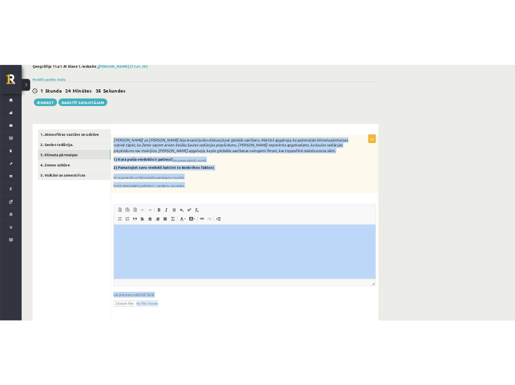
scroll to position [47, 0]
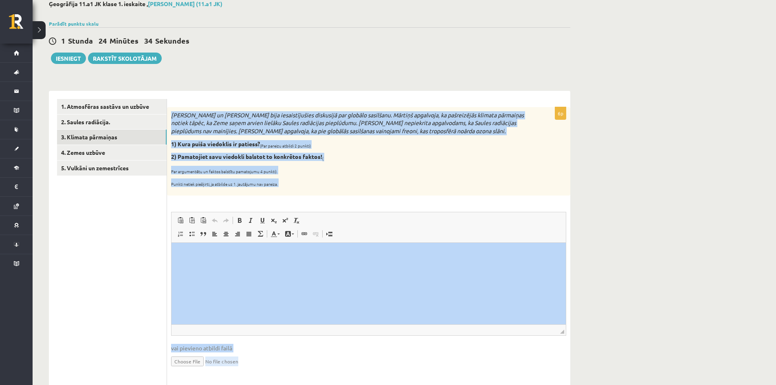
click at [257, 156] on b "2) Pamatojiet savu viedokli balstot to konkrētos faktos!" at bounding box center [246, 156] width 151 height 7
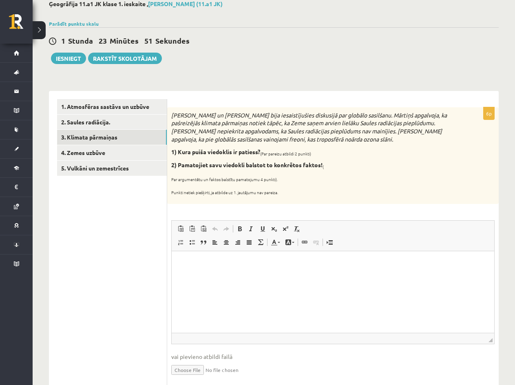
click at [289, 269] on html at bounding box center [333, 263] width 322 height 25
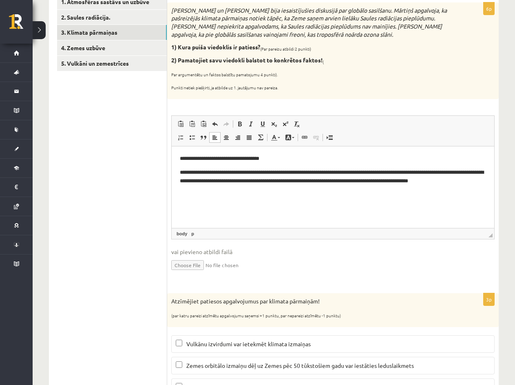
scroll to position [178, 0]
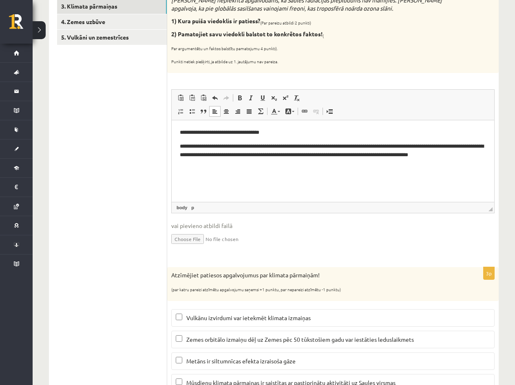
click at [484, 146] on p "**********" at bounding box center [333, 150] width 306 height 17
click at [184, 154] on p "**********" at bounding box center [333, 150] width 306 height 17
click at [233, 163] on p "**********" at bounding box center [333, 154] width 306 height 25
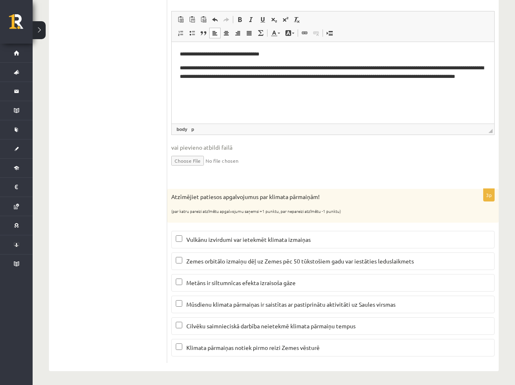
scroll to position [260, 0]
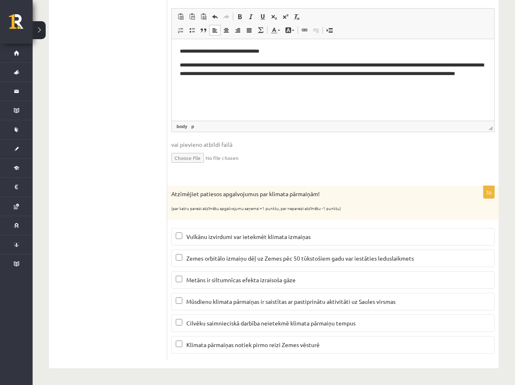
click at [186, 239] on span "Vulkānu izvirdumi var ietekmēt klimata izmaiņas" at bounding box center [248, 236] width 124 height 7
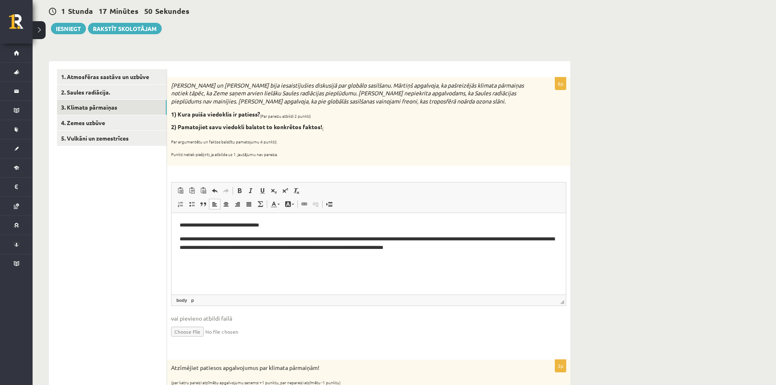
scroll to position [47, 0]
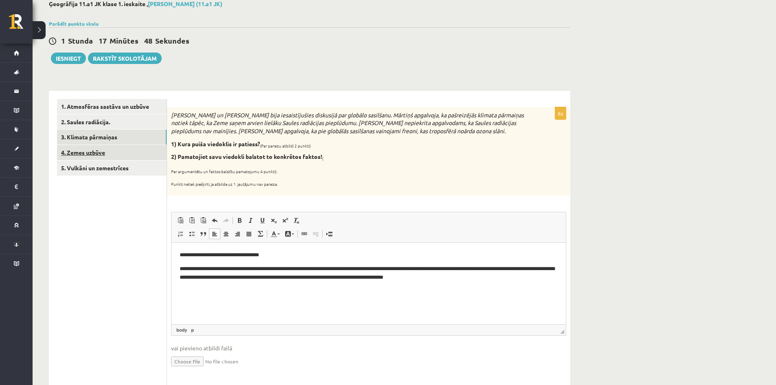
click at [83, 155] on link "4. Zemes uzbūve" at bounding box center [112, 152] width 110 height 15
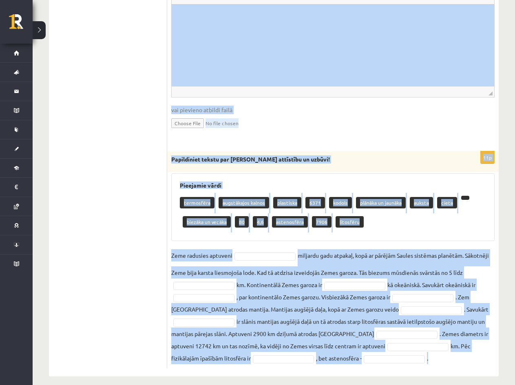
scroll to position [361, 0]
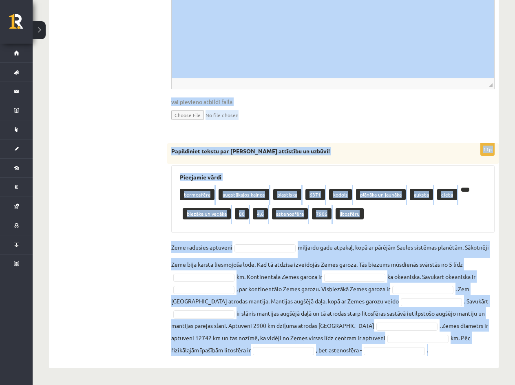
drag, startPoint x: 171, startPoint y: 58, endPoint x: 489, endPoint y: 347, distance: 429.5
click at [489, 347] on form "8p Atbildiet uz jautājumiem tos secīgi numurējot! 1) Kā sauc ģeoloģisku procesu…" at bounding box center [332, 73] width 315 height 574
copy form "Atbildiet uz jautājumiem tos secīgi numurējot! 1) Kā sauc ģeoloģisku procesu, k…"
click at [435, 245] on fieldset "Zeme radusies aptuveni miljardu gadu atpakaļ, kopā ar pārējām Saules sistēmas p…" at bounding box center [332, 298] width 323 height 115
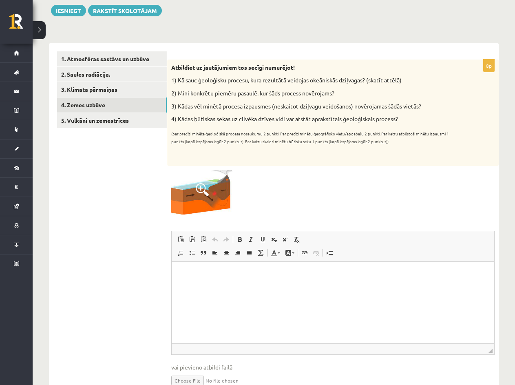
scroll to position [122, 0]
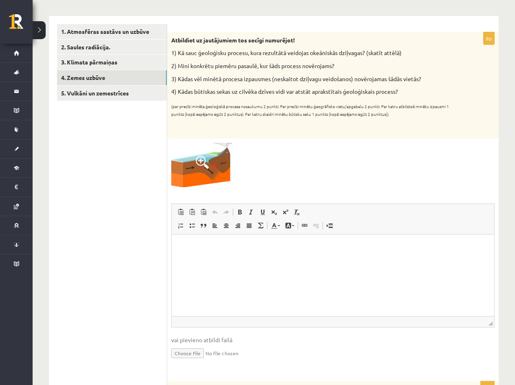
click at [253, 259] on html at bounding box center [333, 246] width 322 height 25
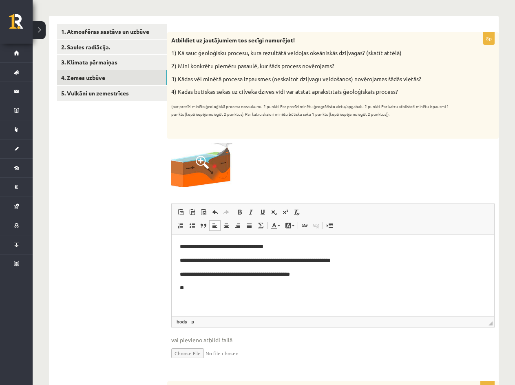
click at [310, 276] on p "**********" at bounding box center [333, 274] width 306 height 9
click at [261, 276] on p "**********" at bounding box center [333, 274] width 306 height 9
click at [304, 274] on p "**********" at bounding box center [333, 274] width 306 height 9
click at [249, 293] on html "**********" at bounding box center [333, 267] width 322 height 66
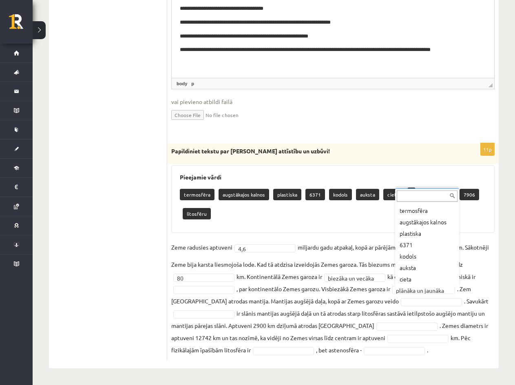
scroll to position [15, 0]
click at [428, 284] on div "... termosfēra augstākajos kalnos plastiska 6371 kodols auksta cieta astenosfēr…" at bounding box center [427, 237] width 64 height 98
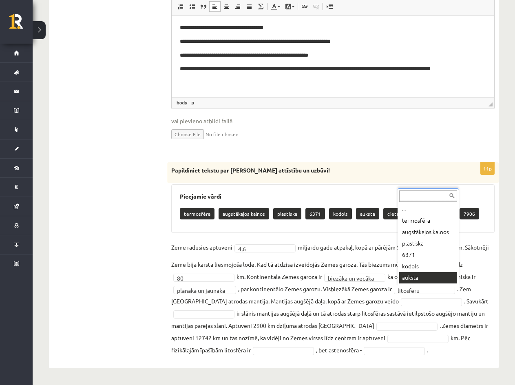
scroll to position [7, 0]
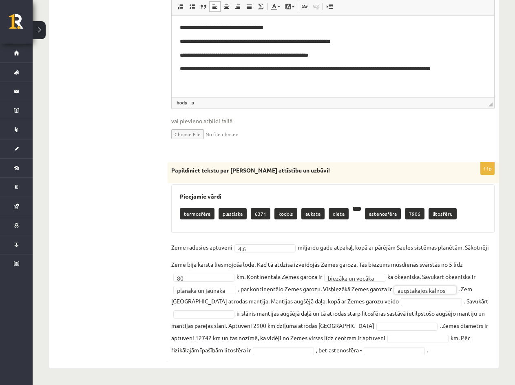
click at [383, 303] on fieldset "**********" at bounding box center [332, 298] width 323 height 115
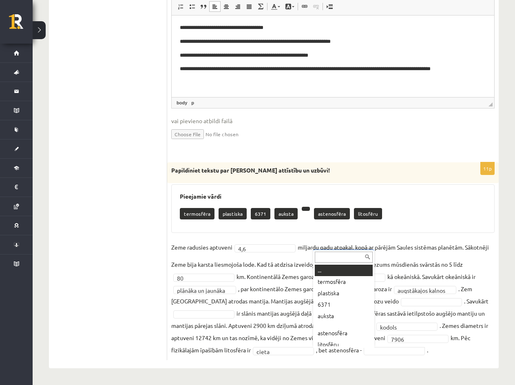
scroll to position [4, 0]
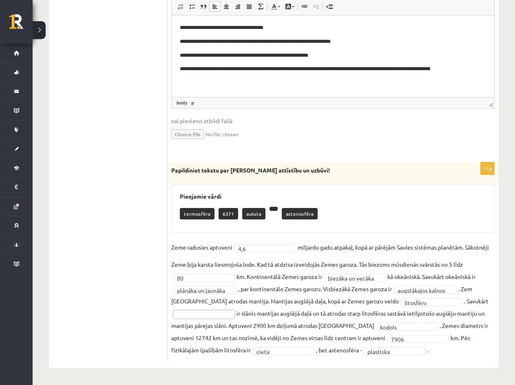
drag, startPoint x: 204, startPoint y: 339, endPoint x: 216, endPoint y: 325, distance: 18.8
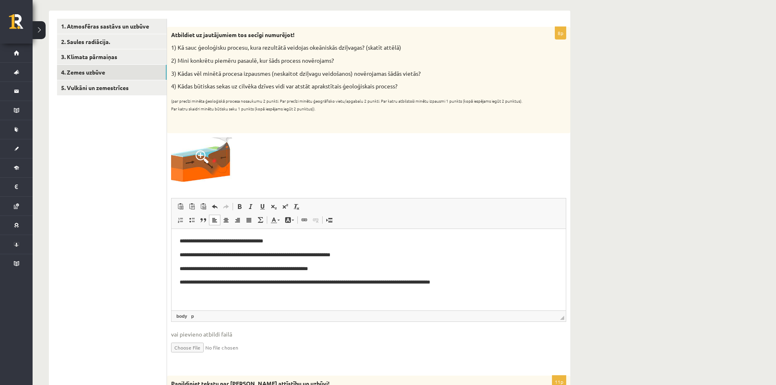
scroll to position [125, 0]
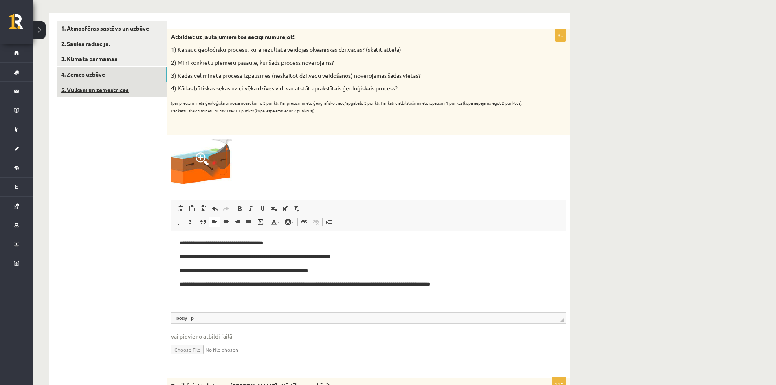
click at [92, 91] on link "5. Vulkāni un zemestrīces" at bounding box center [112, 89] width 110 height 15
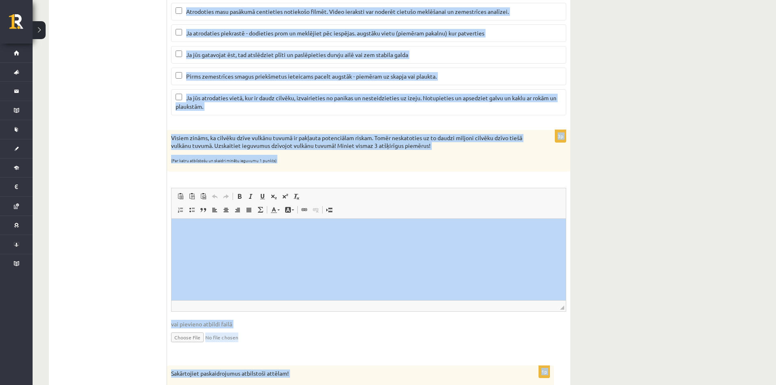
scroll to position [807, 0]
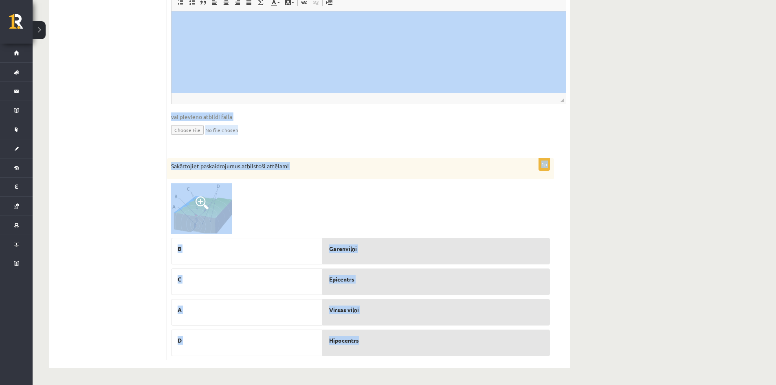
drag, startPoint x: 171, startPoint y: 80, endPoint x: 390, endPoint y: 353, distance: 350.1
copy form "Apskatiet karti un nosaki kurās no minētajām valstīm atrodas augsta seismiskā r…"
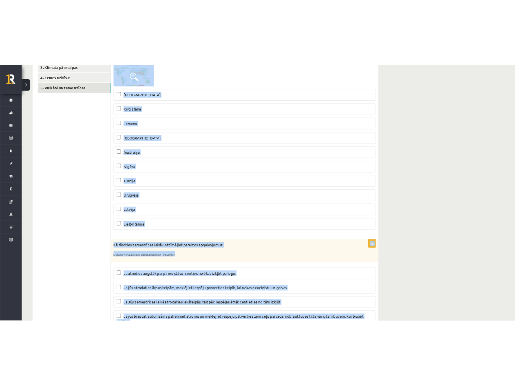
scroll to position [115, 0]
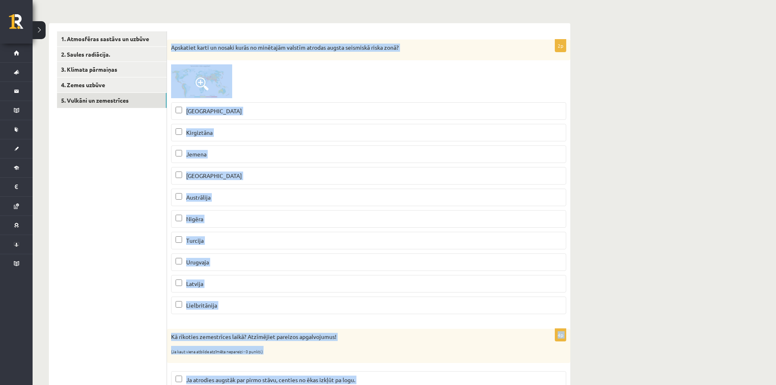
click at [214, 51] on p "Apskatiet karti un nosaki kurās no minētajām valstīm atrodas augsta seismiskā r…" at bounding box center [348, 48] width 354 height 8
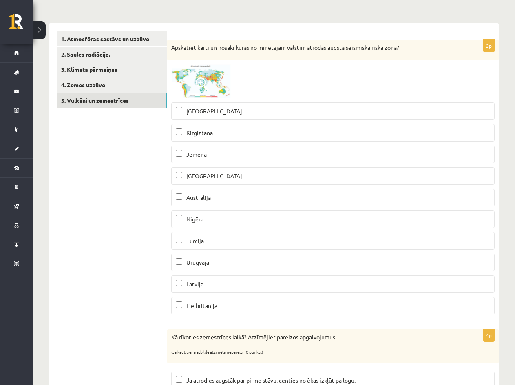
click at [204, 84] on span at bounding box center [202, 83] width 13 height 13
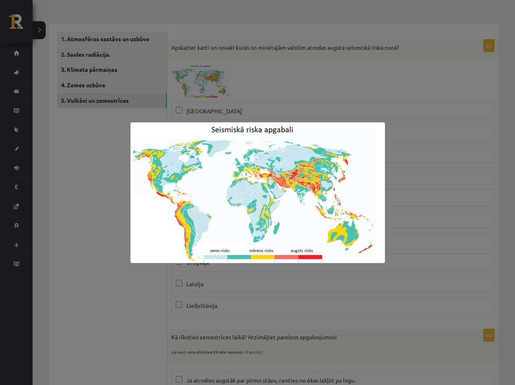
click at [315, 109] on div at bounding box center [257, 192] width 515 height 385
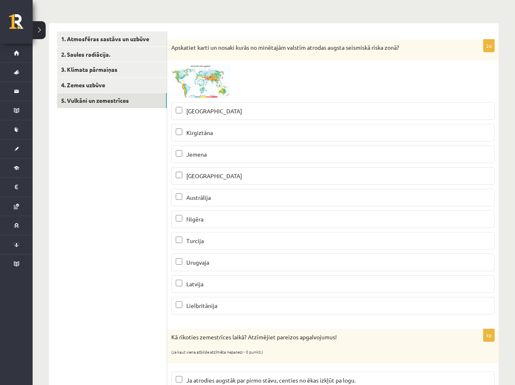
click at [208, 154] on p "Jemena" at bounding box center [333, 154] width 314 height 9
click at [202, 87] on span at bounding box center [202, 83] width 13 height 13
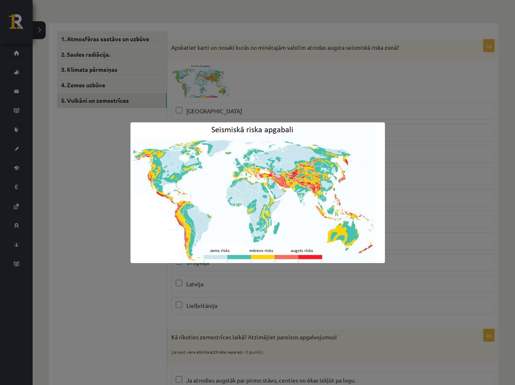
click at [277, 108] on div at bounding box center [257, 192] width 515 height 385
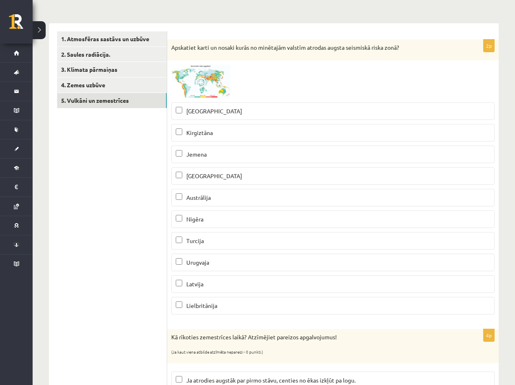
click at [206, 89] on span at bounding box center [202, 83] width 13 height 13
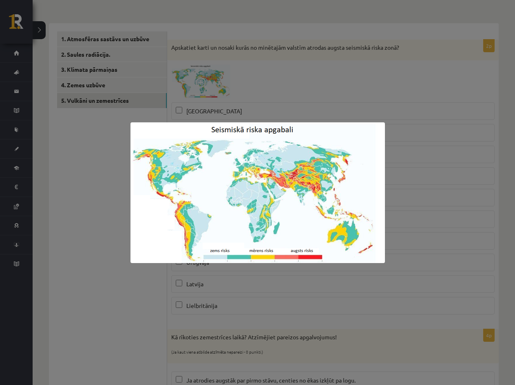
click at [385, 111] on div at bounding box center [257, 192] width 515 height 385
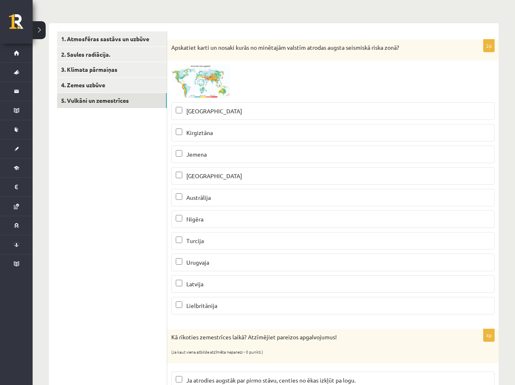
click at [185, 240] on p "Turcija" at bounding box center [333, 240] width 314 height 9
click at [202, 86] on span at bounding box center [202, 83] width 13 height 13
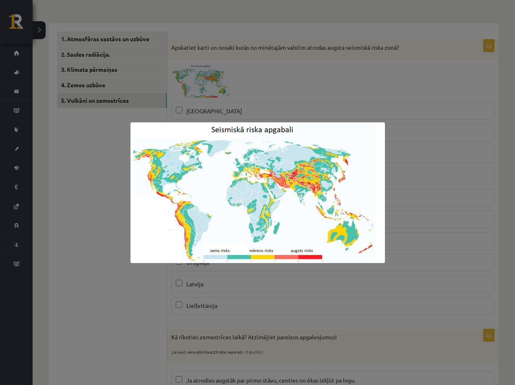
click at [297, 108] on div at bounding box center [257, 192] width 515 height 385
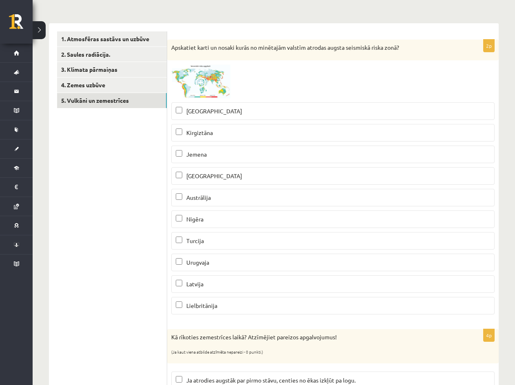
click at [212, 173] on p "Peru" at bounding box center [333, 176] width 314 height 9
click at [209, 86] on img at bounding box center [201, 81] width 61 height 34
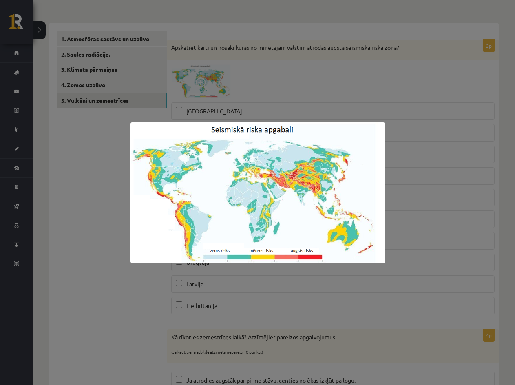
click at [390, 83] on div at bounding box center [257, 192] width 515 height 385
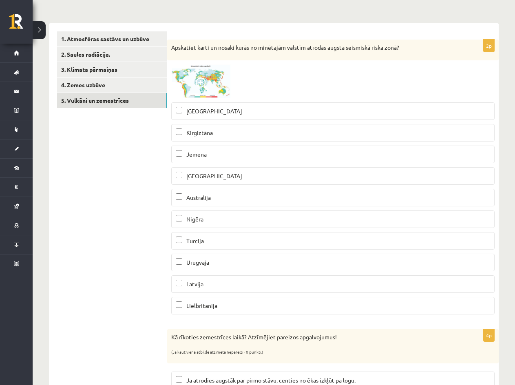
click at [209, 90] on img at bounding box center [201, 81] width 61 height 34
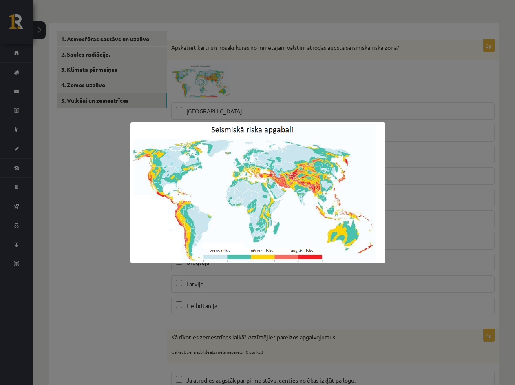
click at [293, 89] on div at bounding box center [257, 192] width 515 height 385
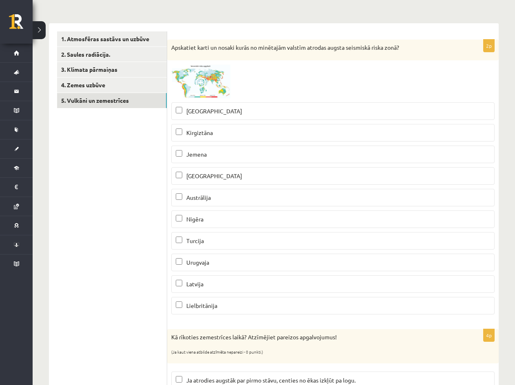
click at [232, 139] on label "Kirgiztāna" at bounding box center [332, 133] width 323 height 18
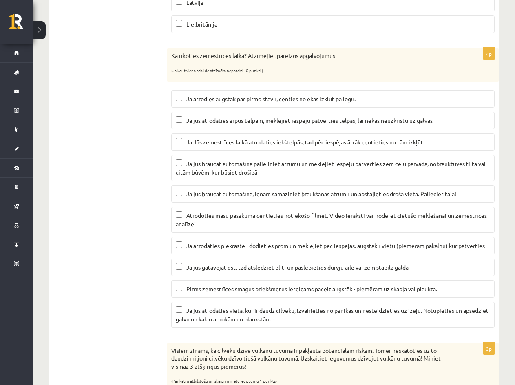
scroll to position [400, 0]
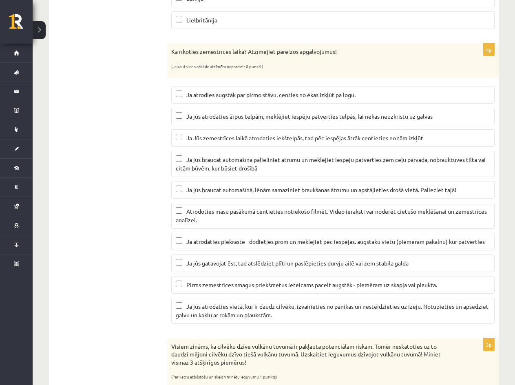
click at [219, 138] on span "Ja Jūs zemestrīces laikā atrodaties iekštelpās, tad pēc iespējas ātrāk centieti…" at bounding box center [304, 137] width 237 height 7
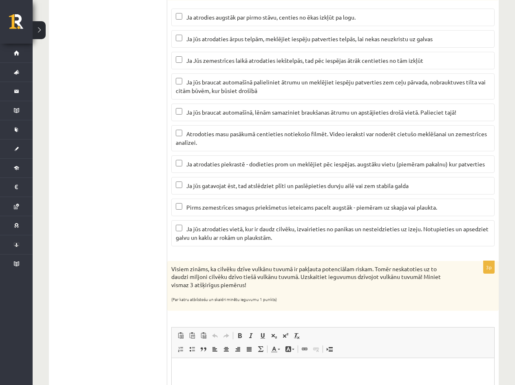
scroll to position [482, 0]
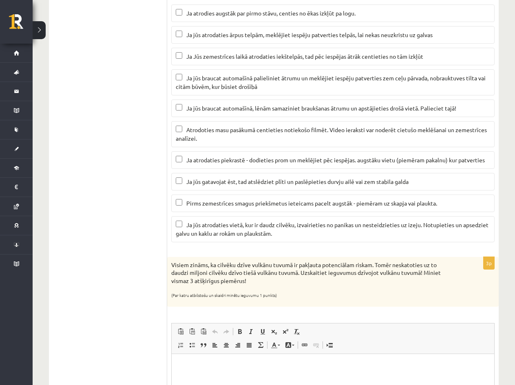
click at [245, 106] on span "Ja jūs braucat automašīnā, lēnām samaziniet braukšanas ātrumu un apstājieties d…" at bounding box center [321, 107] width 270 height 7
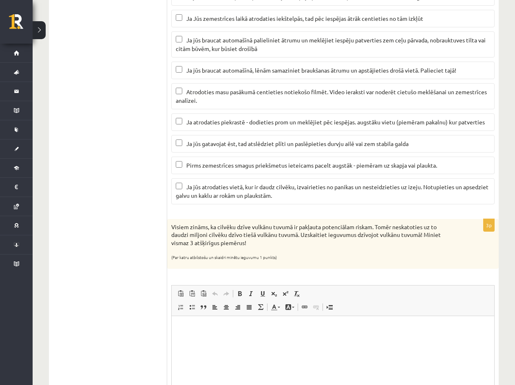
scroll to position [522, 0]
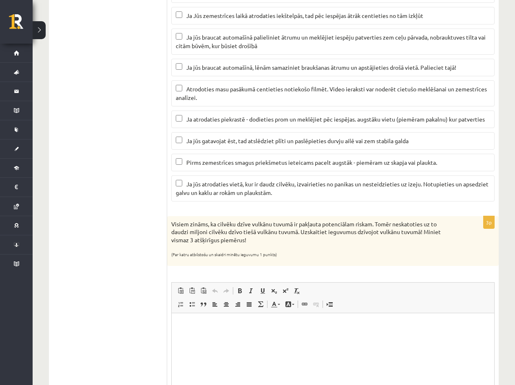
click at [192, 143] on span "Ja jūs gatavojat ēst, tad atslēdziet plīti un paslēpieties durvju ailē vai zem …" at bounding box center [297, 140] width 222 height 7
click at [281, 190] on p "Ja jūs atrodaties vietā, kur ir daudz cilvēku, izvairieties no panikas un neste…" at bounding box center [333, 188] width 314 height 17
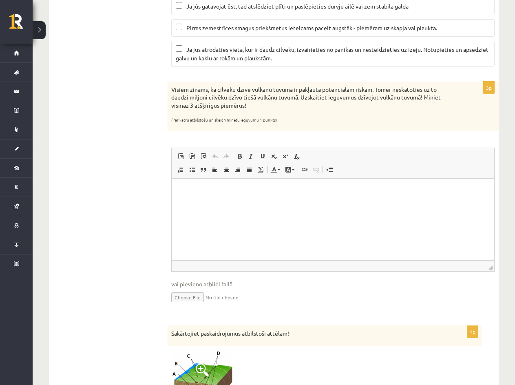
scroll to position [662, 0]
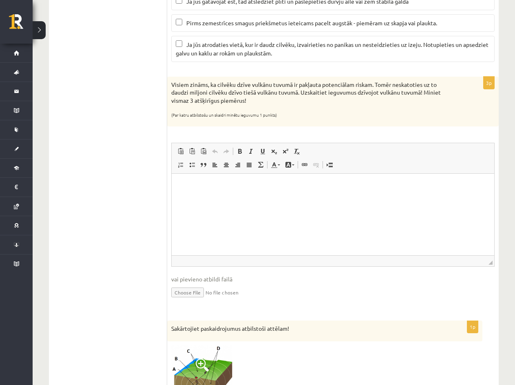
click at [235, 198] on html at bounding box center [333, 185] width 322 height 25
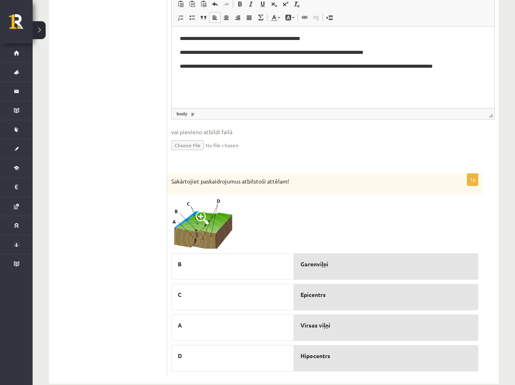
scroll to position [825, 0]
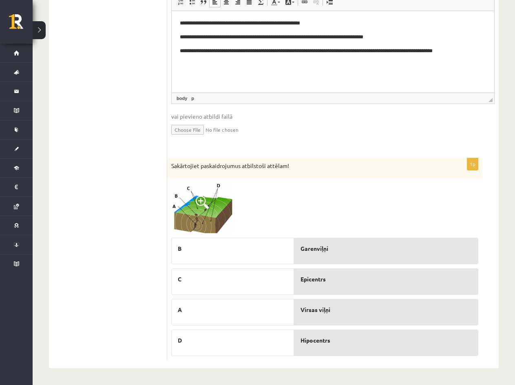
click at [202, 207] on span at bounding box center [202, 202] width 13 height 13
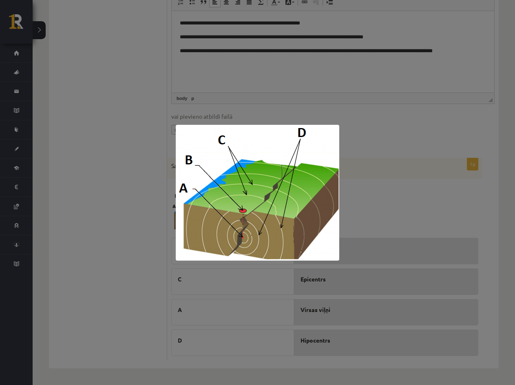
click at [363, 196] on div at bounding box center [257, 192] width 515 height 385
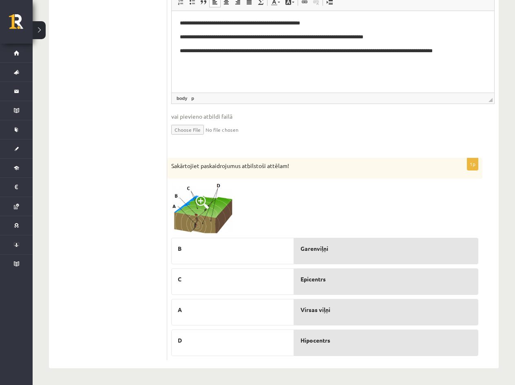
click at [211, 216] on img at bounding box center [201, 208] width 61 height 51
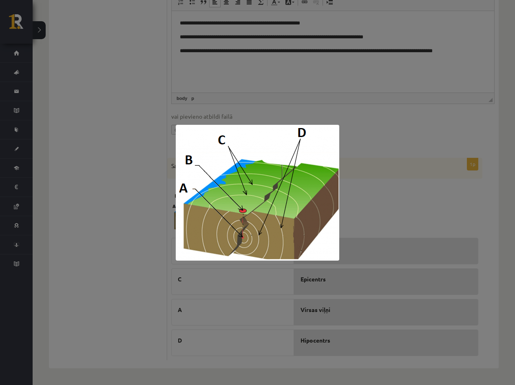
click at [392, 174] on div at bounding box center [257, 192] width 515 height 385
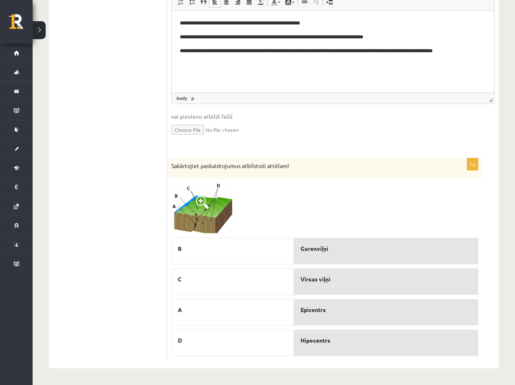
click at [213, 212] on img at bounding box center [201, 208] width 61 height 51
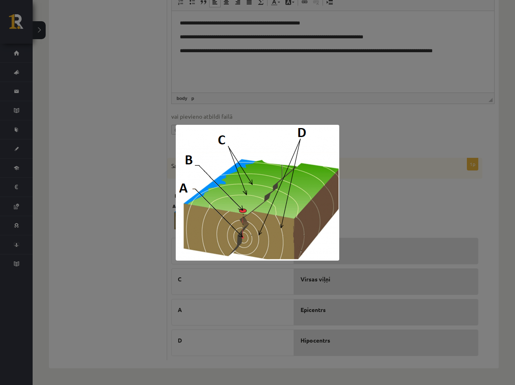
click at [365, 185] on div at bounding box center [257, 192] width 515 height 385
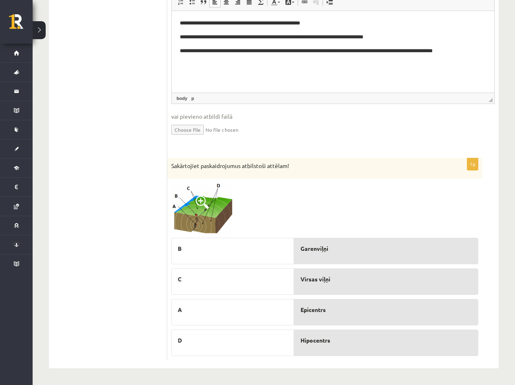
click at [212, 209] on img at bounding box center [201, 208] width 61 height 51
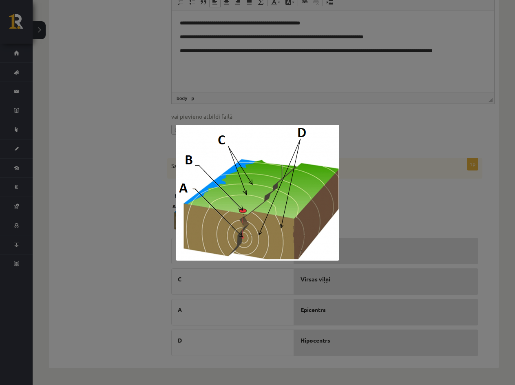
click at [394, 183] on div at bounding box center [257, 192] width 515 height 385
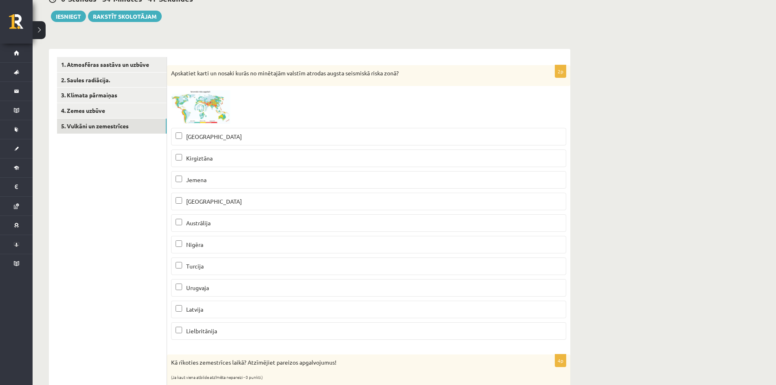
scroll to position [0, 0]
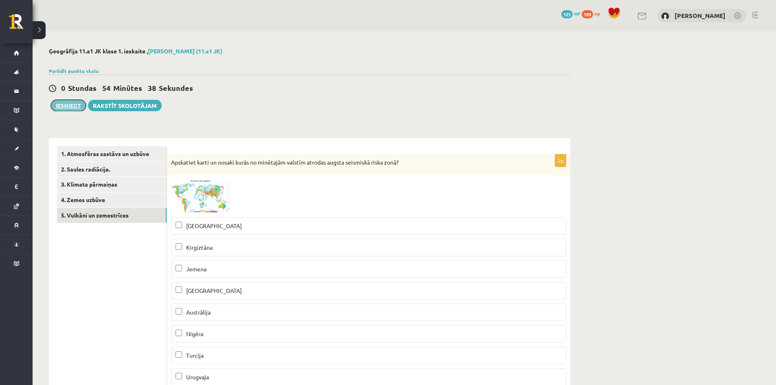
click at [64, 104] on button "Iesniegt" at bounding box center [68, 105] width 35 height 11
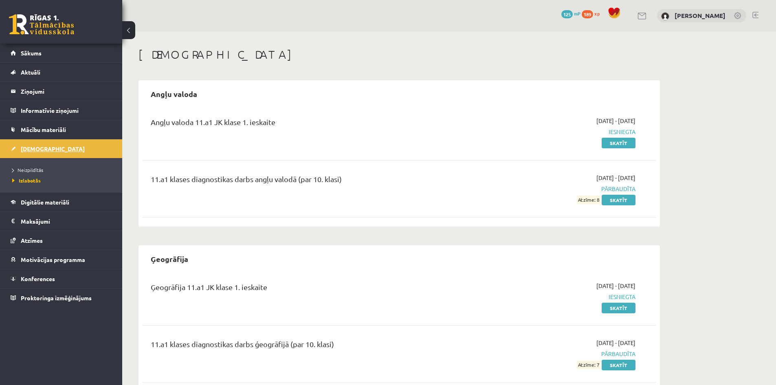
click at [46, 157] on link "[DEMOGRAPHIC_DATA]" at bounding box center [61, 148] width 101 height 19
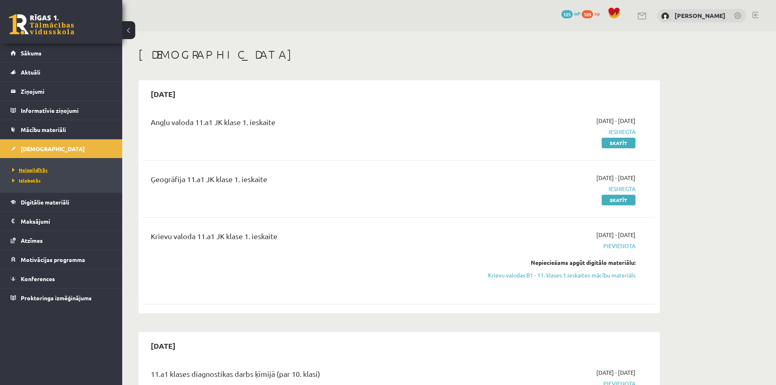
click at [42, 169] on span "Neizpildītās" at bounding box center [29, 170] width 35 height 7
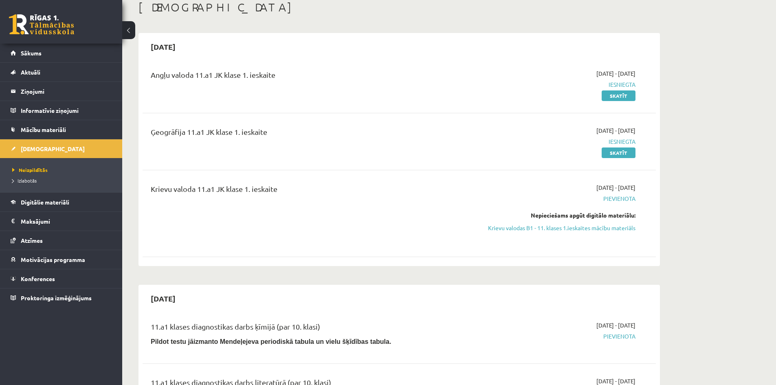
scroll to position [41, 0]
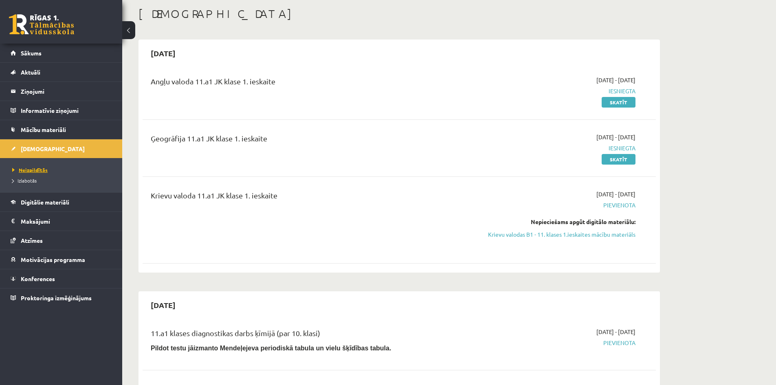
click at [35, 170] on span "Neizpildītās" at bounding box center [29, 170] width 35 height 7
click at [30, 178] on span "Izlabotās" at bounding box center [24, 180] width 24 height 7
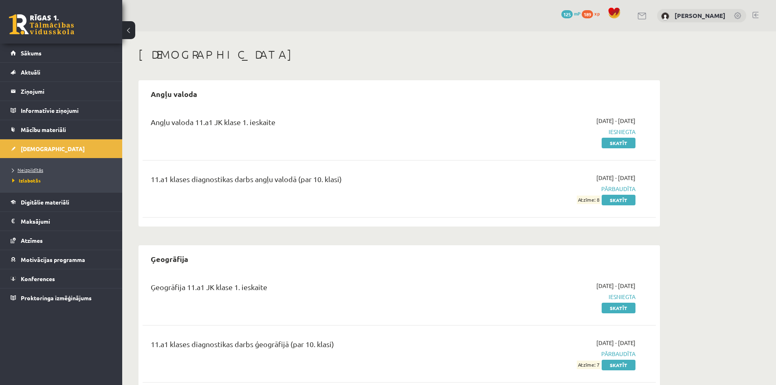
click at [54, 167] on link "Neizpildītās" at bounding box center [63, 169] width 102 height 7
